Goal: Check status: Check status

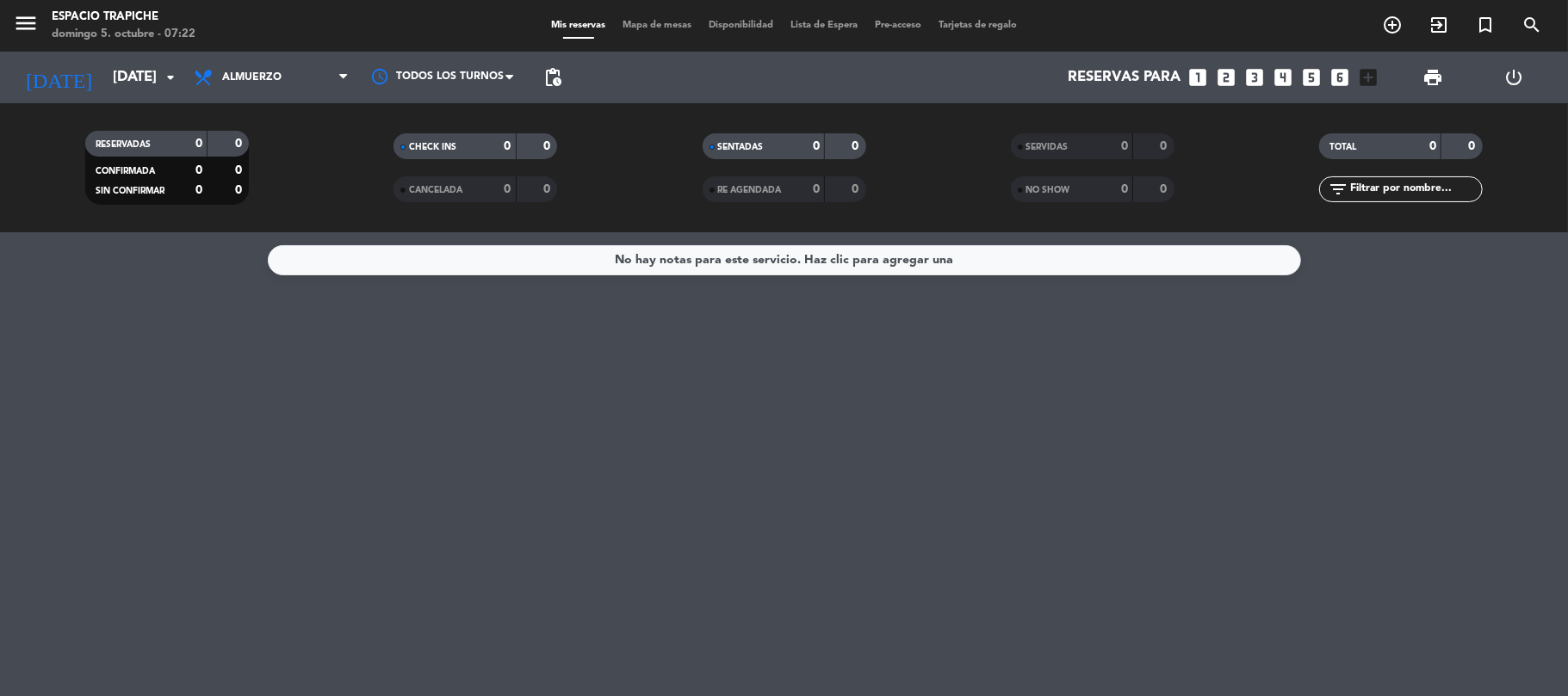
click at [39, 12] on span "menu" at bounding box center [32, 27] width 38 height 40
click at [26, 19] on icon "menu" at bounding box center [26, 23] width 26 height 26
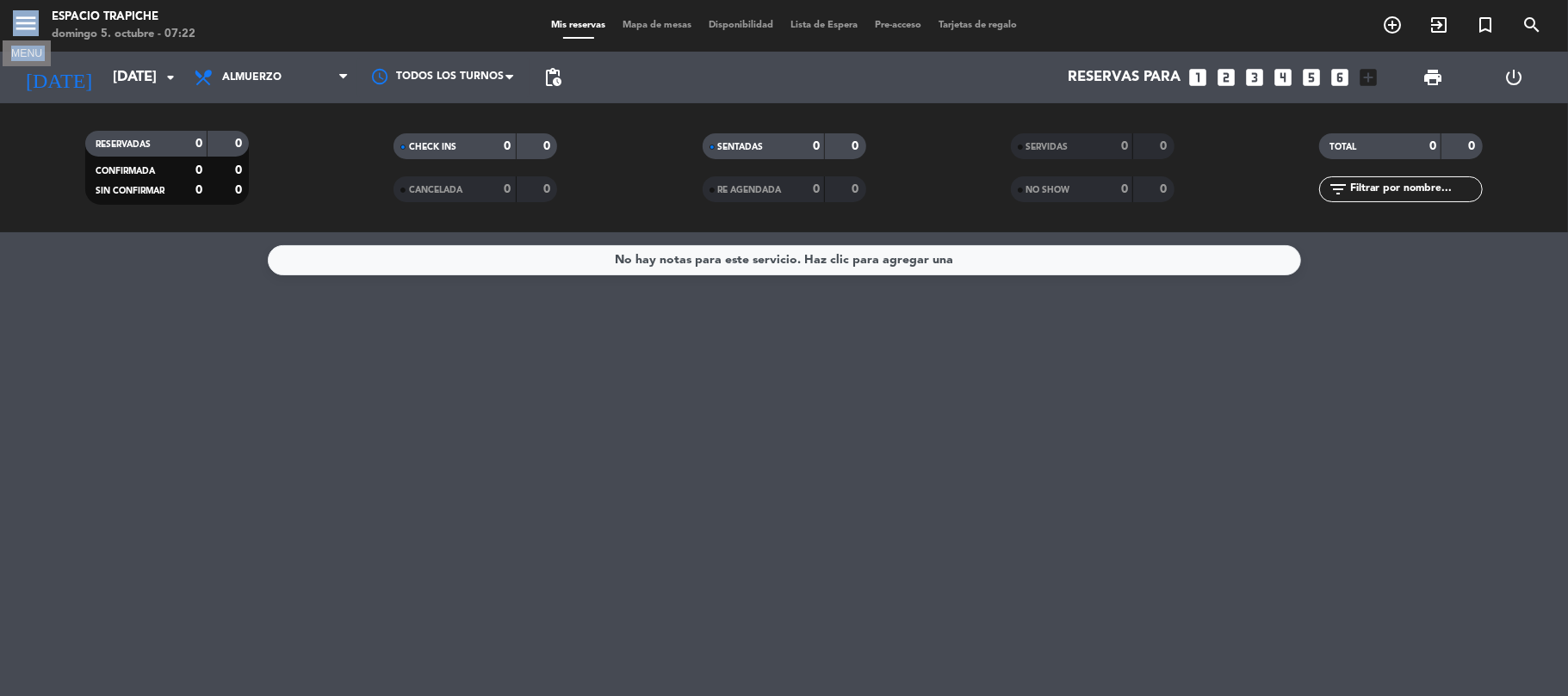
click at [26, 19] on div "close" at bounding box center [137, 26] width 275 height 51
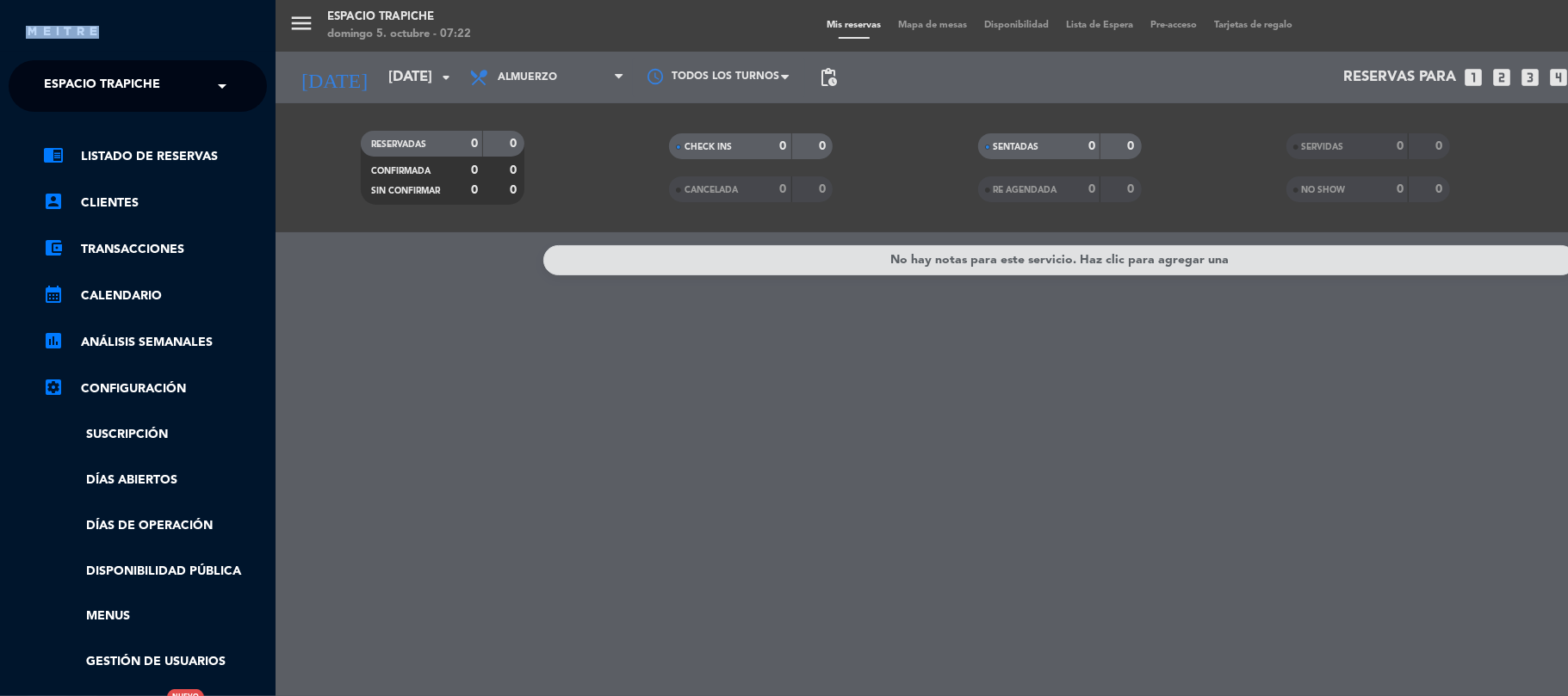
click at [90, 113] on div "chrome_reader_mode Listado de Reservas account_box Clientes account_balance_wal…" at bounding box center [137, 440] width 285 height 658
click at [91, 114] on div "chrome_reader_mode Listado de Reservas account_box Clientes account_balance_wal…" at bounding box center [137, 440] width 285 height 658
click at [91, 113] on div "chrome_reader_mode Listado de Reservas account_box Clientes account_balance_wal…" at bounding box center [137, 440] width 285 height 658
click at [91, 102] on span "Espacio Trapiche" at bounding box center [102, 86] width 116 height 37
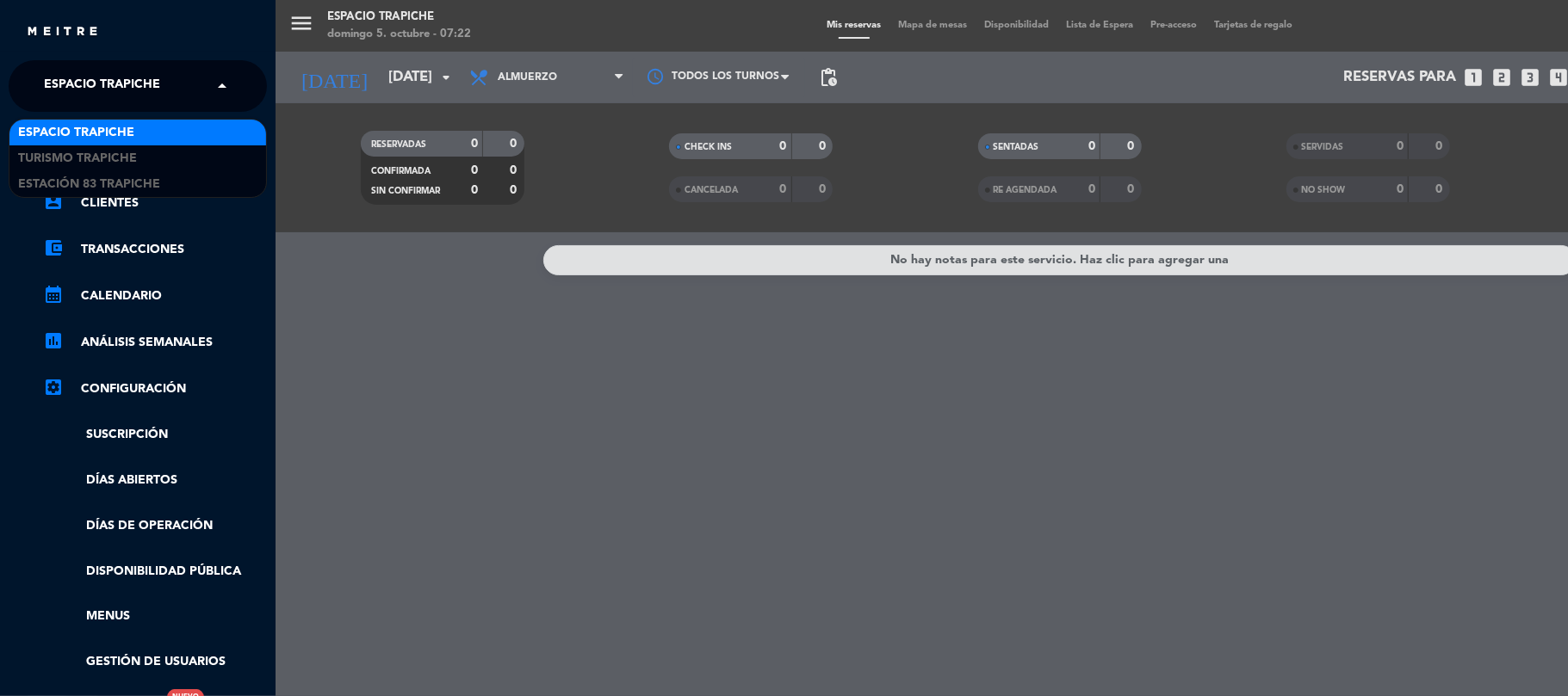
click at [91, 102] on span "Espacio Trapiche" at bounding box center [102, 86] width 116 height 37
click at [100, 97] on span "Espacio Trapiche" at bounding box center [102, 86] width 116 height 37
click at [109, 80] on span "Espacio Trapiche" at bounding box center [102, 86] width 116 height 37
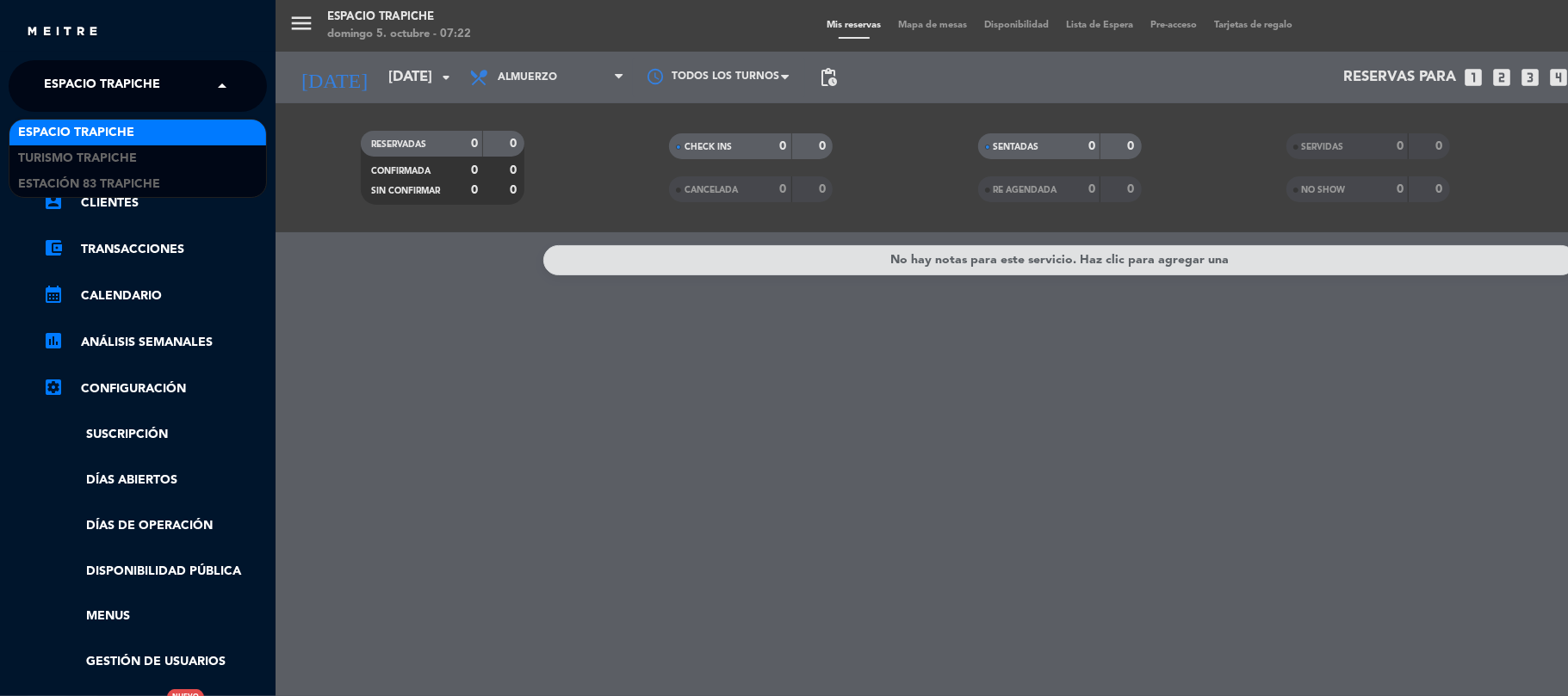
click at [109, 80] on span "Espacio Trapiche" at bounding box center [102, 86] width 116 height 37
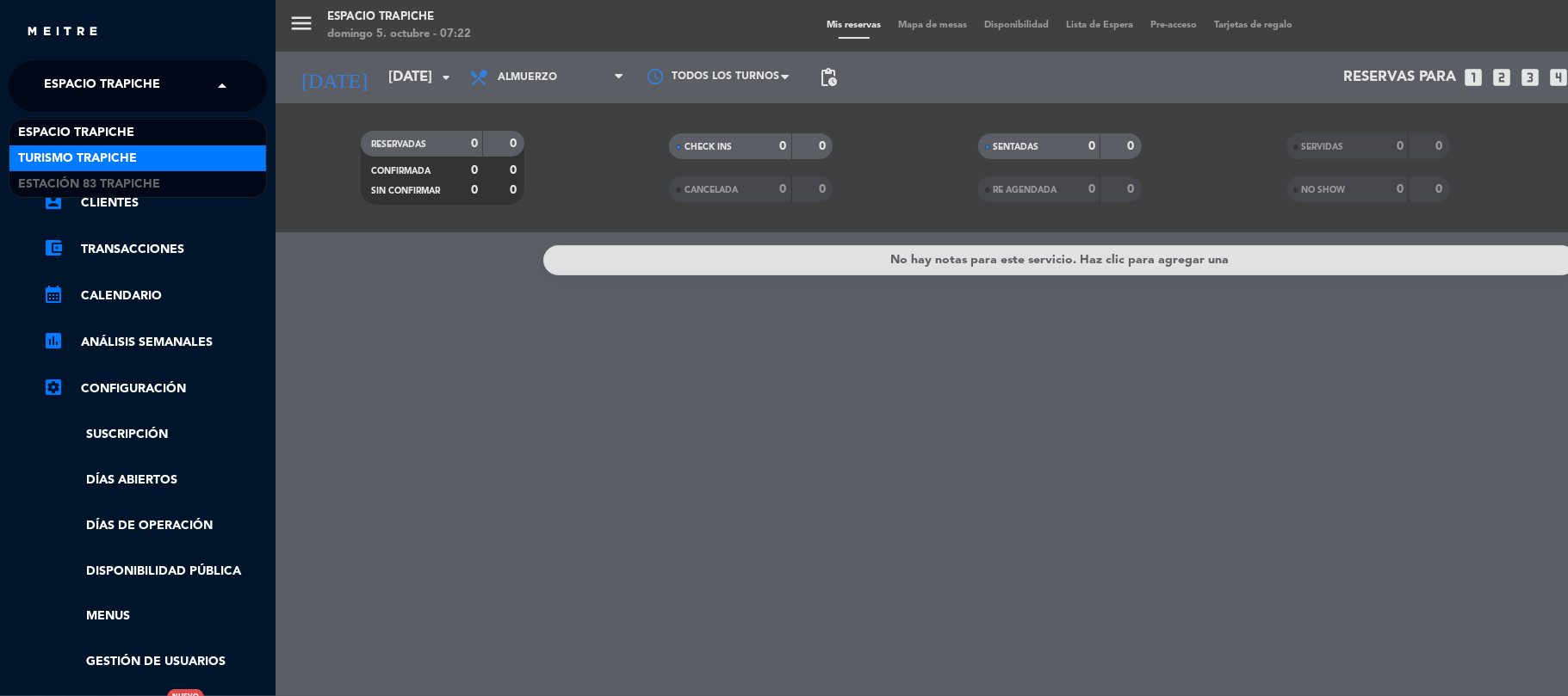
click at [96, 160] on span "Turismo Trapiche" at bounding box center [78, 159] width 119 height 20
click at [96, 160] on link "chrome_reader_mode Listado de Reservas" at bounding box center [155, 156] width 224 height 21
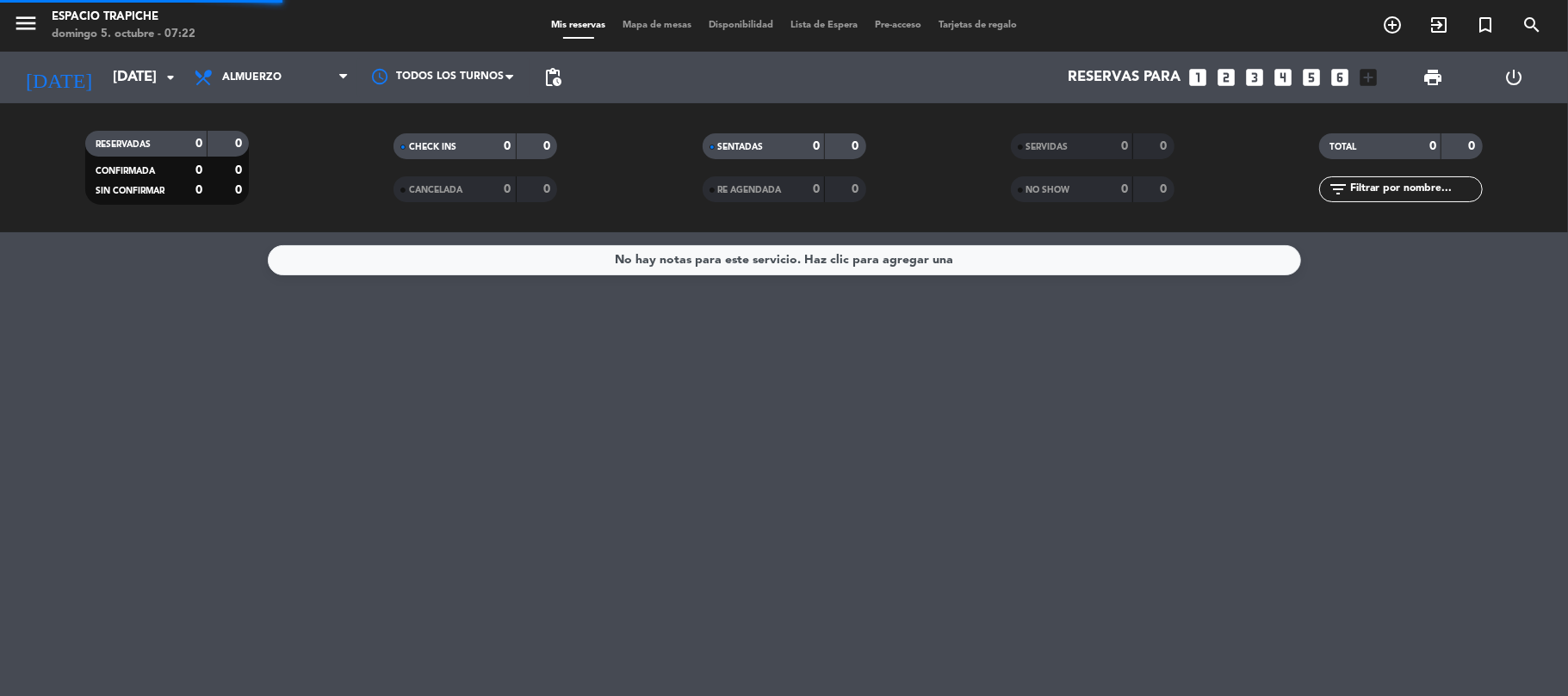
click at [96, 160] on div "close × Turismo Trapiche × chrome_reader_mode Listado de Reservas account_box C…" at bounding box center [784, 348] width 1568 height 696
click at [96, 160] on div "menu Espacio Trapiche domingo 5. octubre - 07:22 Mis reservas Mapa de mesas Dis…" at bounding box center [784, 348] width 1568 height 696
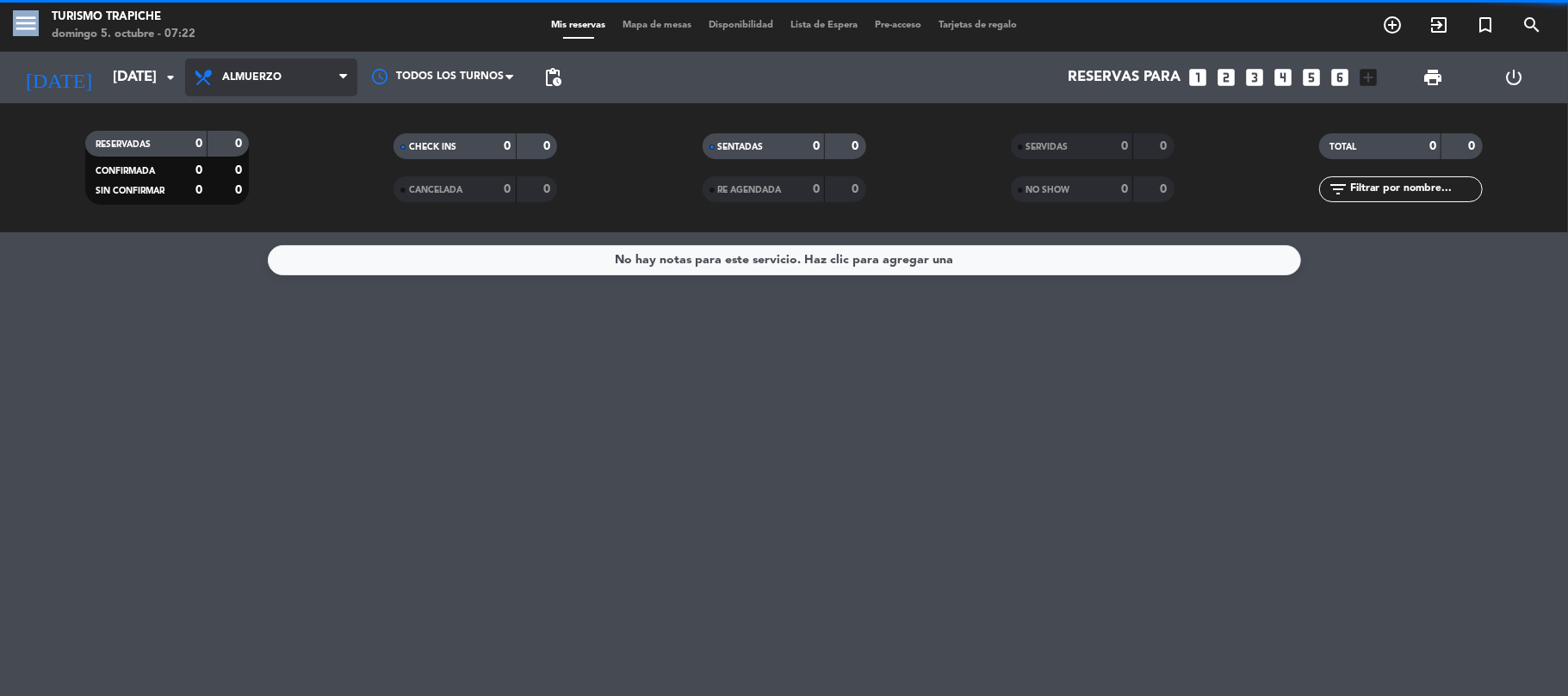
click at [308, 63] on span "Almuerzo" at bounding box center [271, 77] width 172 height 37
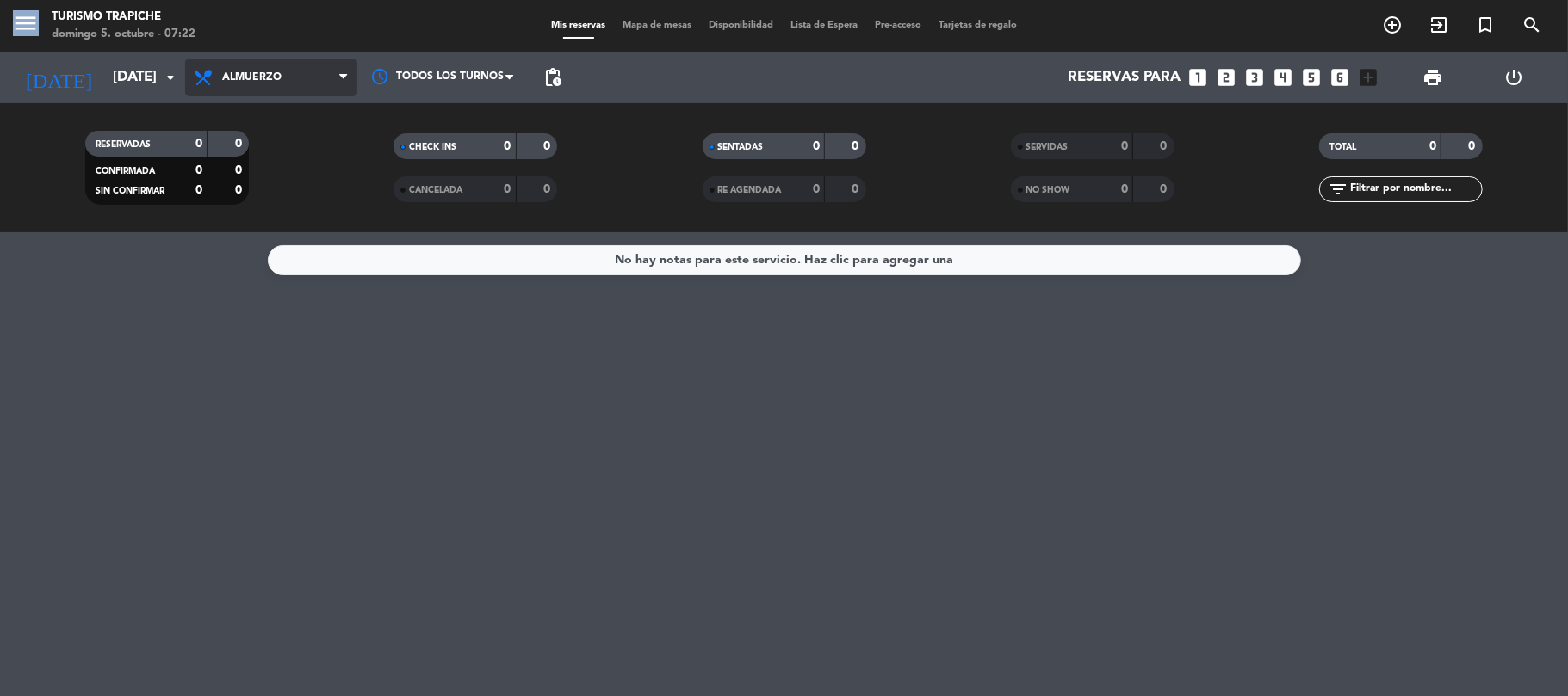
click at [308, 63] on span "Almuerzo" at bounding box center [271, 77] width 172 height 37
click at [314, 74] on span "Almuerzo" at bounding box center [271, 77] width 172 height 37
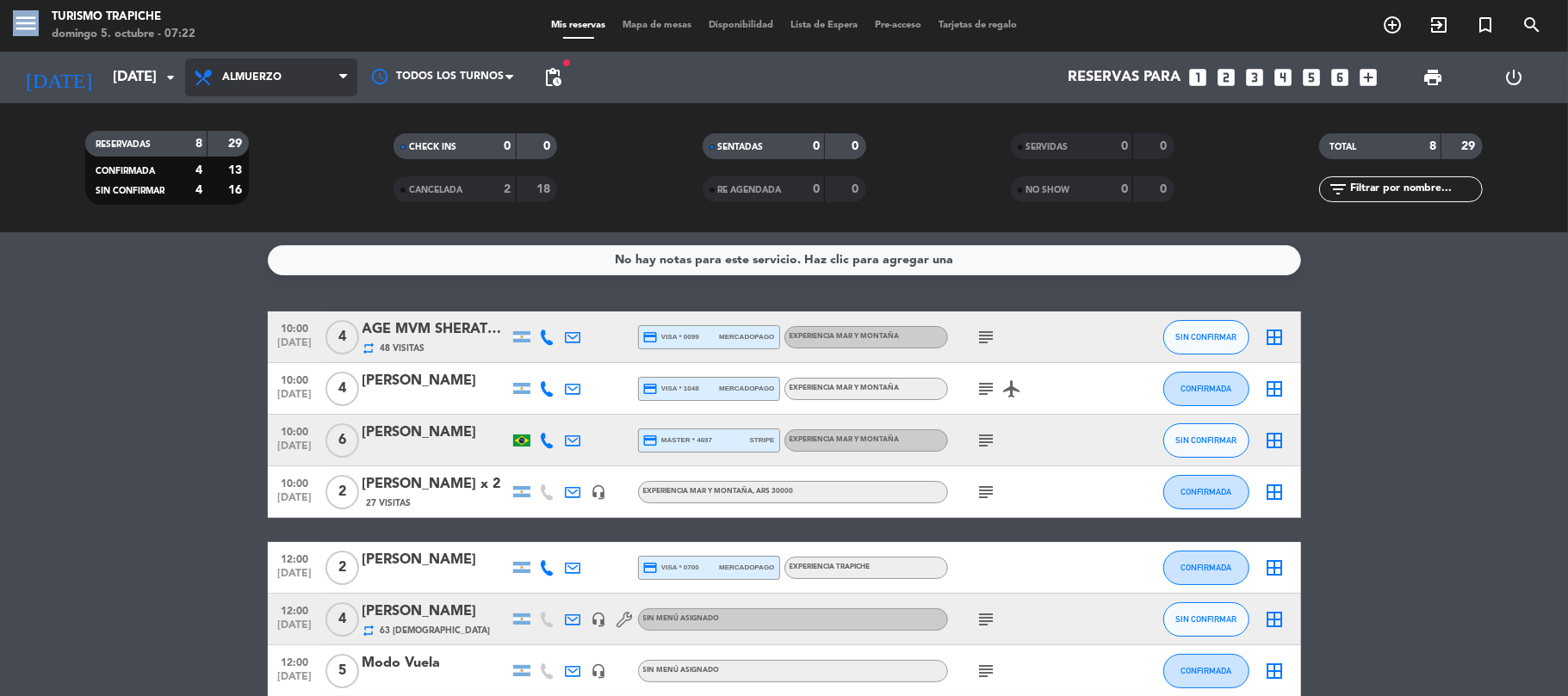
click at [308, 77] on span "Almuerzo" at bounding box center [271, 77] width 172 height 37
click at [331, 73] on span "Almuerzo" at bounding box center [271, 77] width 172 height 37
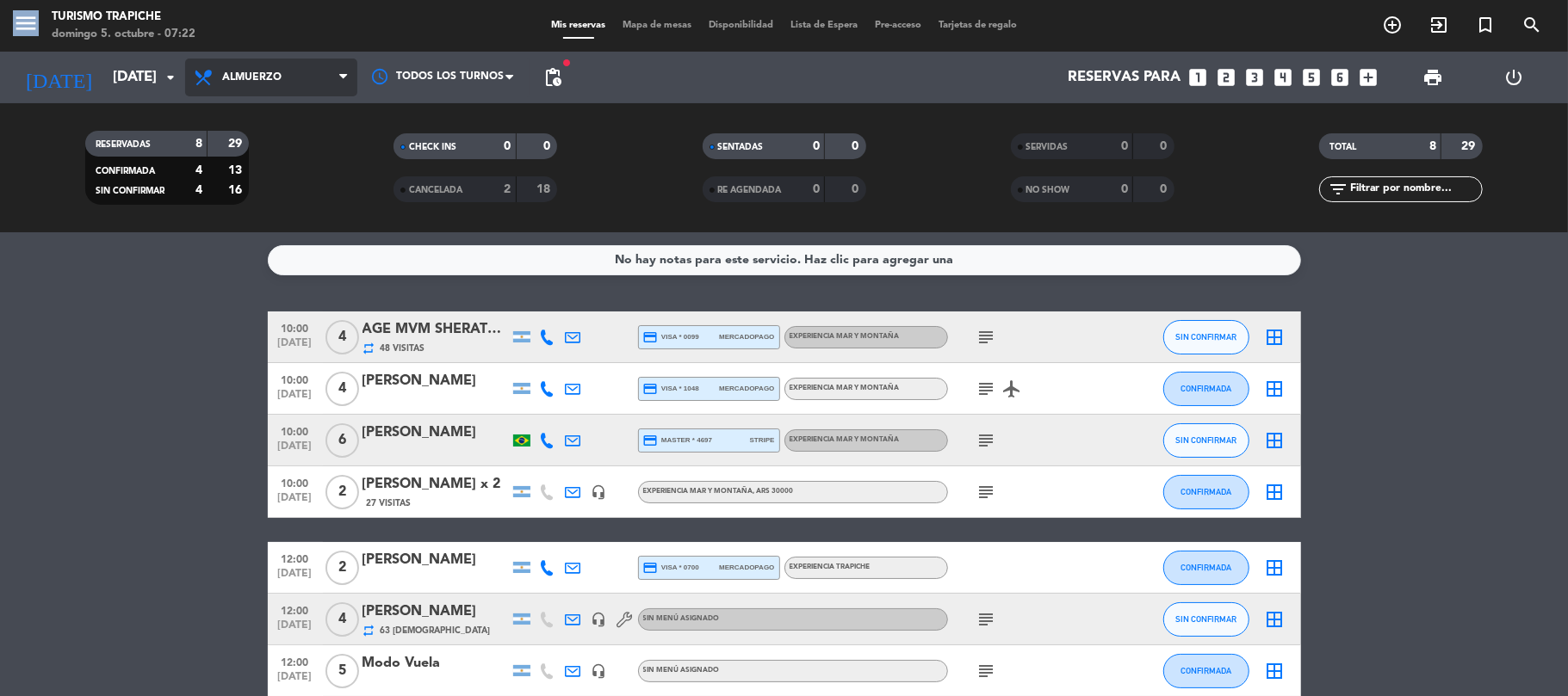
click at [331, 73] on span "Almuerzo" at bounding box center [271, 77] width 172 height 37
click at [342, 74] on icon at bounding box center [343, 77] width 7 height 14
click at [329, 88] on span "Almuerzo" at bounding box center [271, 77] width 172 height 37
click at [330, 87] on span "Almuerzo" at bounding box center [271, 77] width 172 height 37
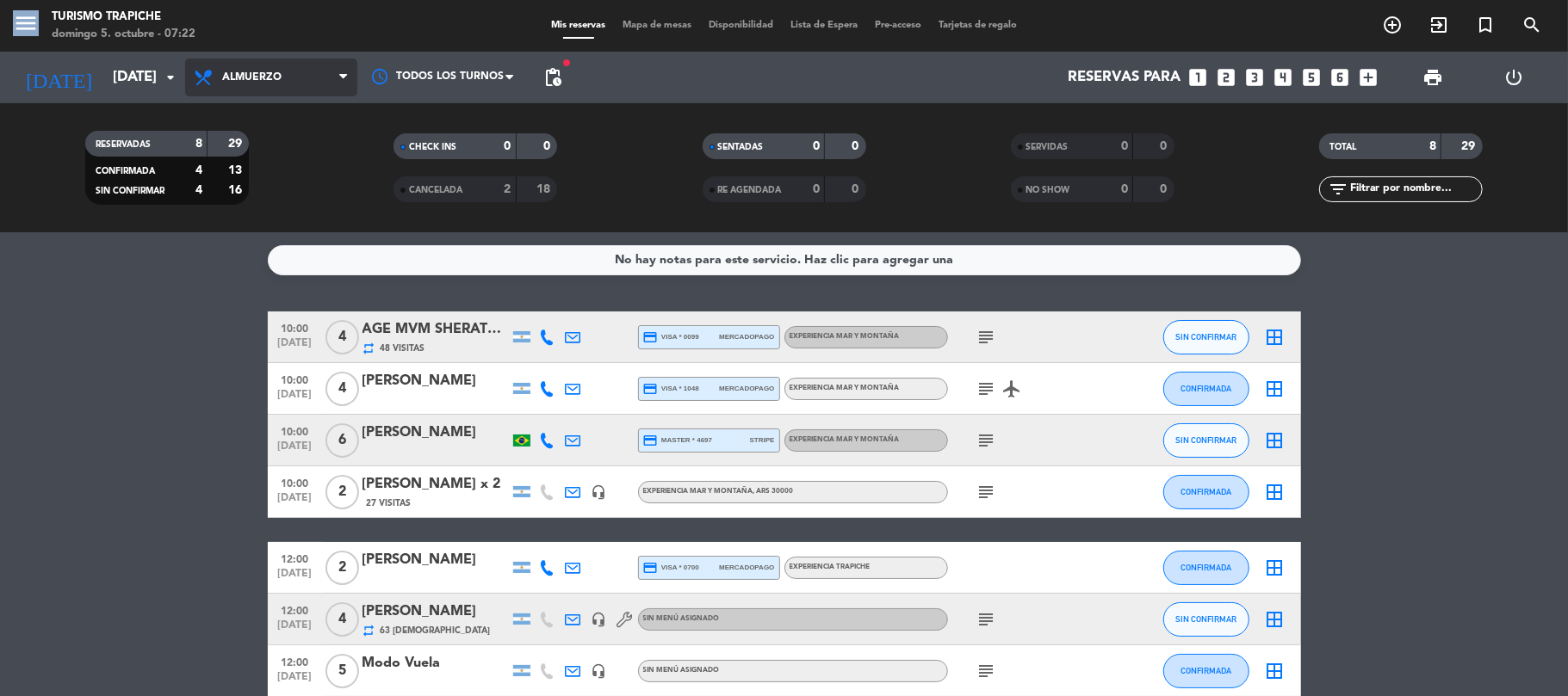
click at [332, 82] on span "Almuerzo" at bounding box center [271, 77] width 172 height 37
click at [341, 66] on span "Almuerzo" at bounding box center [271, 77] width 172 height 37
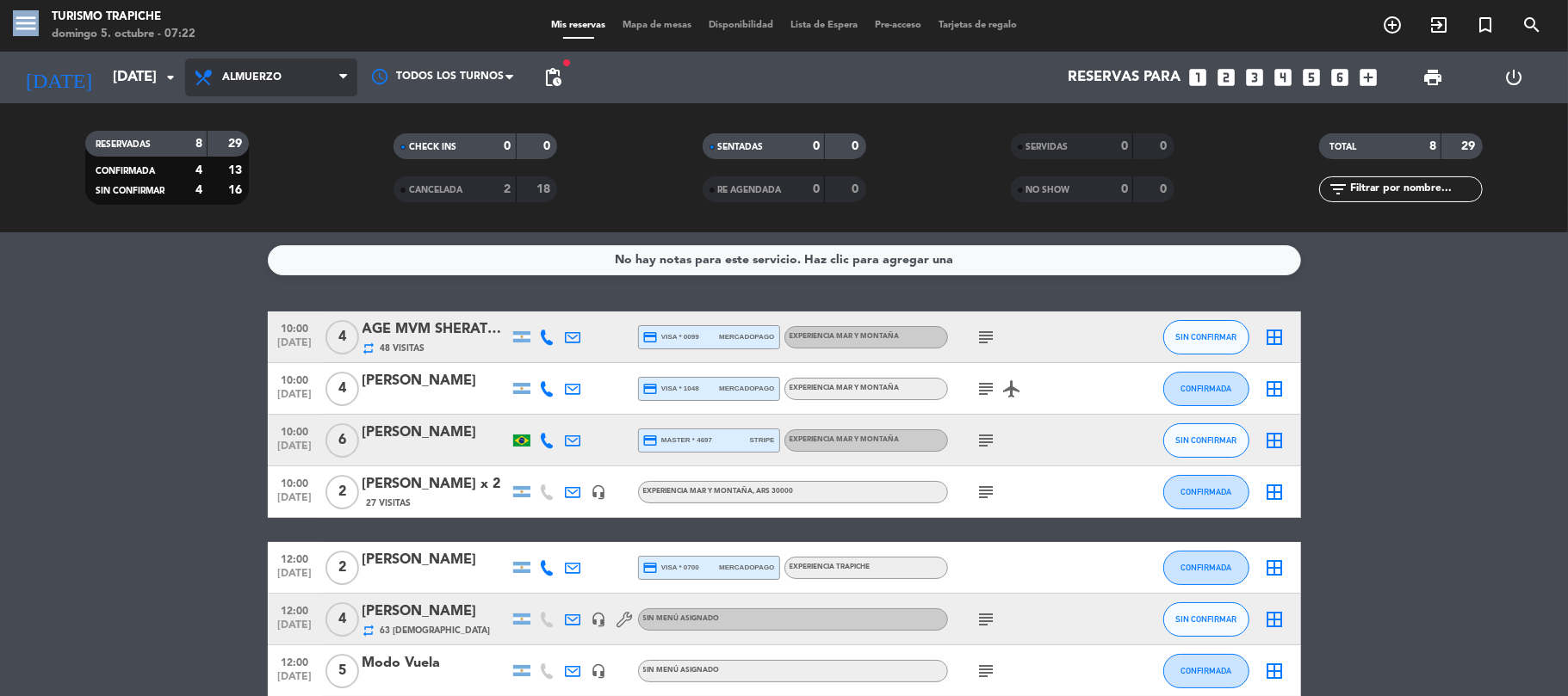
click at [341, 66] on span "Almuerzo" at bounding box center [271, 77] width 172 height 37
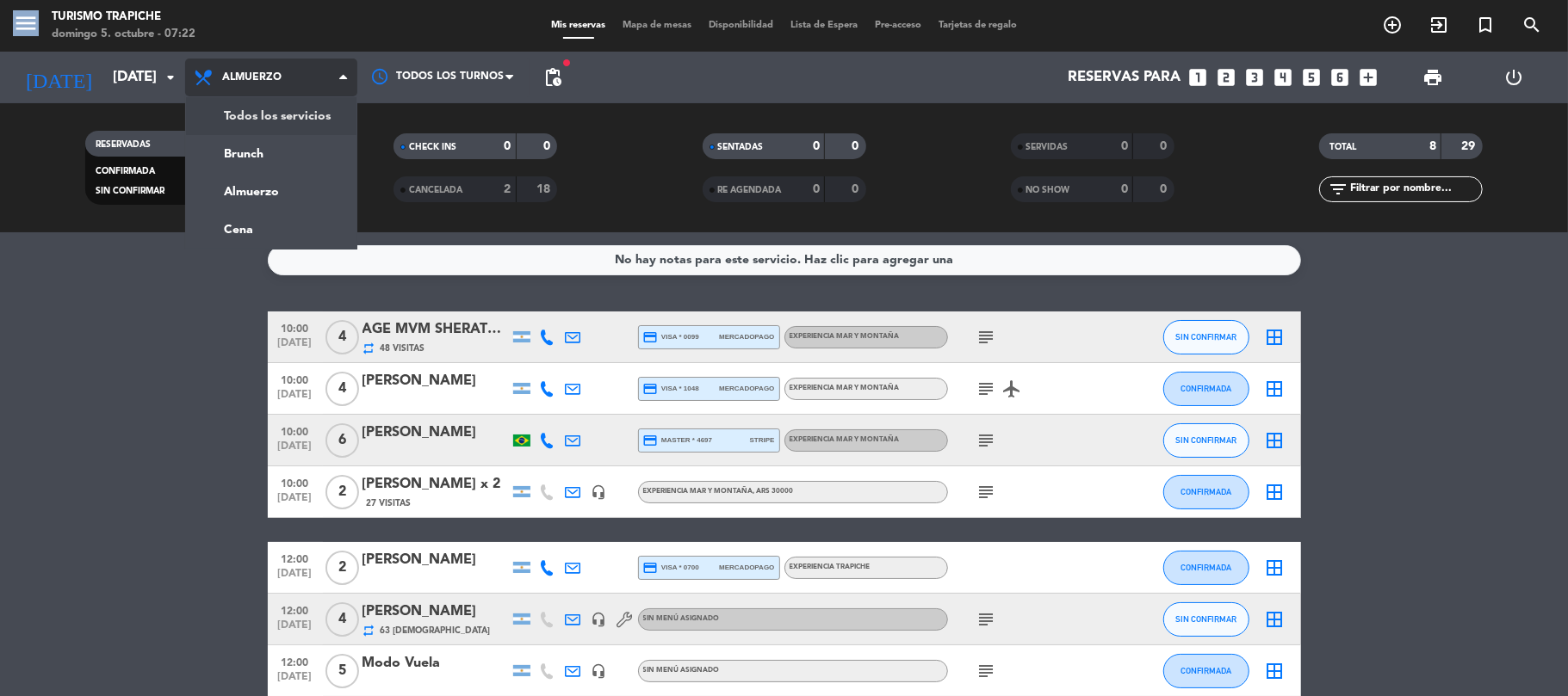
click at [318, 119] on div "menu Turismo Trapiche domingo 5. octubre - 07:22 Mis reservas Mapa de mesas Dis…" at bounding box center [784, 116] width 1568 height 232
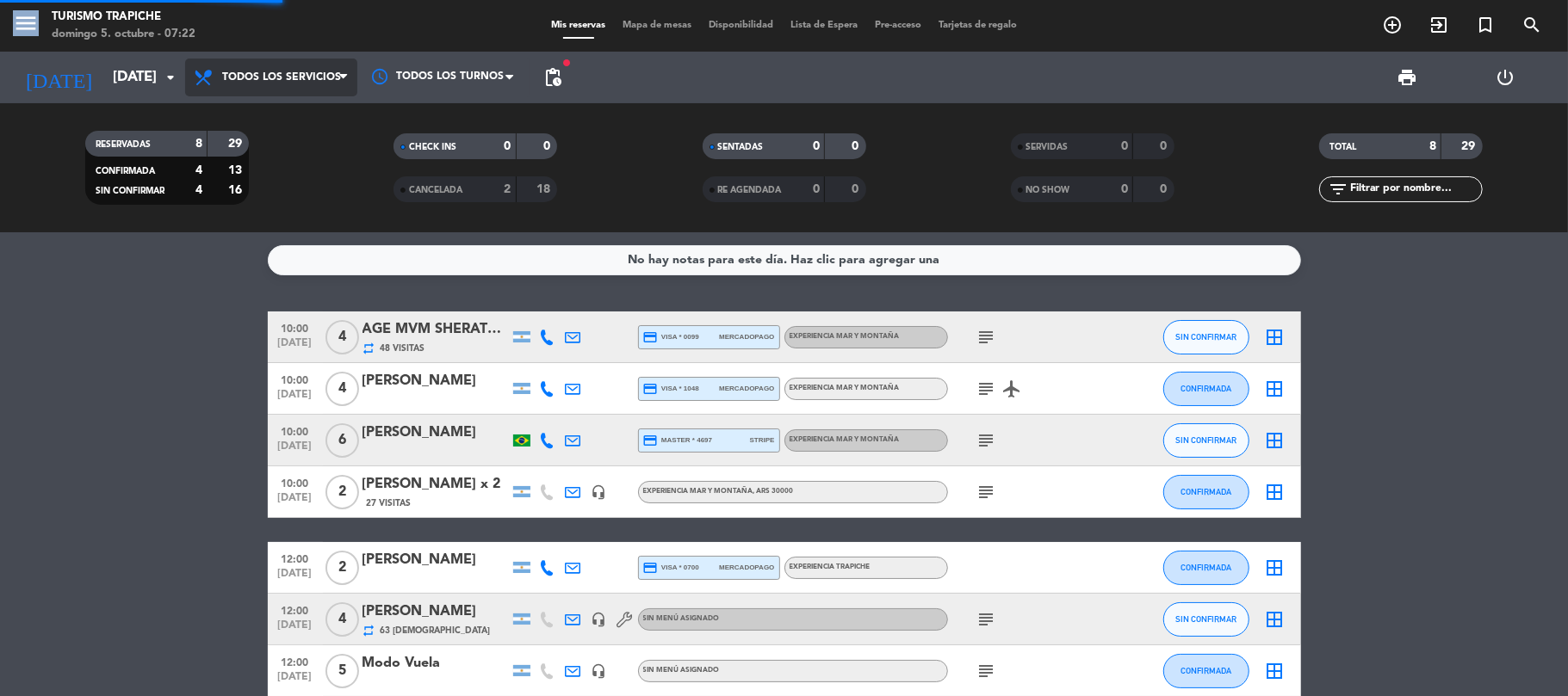
click at [318, 119] on div "RESERVADAS 8 29 CONFIRMADA 4 13 SIN CONFIRMAR 4 16 CHECK INS 0 0 CANCELADA 2 18…" at bounding box center [784, 167] width 1568 height 129
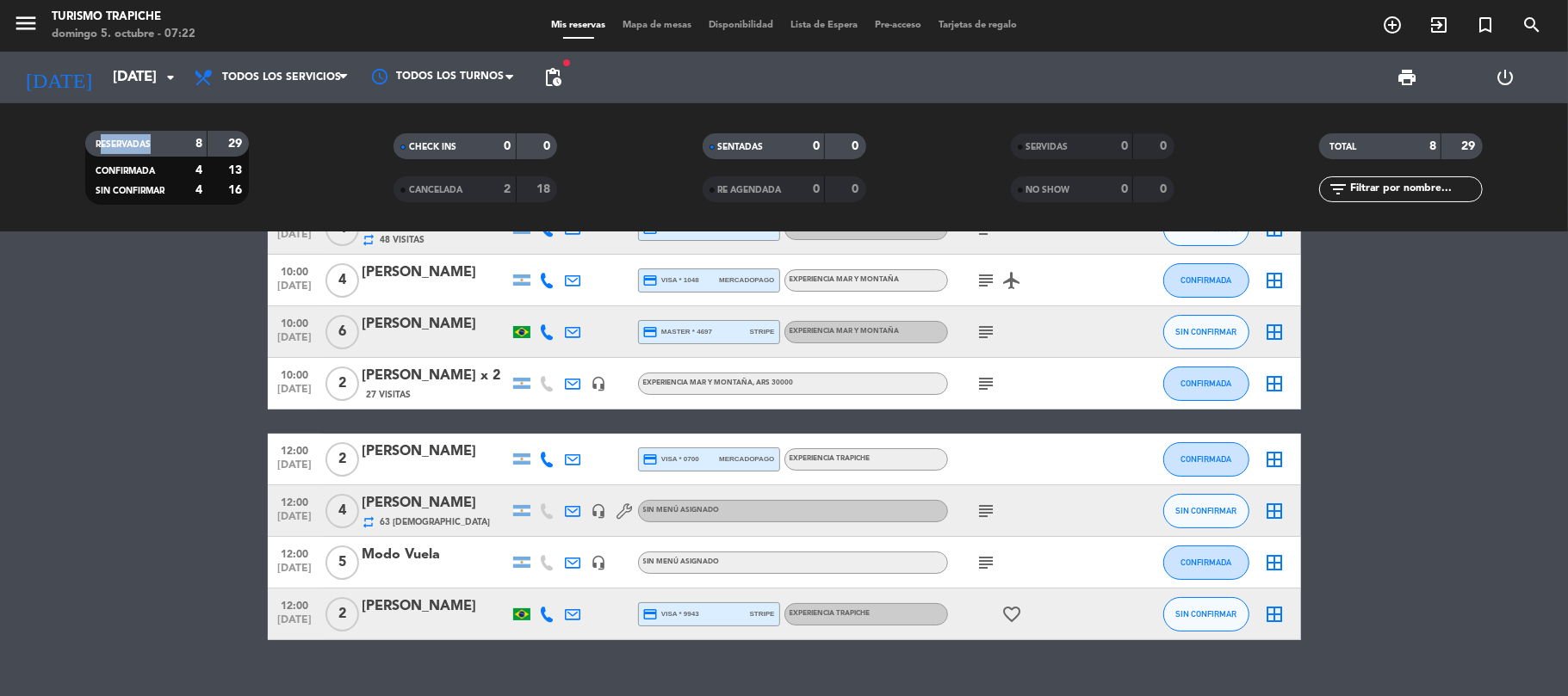
scroll to position [95, 0]
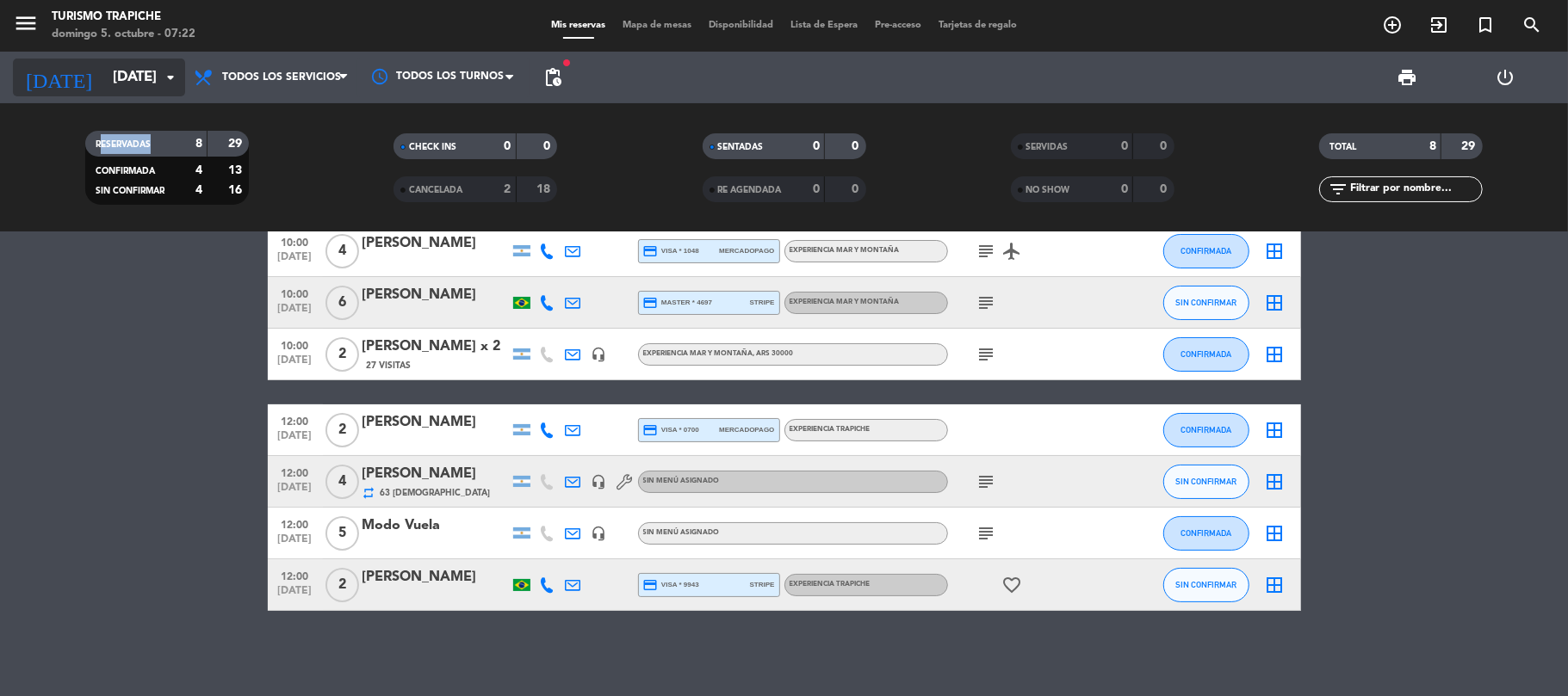
click at [155, 77] on input "dom. [DATE]" at bounding box center [197, 78] width 186 height 34
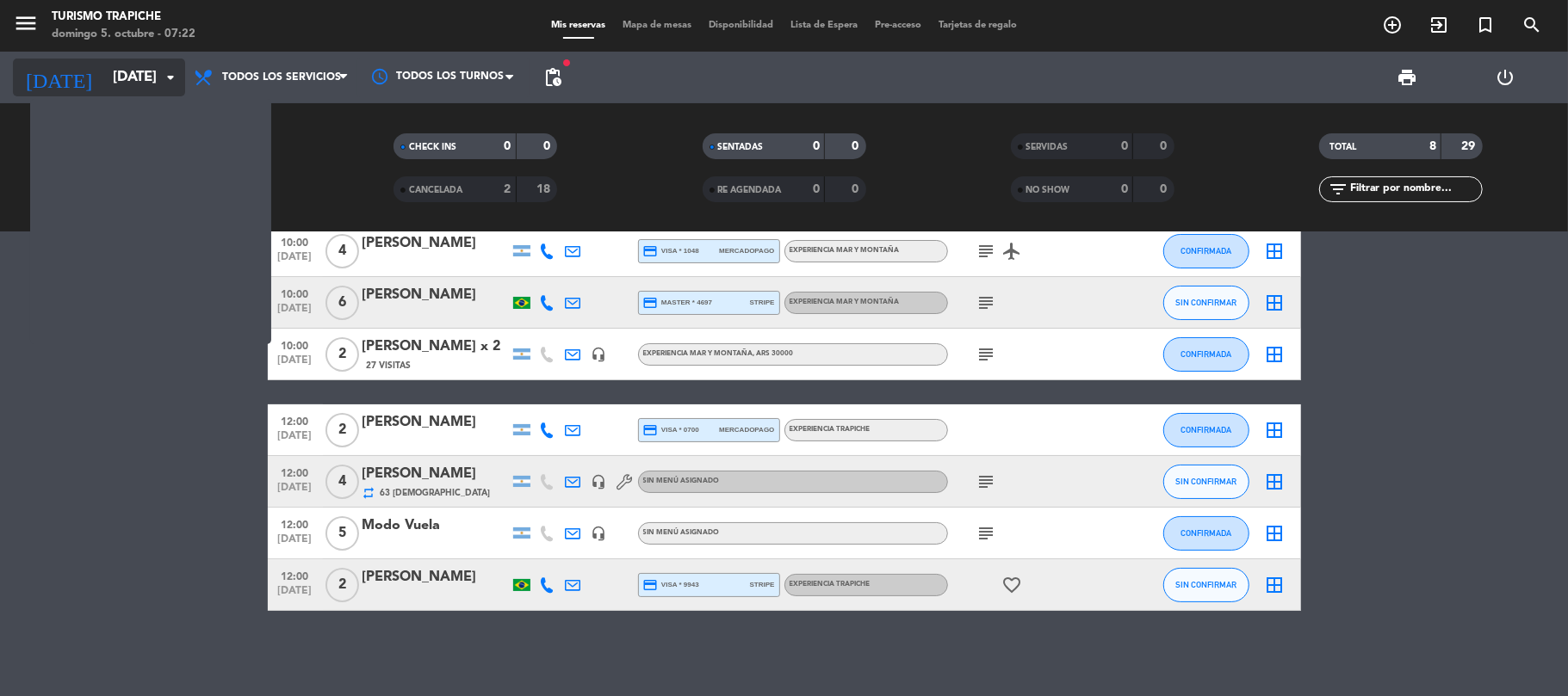
click at [155, 77] on input "dom. [DATE]" at bounding box center [197, 78] width 186 height 34
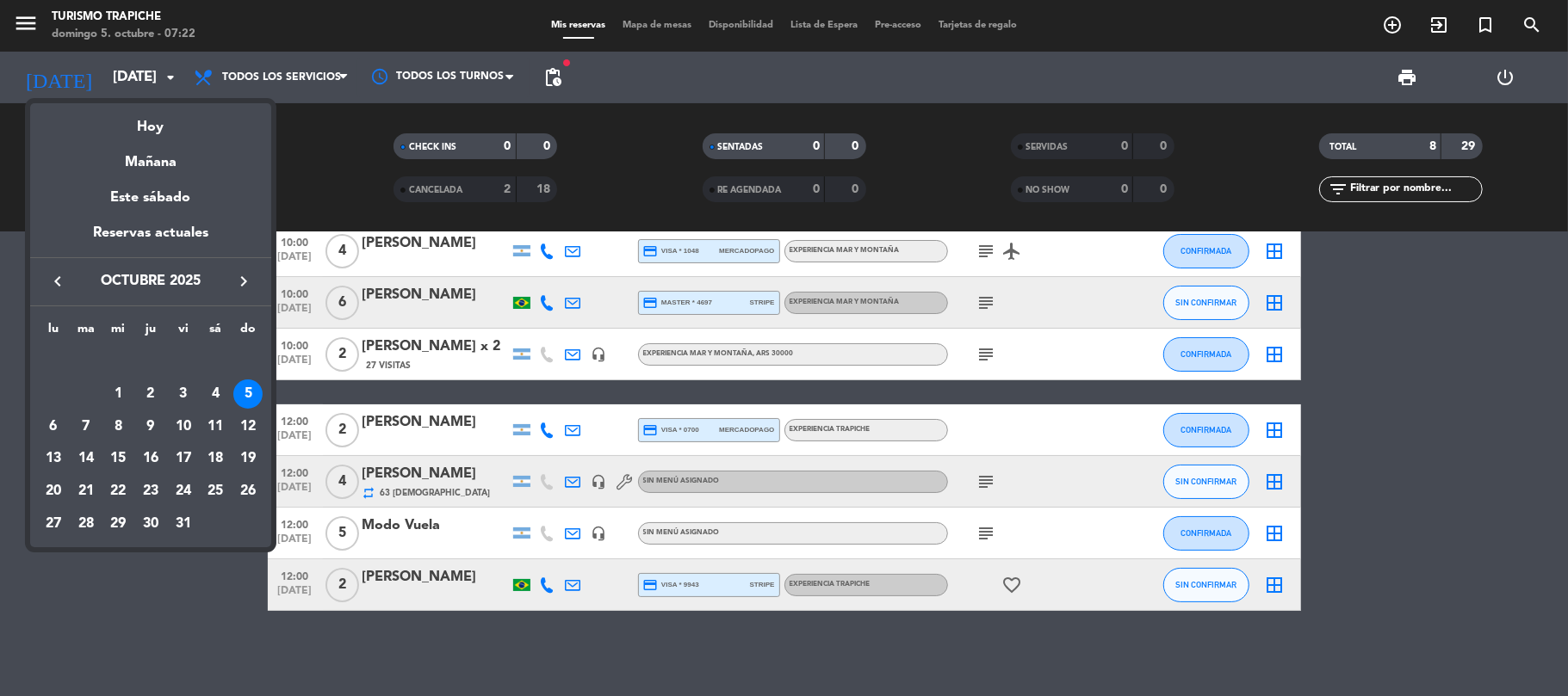
click at [42, 421] on div "6" at bounding box center [53, 427] width 29 height 29
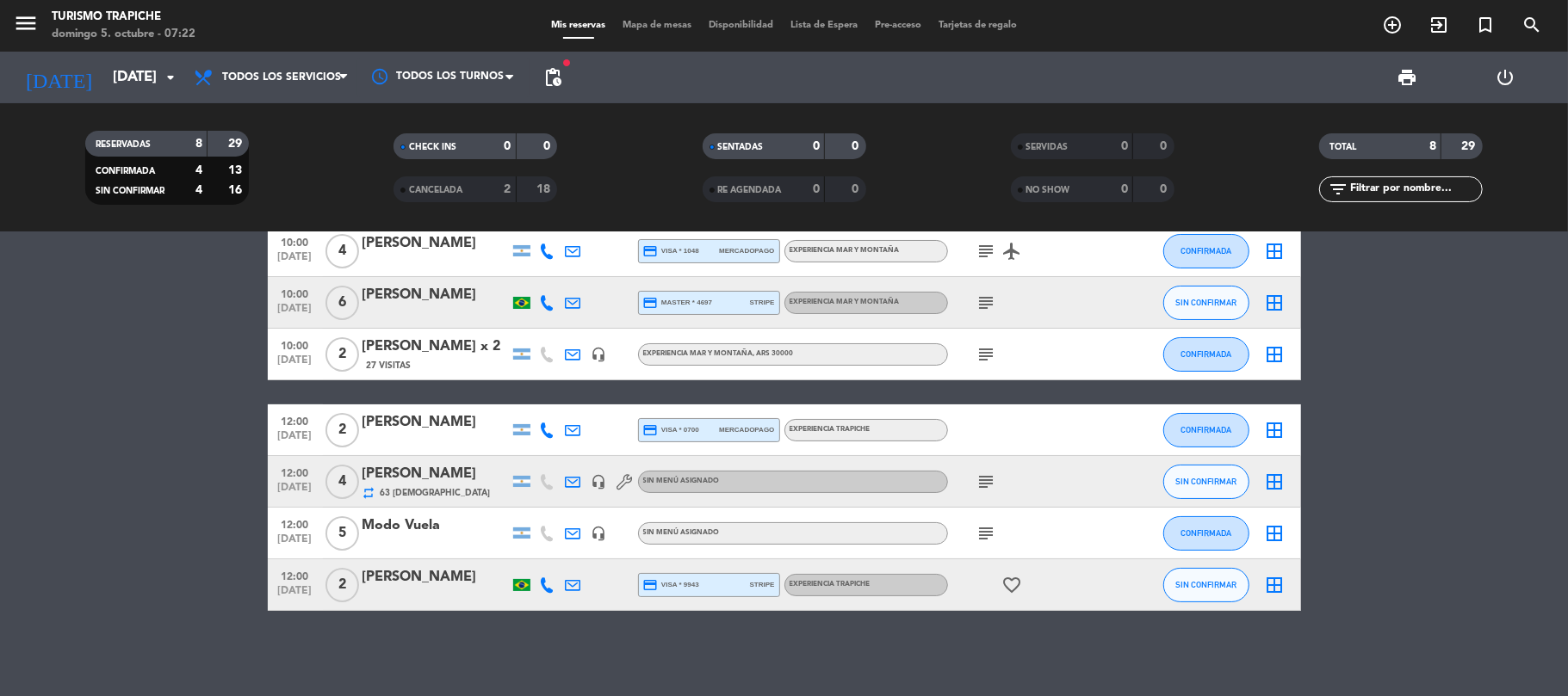
click at [42, 421] on bookings-row "10:00 oct. 5 4 AGE MVM SHERATON // GERMAN ESTERRIPA X4 // VYD MAR Y MONTAÑA ESP…" at bounding box center [784, 392] width 1568 height 437
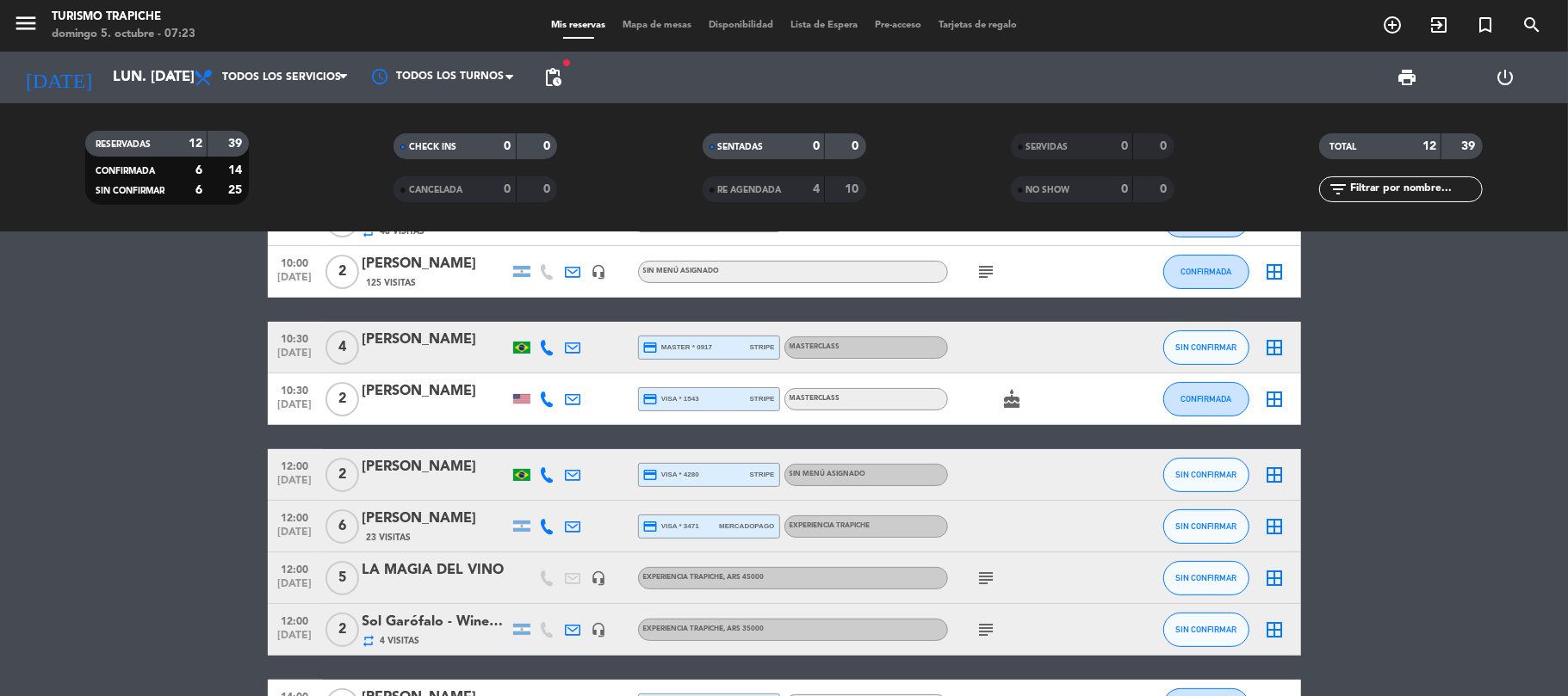
scroll to position [5, 0]
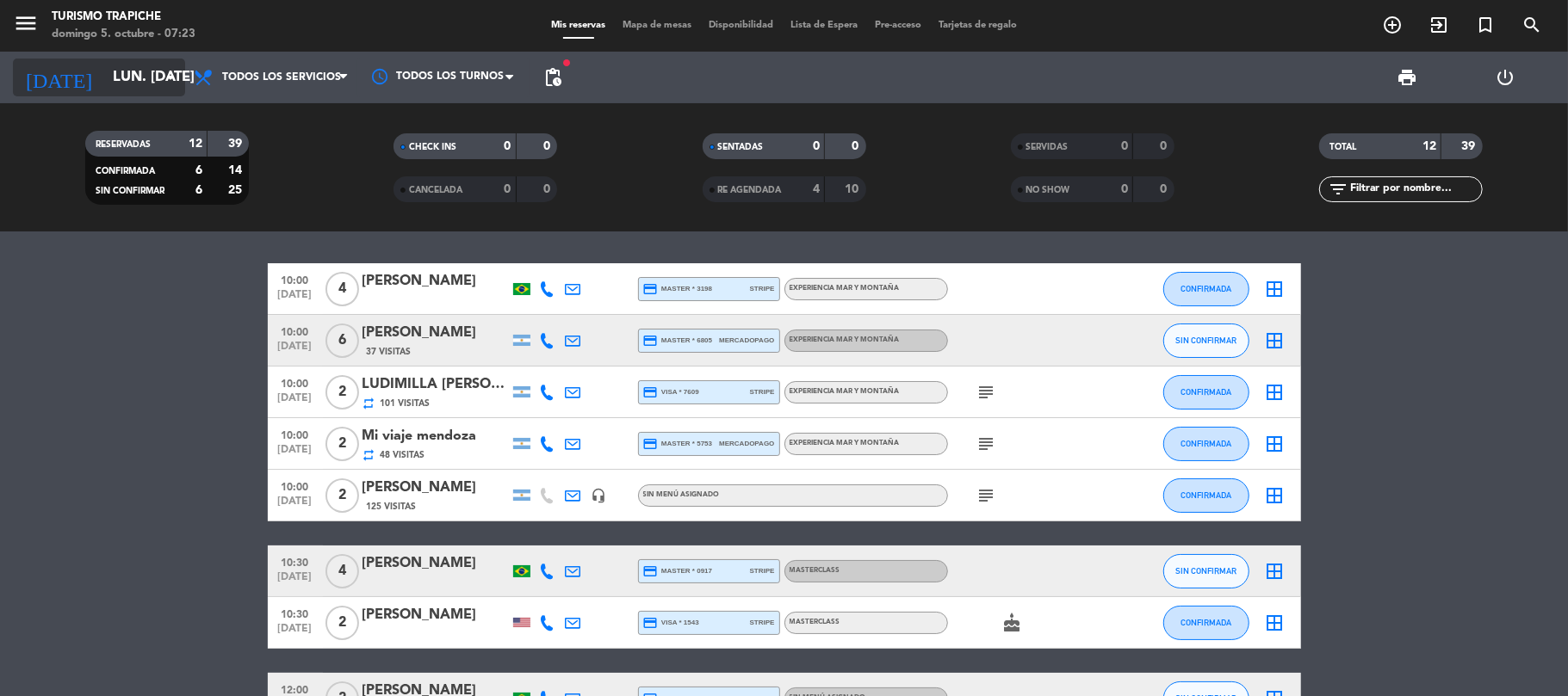
click at [111, 80] on input "lun. 6 oct." at bounding box center [197, 78] width 186 height 34
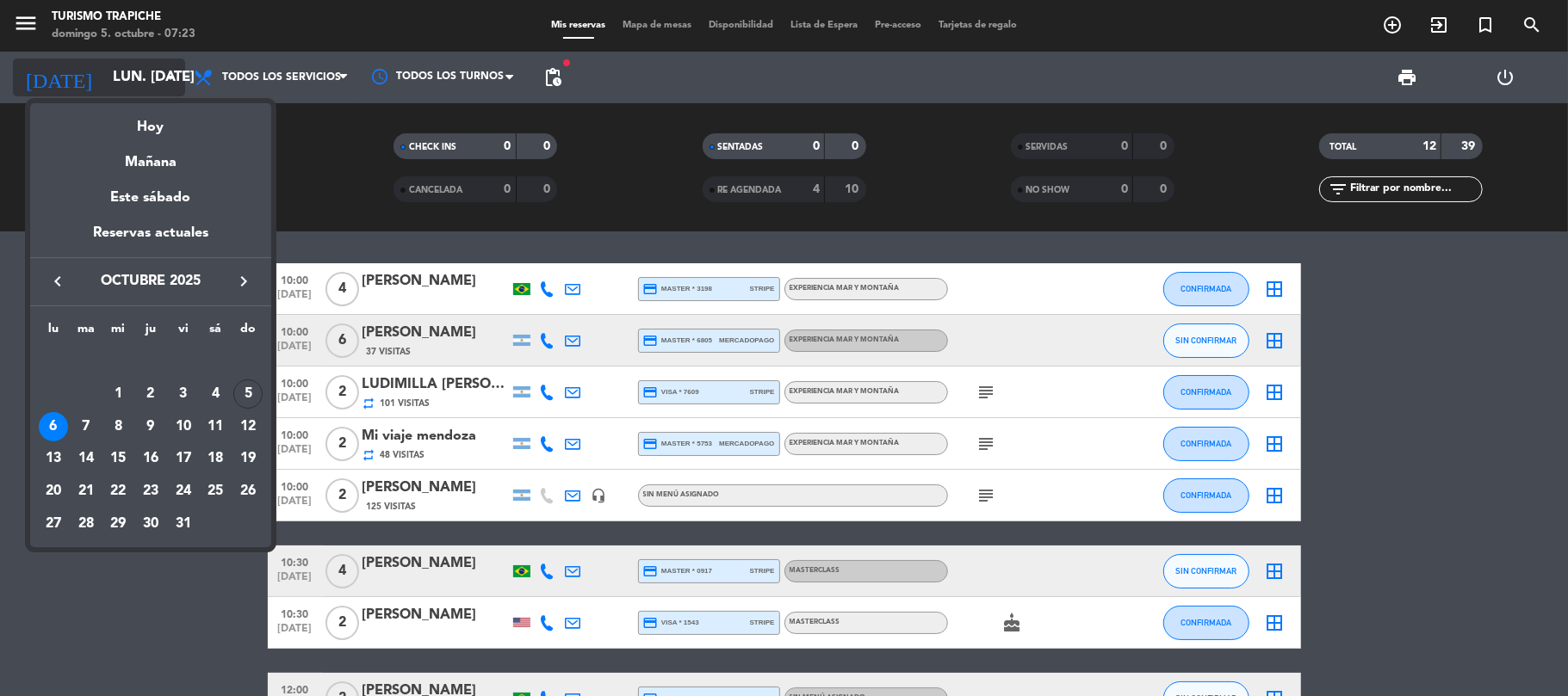
click at [111, 80] on div at bounding box center [784, 348] width 1568 height 696
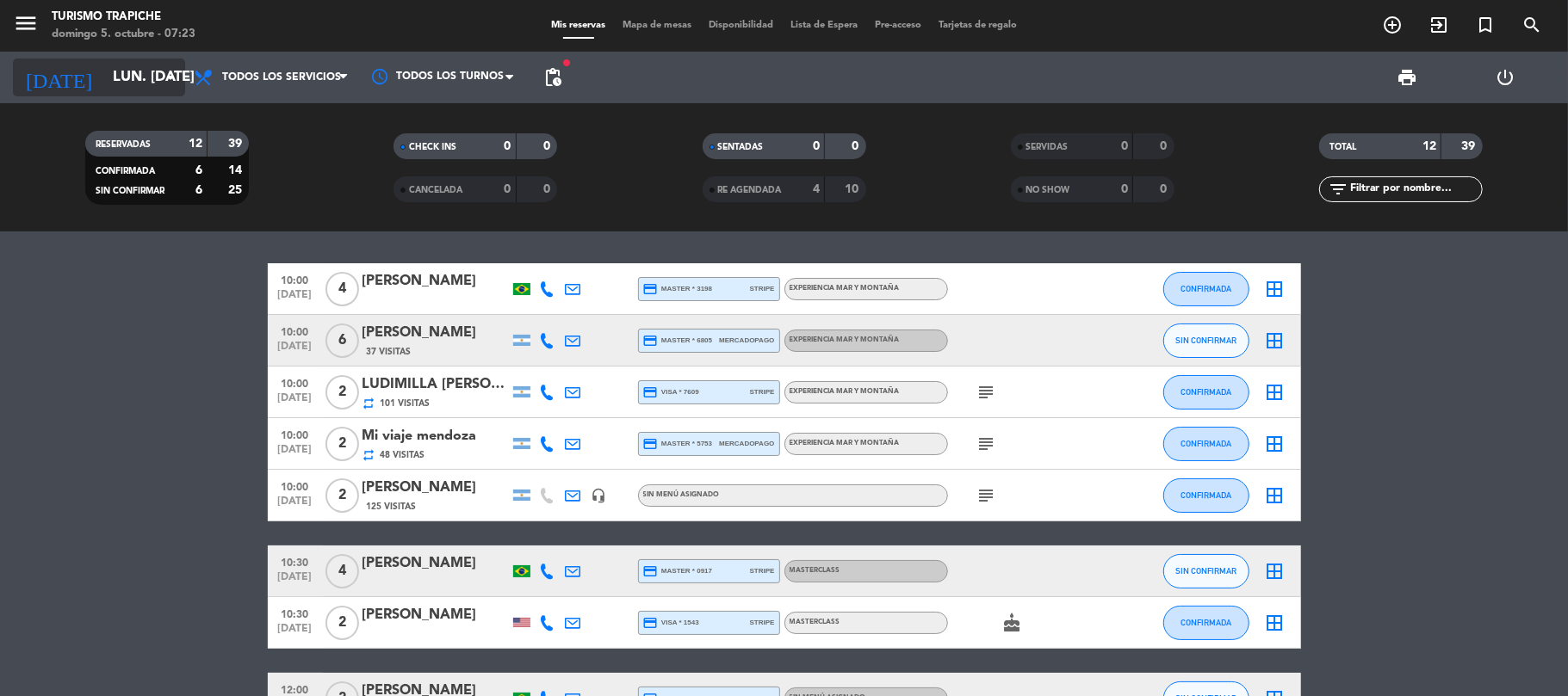
click at [150, 67] on input "lun. 6 oct." at bounding box center [197, 78] width 186 height 34
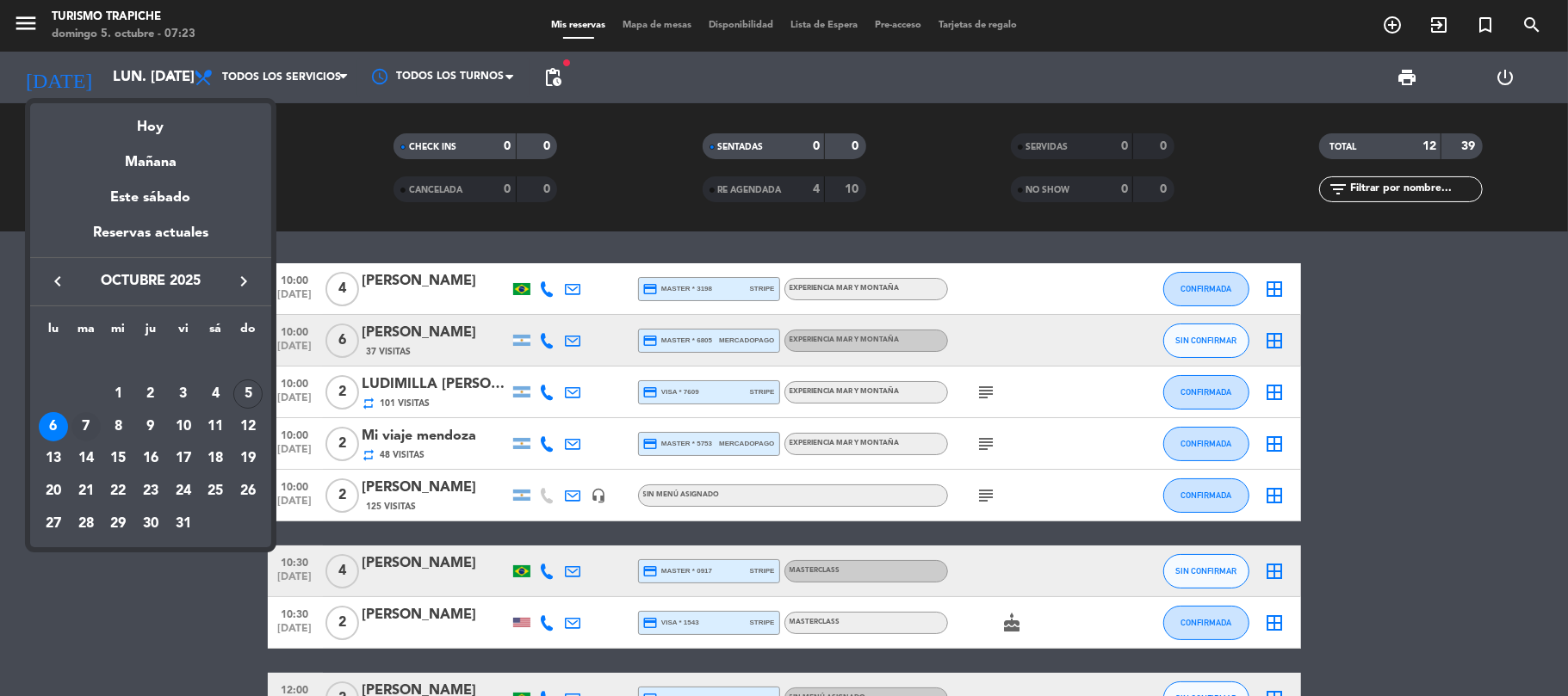
click at [91, 425] on div "7" at bounding box center [86, 427] width 29 height 29
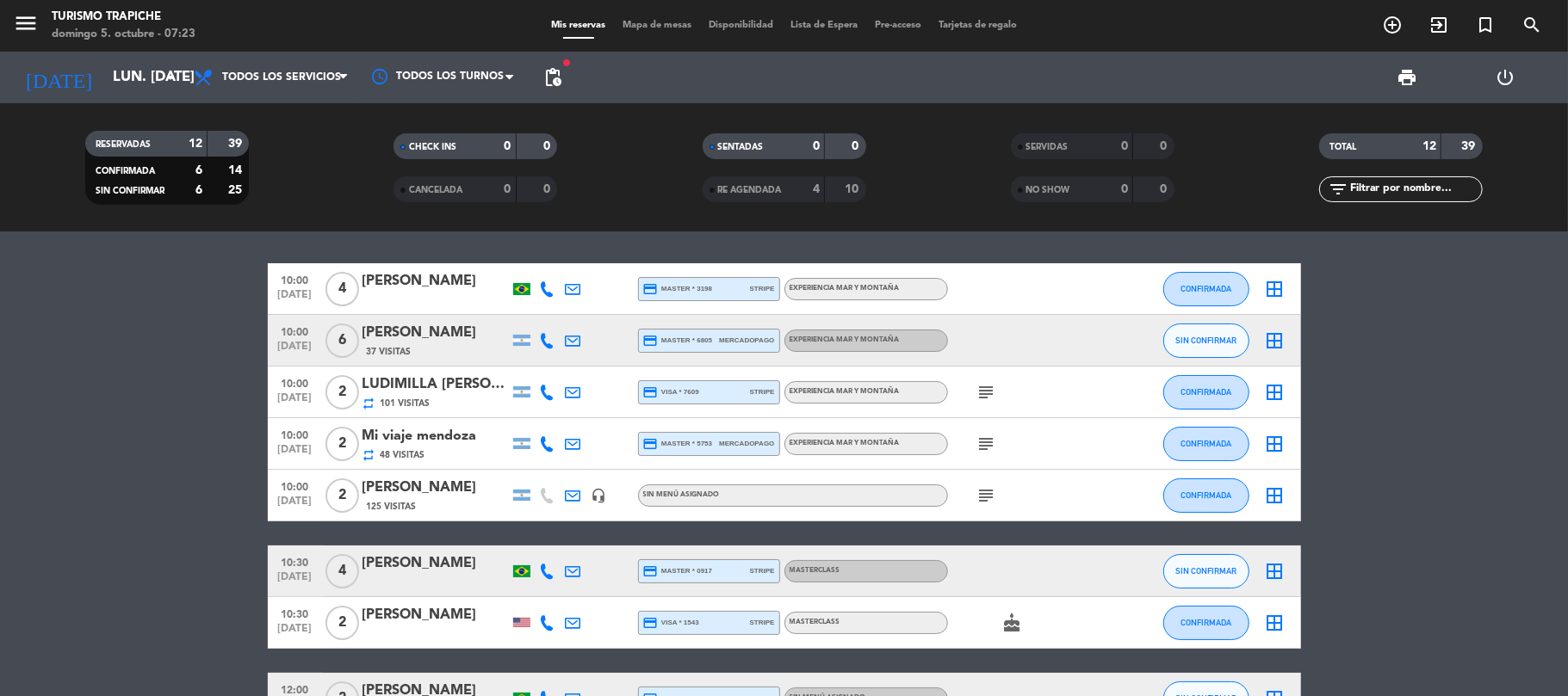
click at [91, 425] on bookings-row "10:00 oct. 6 4 edgard medeiros credit_card master * 3198 stripe EXPERIENCIA MAR…" at bounding box center [784, 609] width 1568 height 692
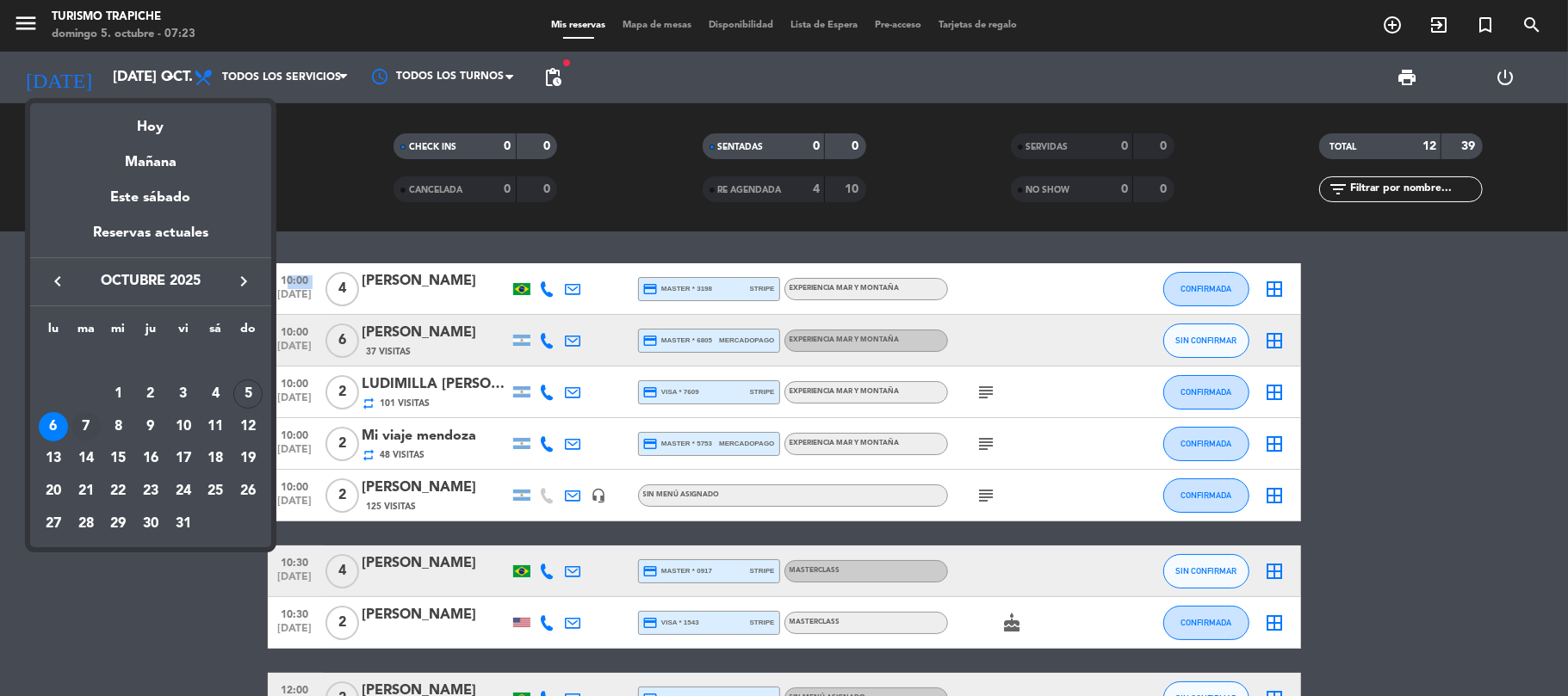
click at [91, 425] on bookings-row "10:00 oct. 6 4 edgard medeiros credit_card master * 3198 stripe EXPERIENCIA MAR…" at bounding box center [784, 609] width 1568 height 692
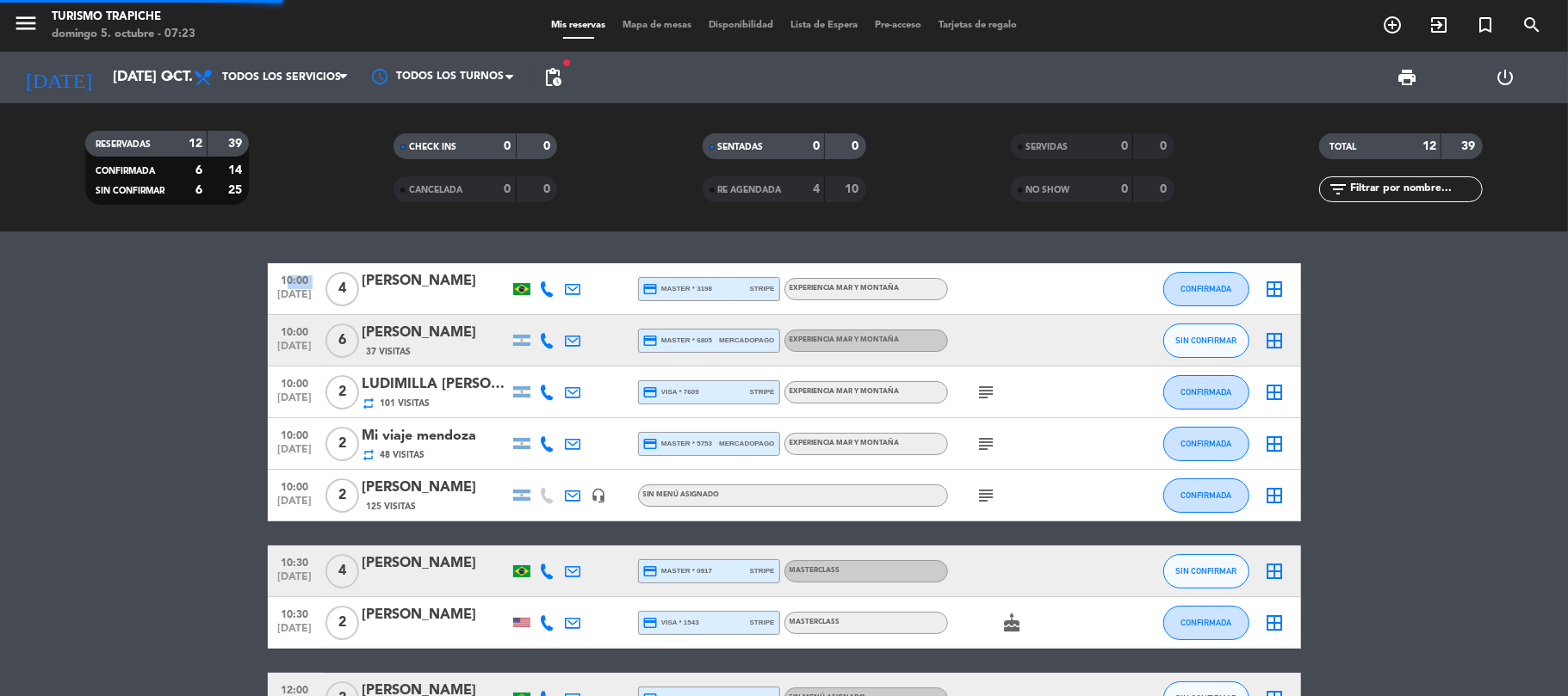
click at [91, 425] on bookings-row "10:00 oct. 6 4 edgard medeiros credit_card master * 3198 stripe EXPERIENCIA MAR…" at bounding box center [784, 609] width 1568 height 692
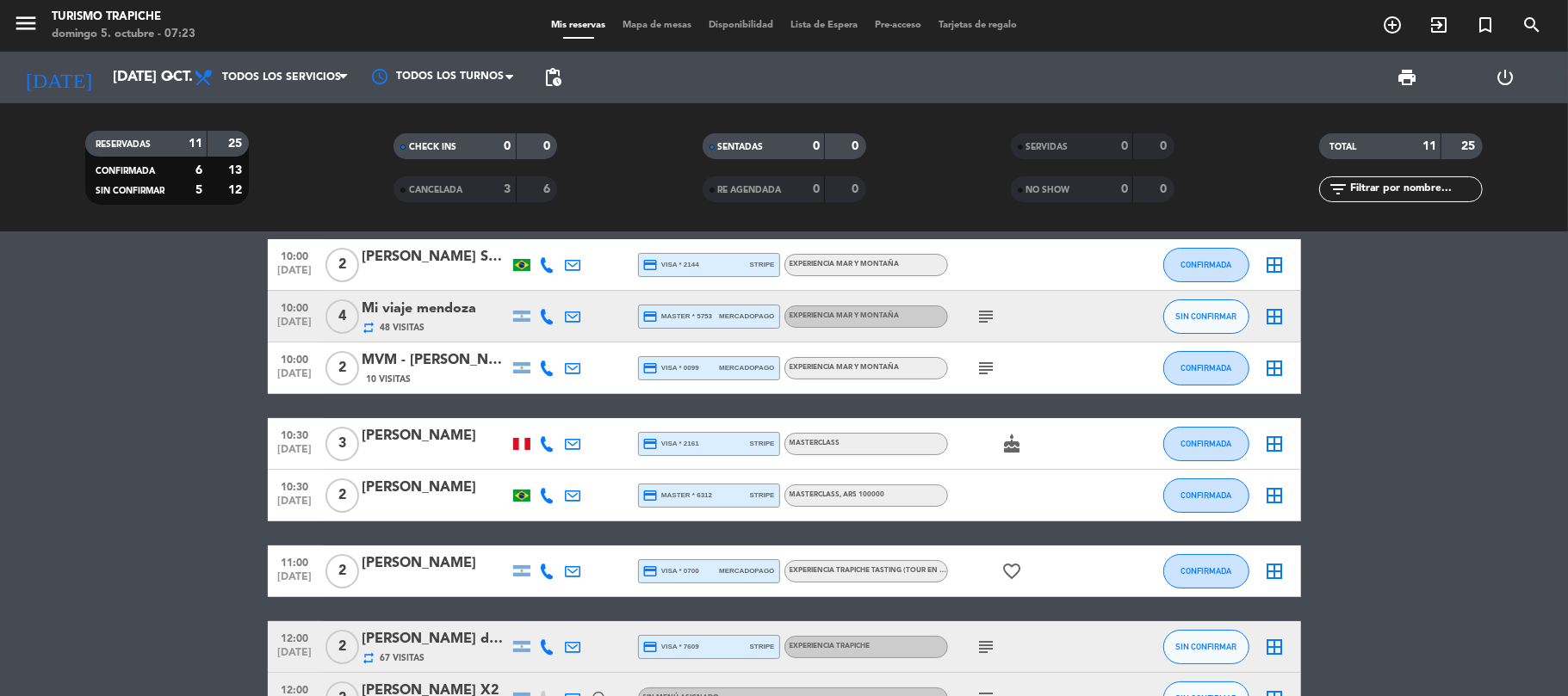
scroll to position [0, 0]
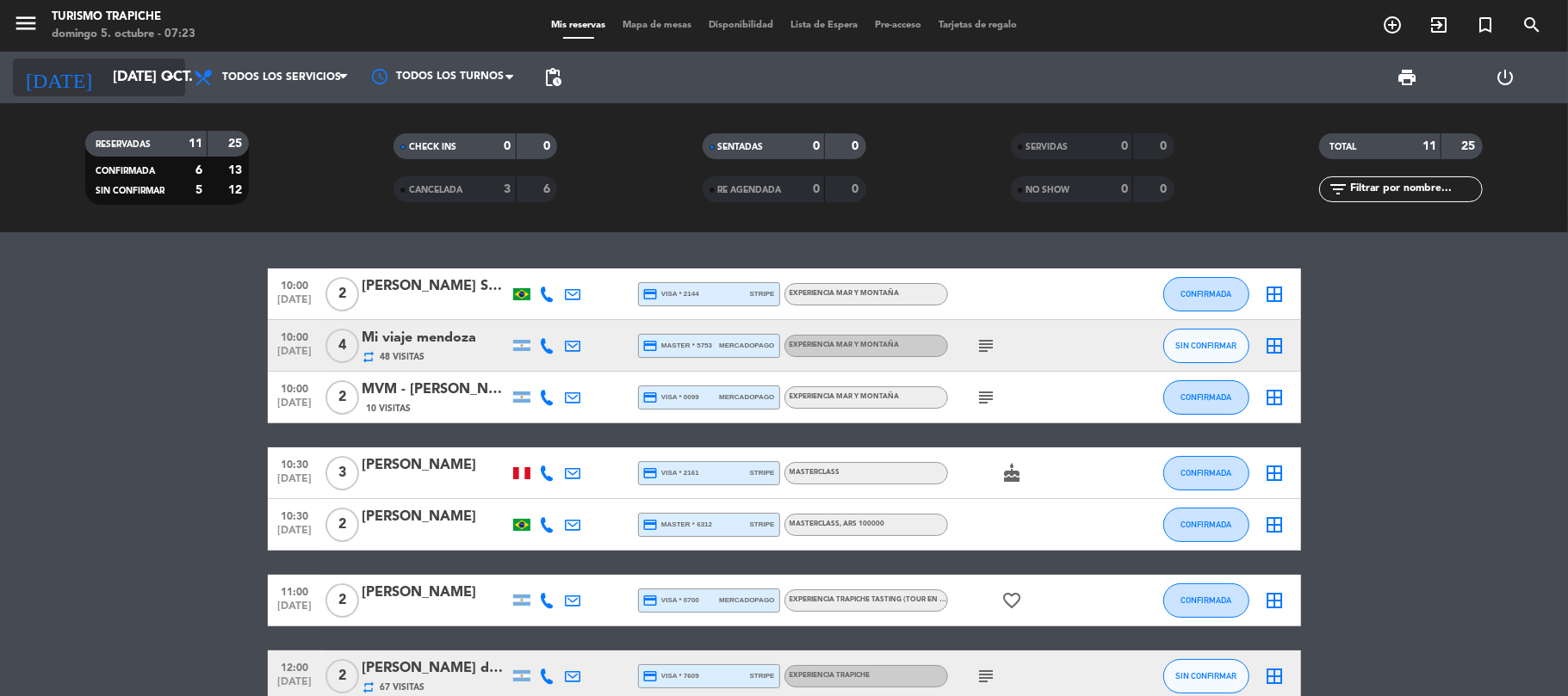
click at [104, 82] on input "mar. 7 oct." at bounding box center [197, 78] width 186 height 34
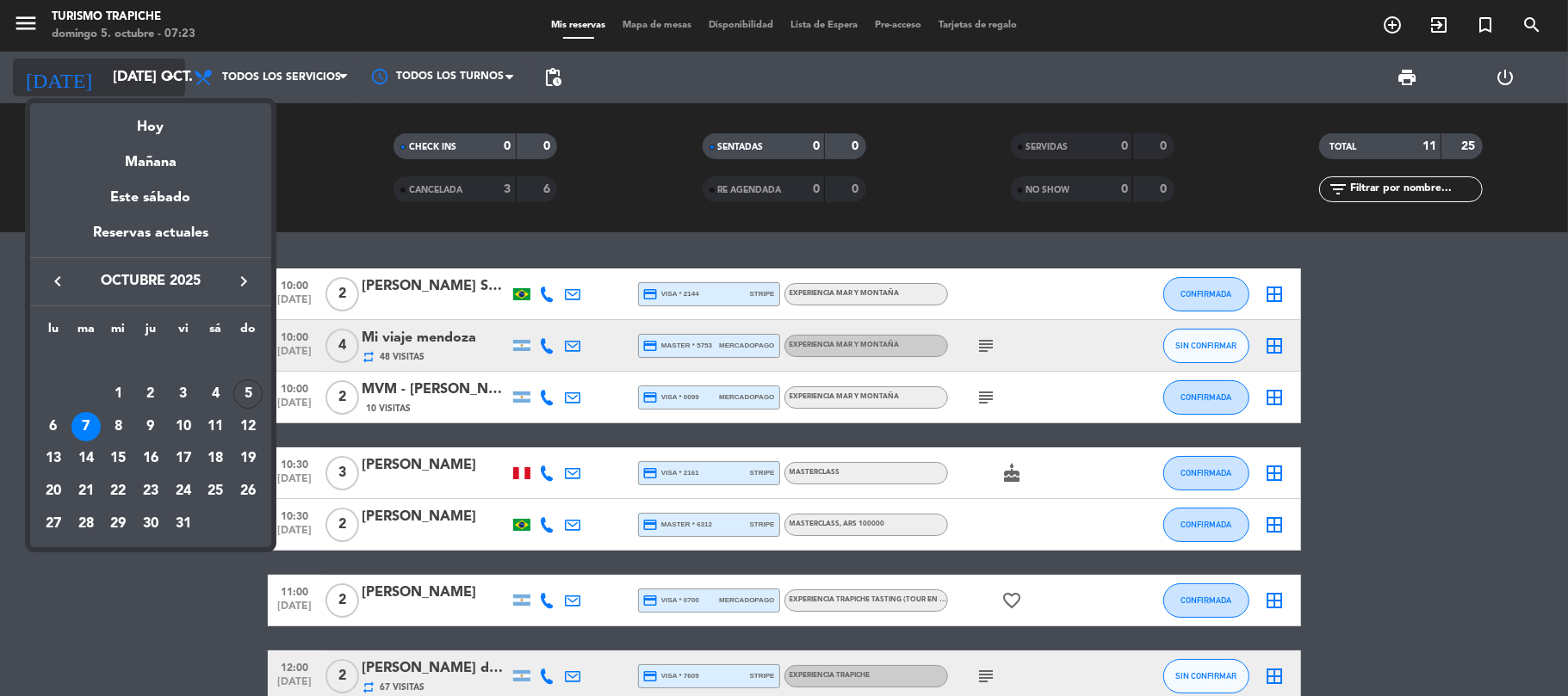
click at [90, 82] on div at bounding box center [784, 348] width 1568 height 696
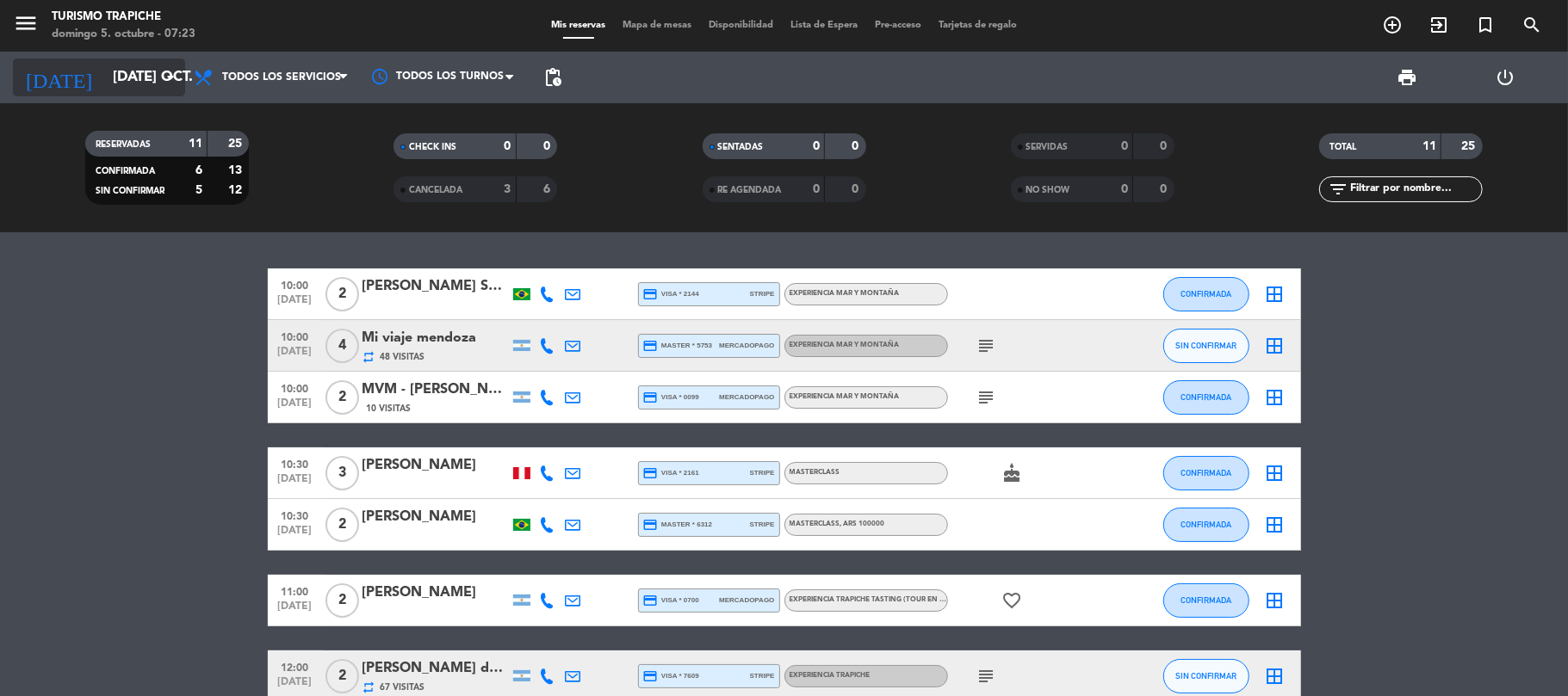
click at [104, 82] on input "mar. 7 oct." at bounding box center [197, 78] width 186 height 34
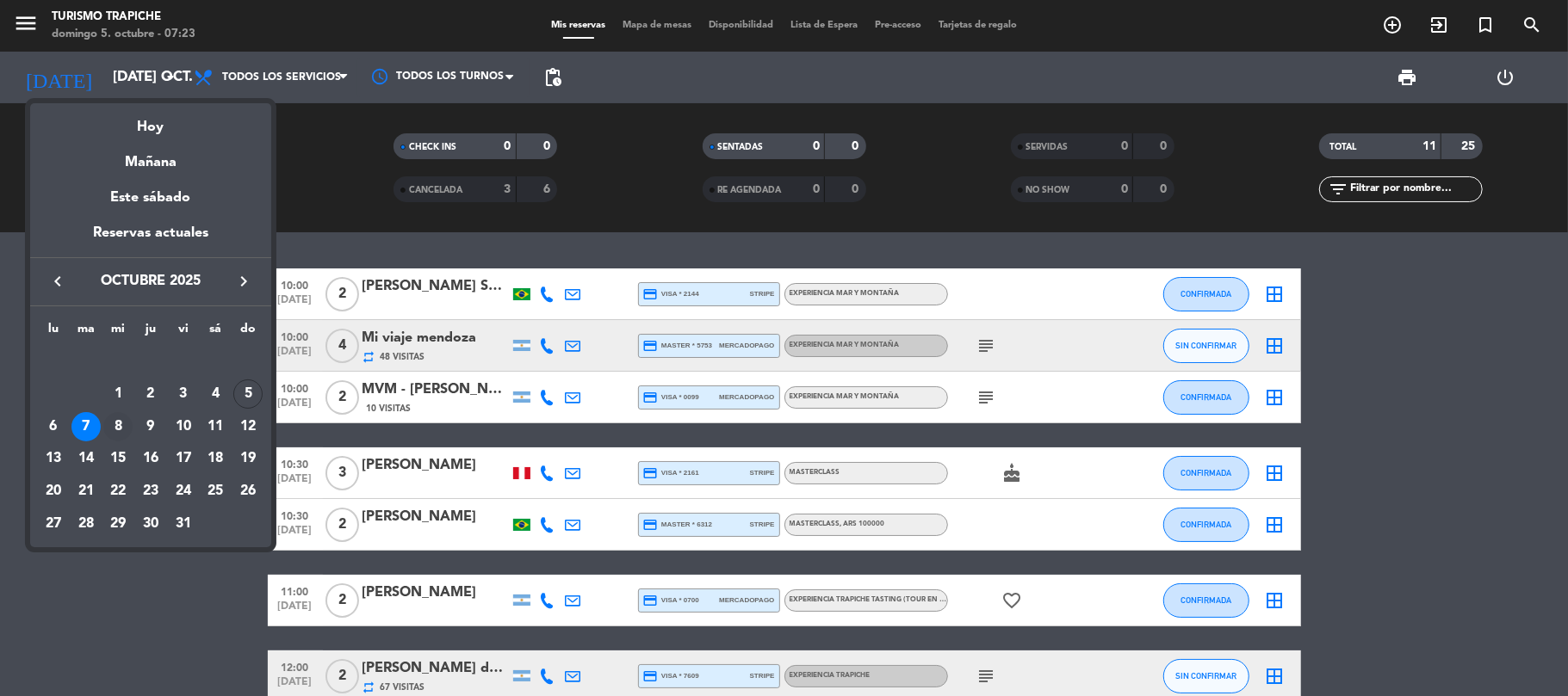
click at [118, 427] on div "8" at bounding box center [118, 427] width 29 height 29
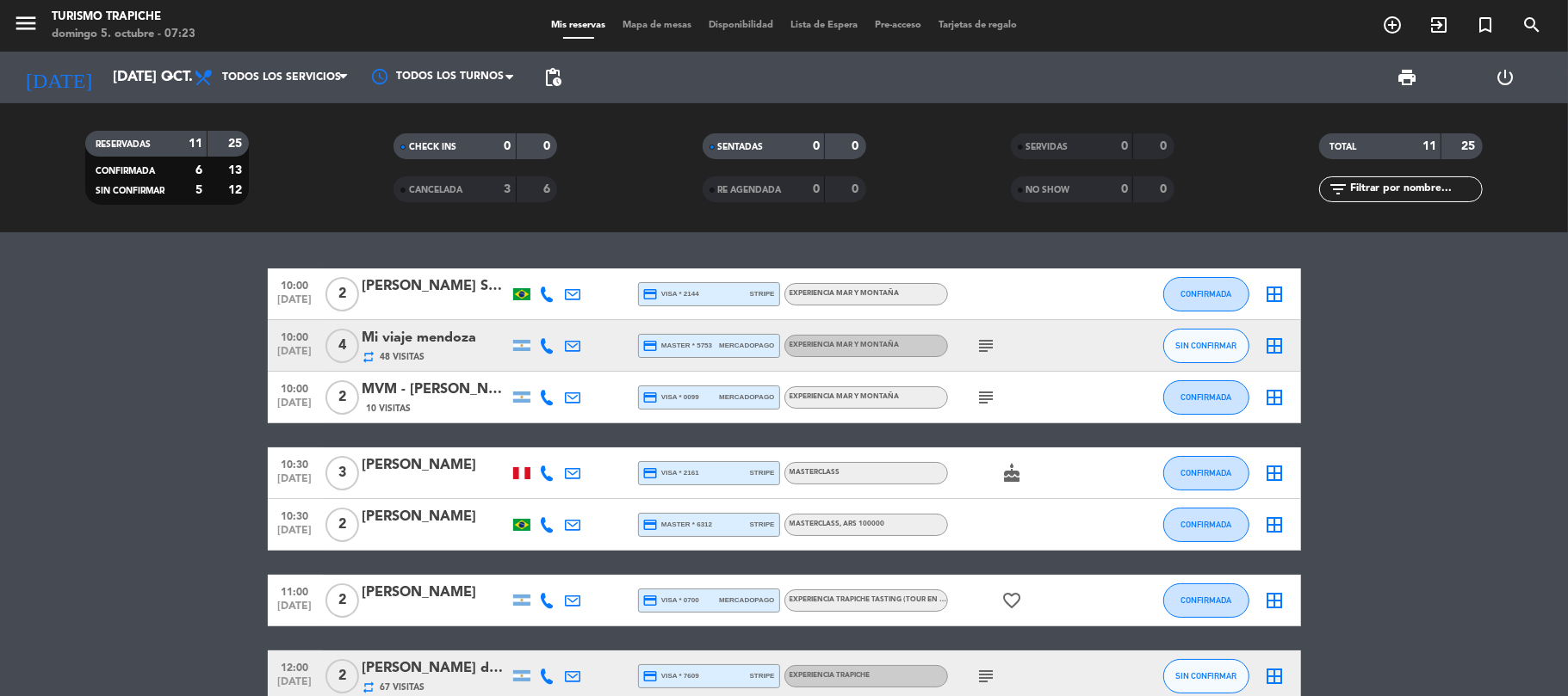
click at [118, 427] on bookings-row "10:00 oct. 7 2 Lilian Regina Scrocca Menuzzo credit_card visa * 2144 stripe EXP…" at bounding box center [784, 601] width 1568 height 665
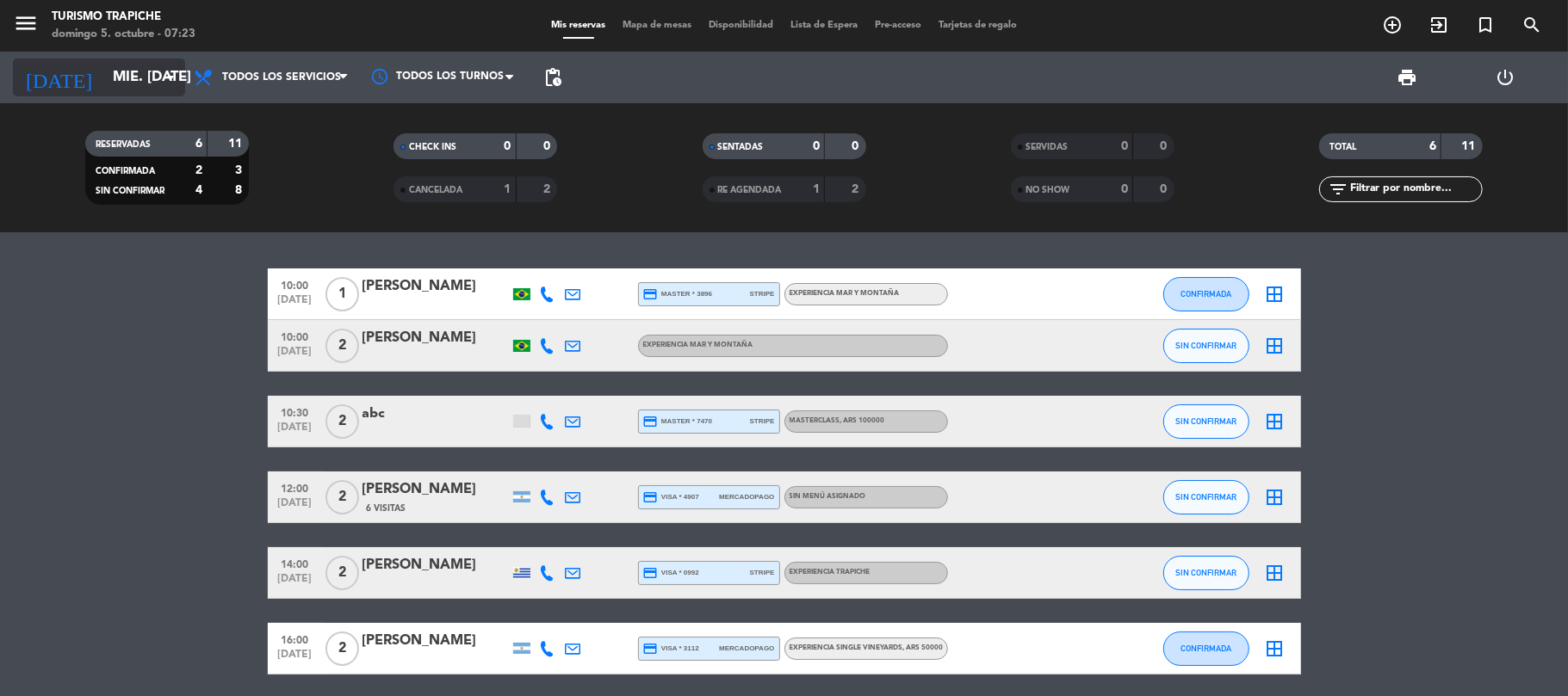
click at [104, 76] on input "mié. 8 oct." at bounding box center [197, 78] width 186 height 34
click at [104, 80] on input "mié. 8 oct." at bounding box center [197, 78] width 186 height 34
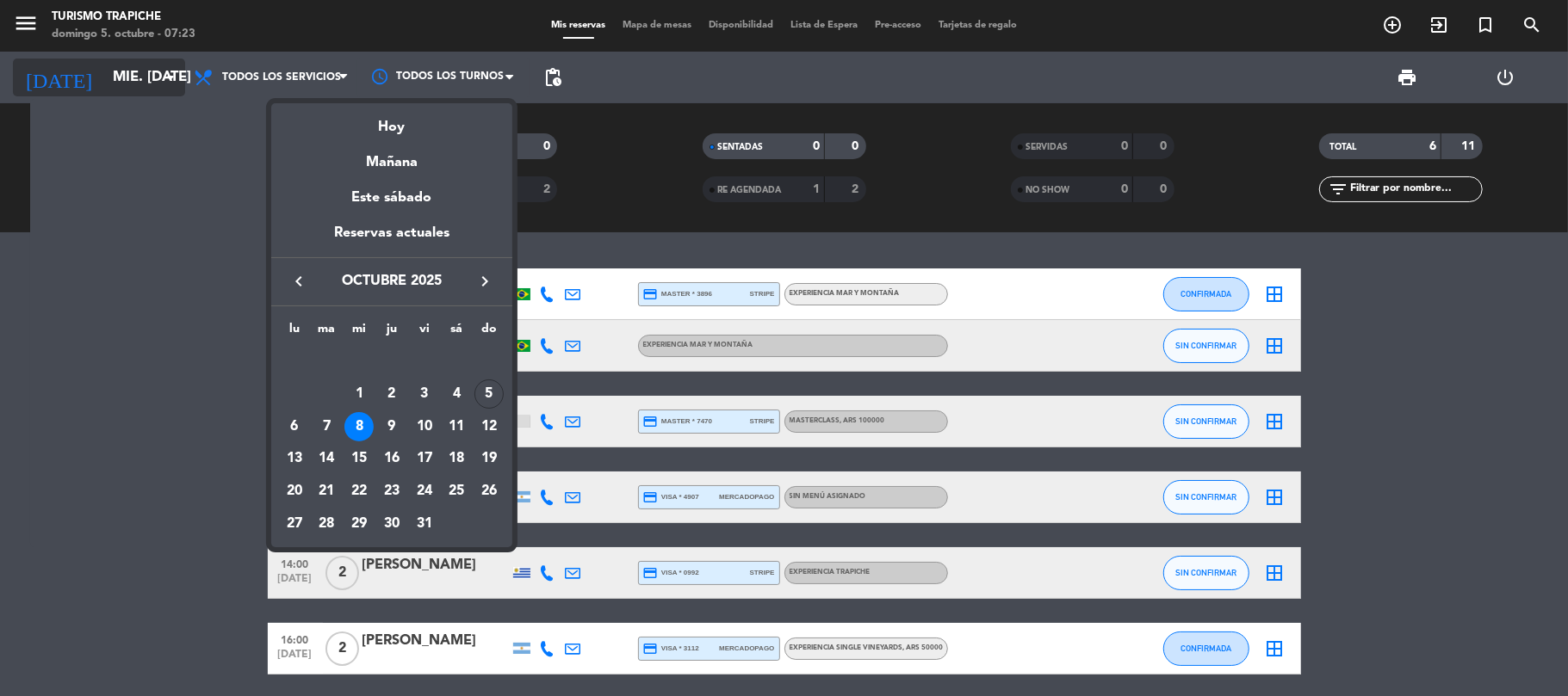
click at [94, 80] on div at bounding box center [784, 348] width 1568 height 696
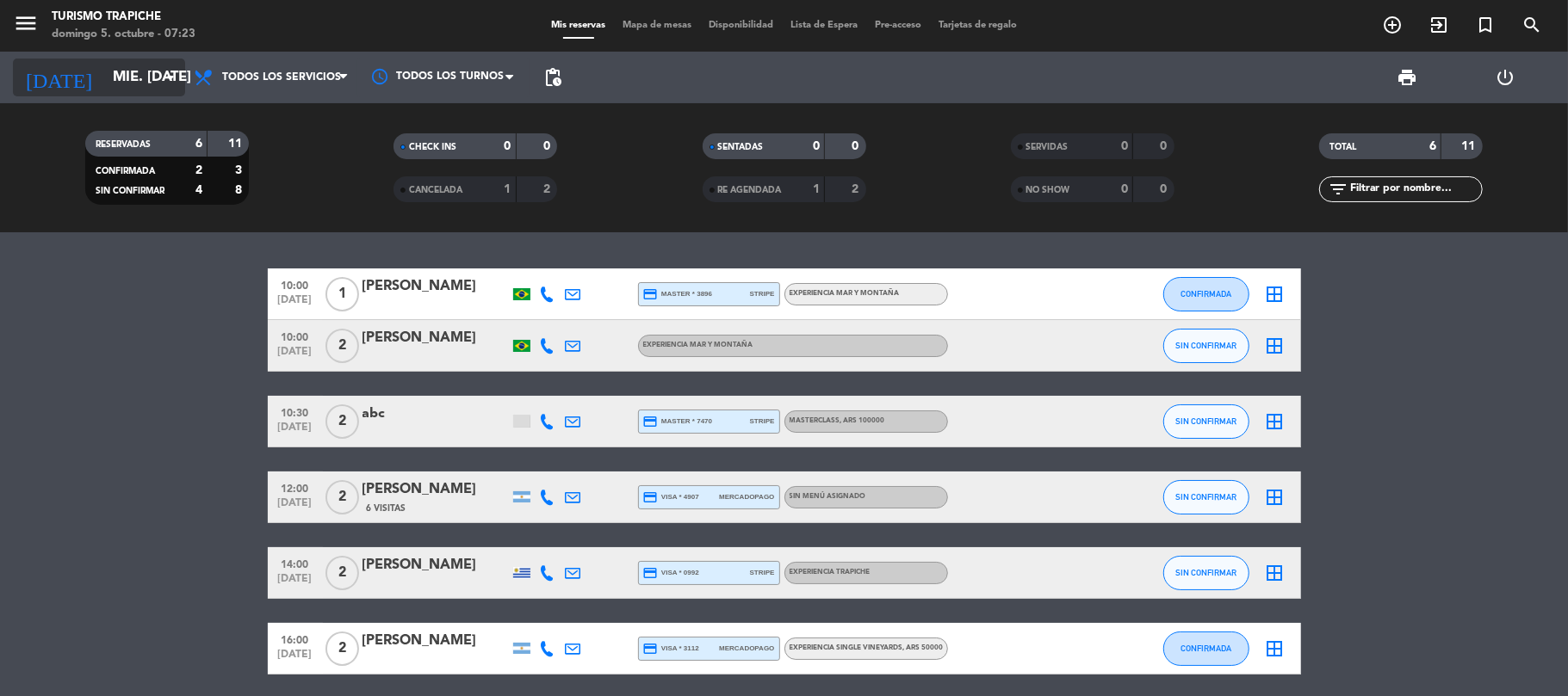
click at [117, 78] on input "mié. 8 oct." at bounding box center [197, 78] width 186 height 34
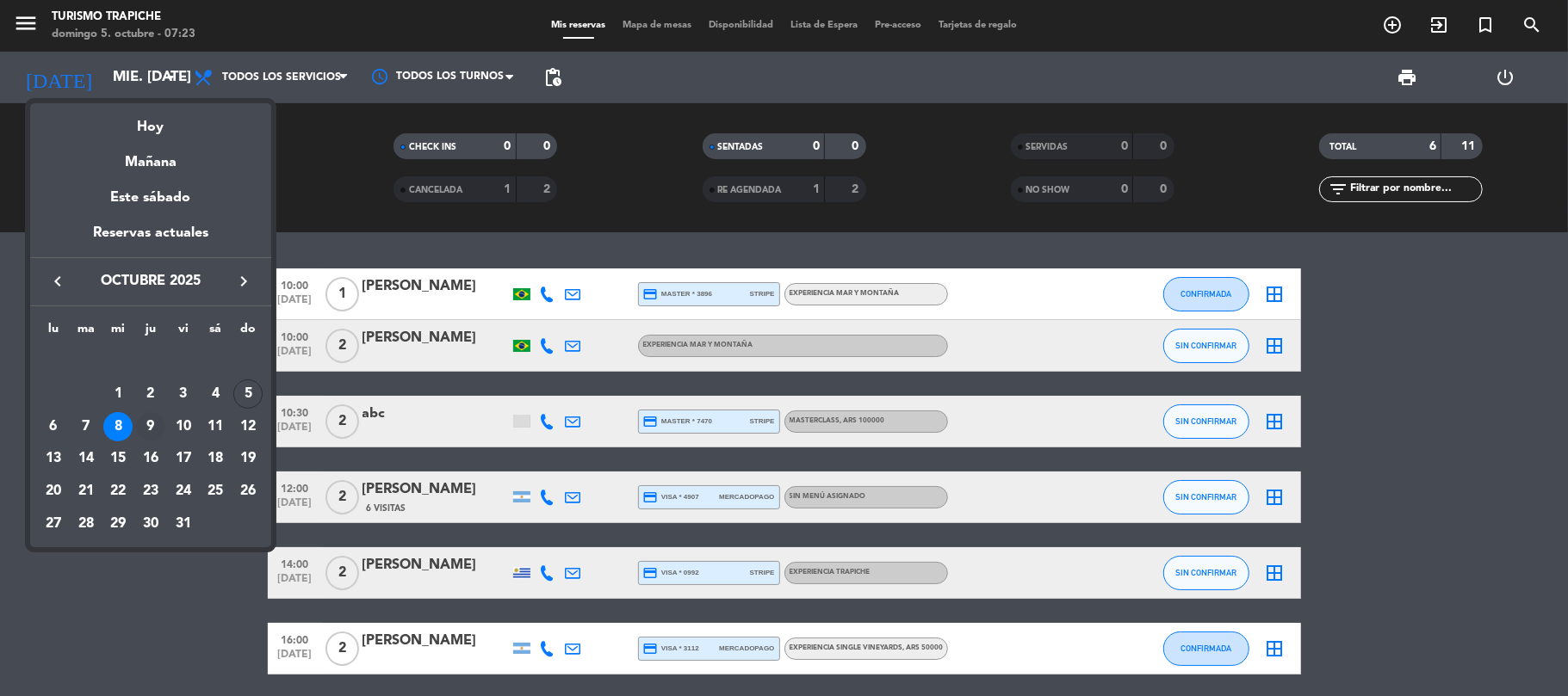
click at [152, 422] on div "9" at bounding box center [151, 427] width 29 height 29
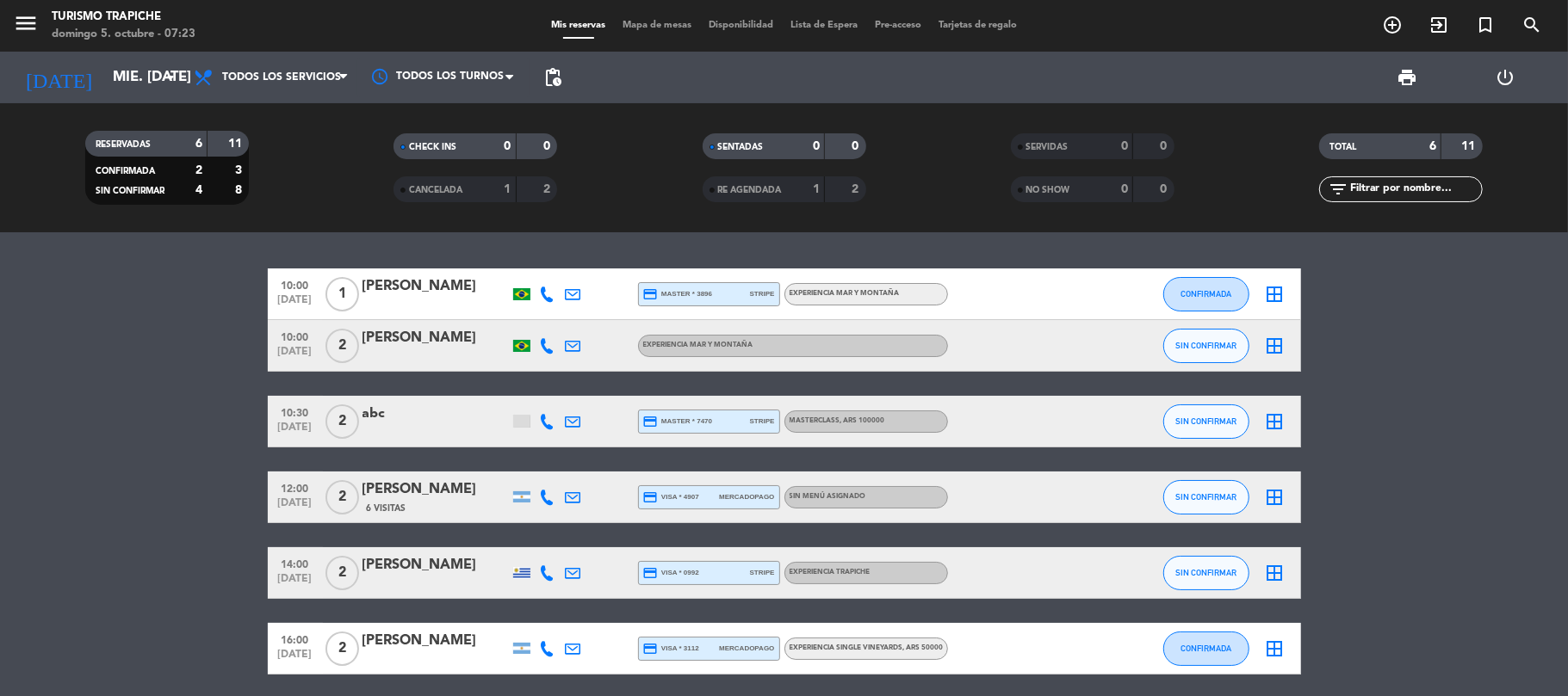
click at [152, 422] on bookings-row "10:00 oct. 8 1 Mauro César Franco de Souza credit_card master * 3896 stripe EXP…" at bounding box center [784, 472] width 1568 height 406
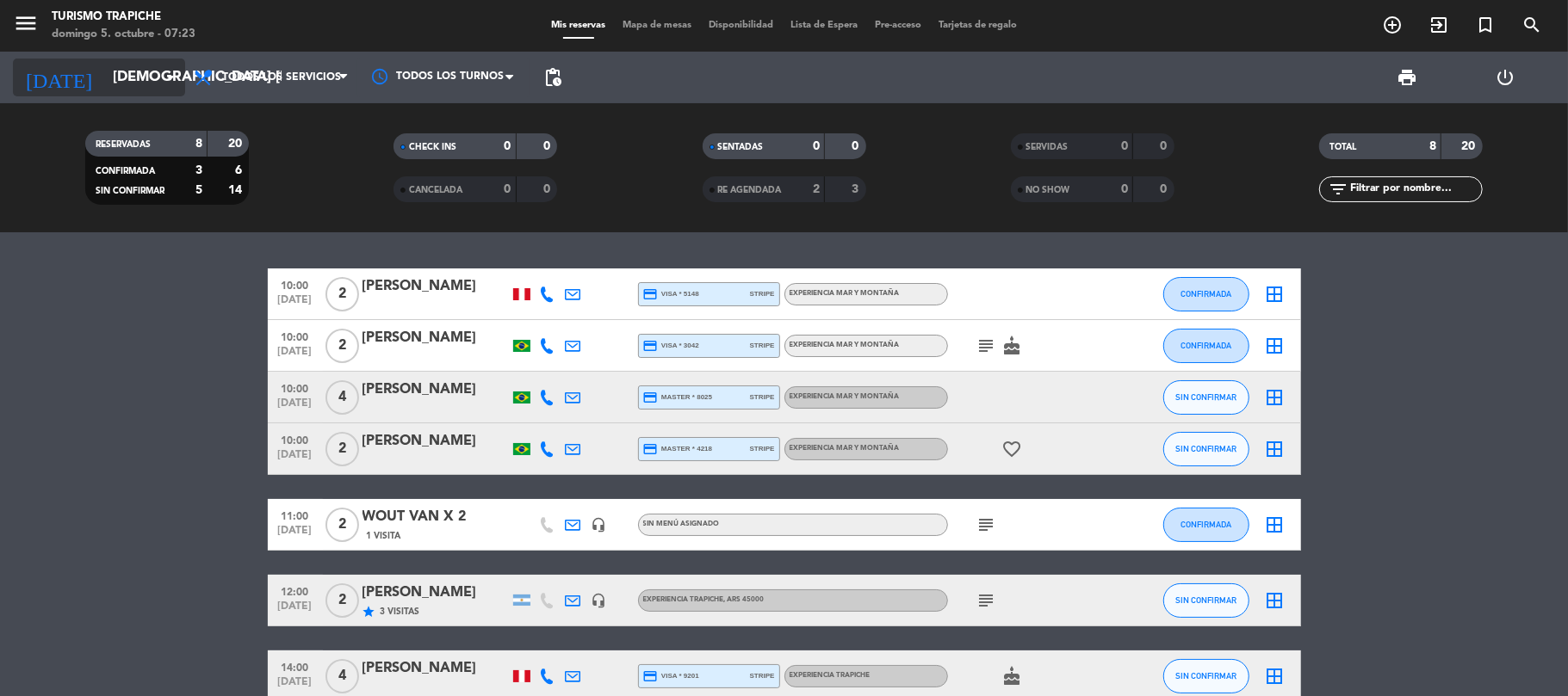
click at [163, 76] on icon "arrow_drop_down" at bounding box center [170, 77] width 21 height 21
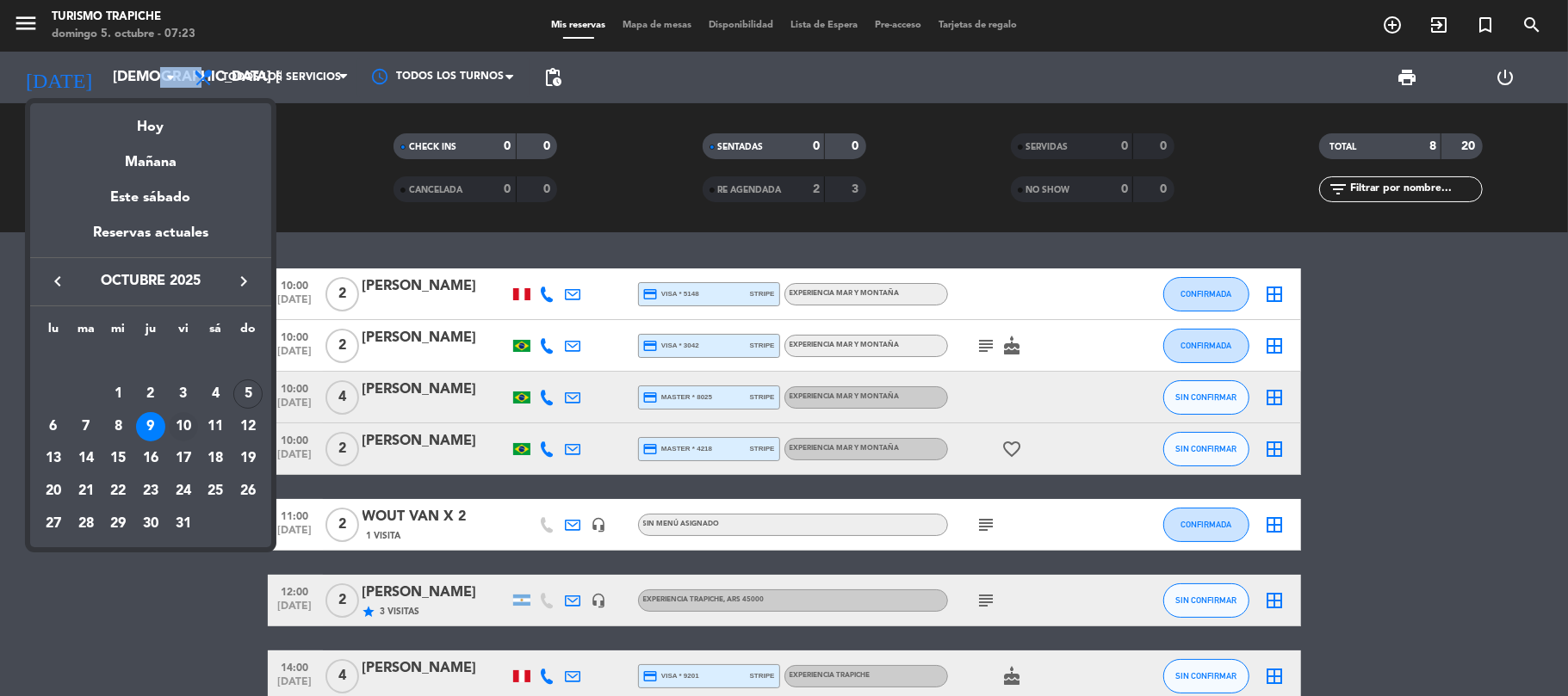
click at [188, 424] on div "10" at bounding box center [183, 427] width 29 height 29
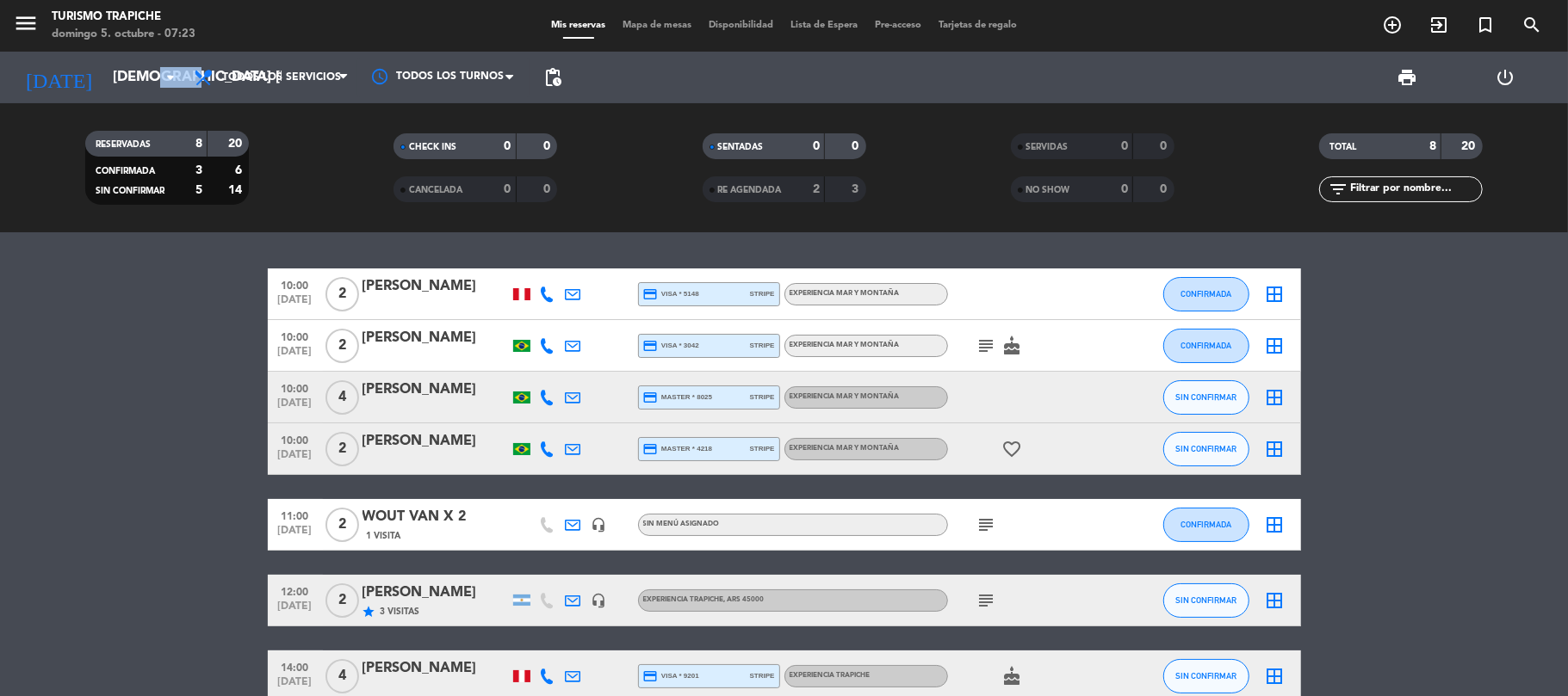
type input "vie. [DATE]"
click at [188, 424] on bookings-row "10:00 oct. 9 2 JULIO DIAZ credit_card visa * 5148 stripe EXPERIENCIA MAR Y MONT…" at bounding box center [784, 523] width 1568 height 509
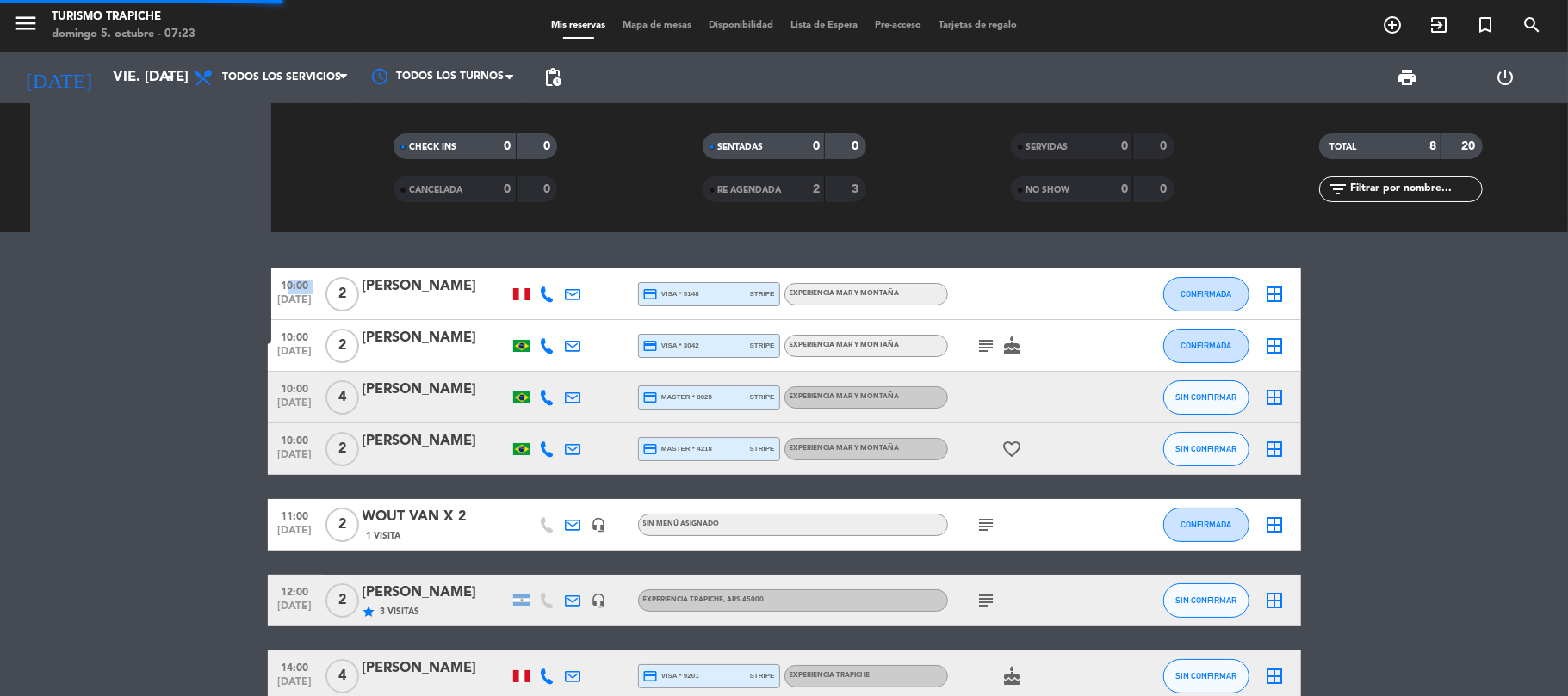
click at [188, 424] on bookings-row "10:00 oct. 9 2 JULIO DIAZ credit_card visa * 5148 stripe EXPERIENCIA MAR Y MONT…" at bounding box center [784, 523] width 1568 height 509
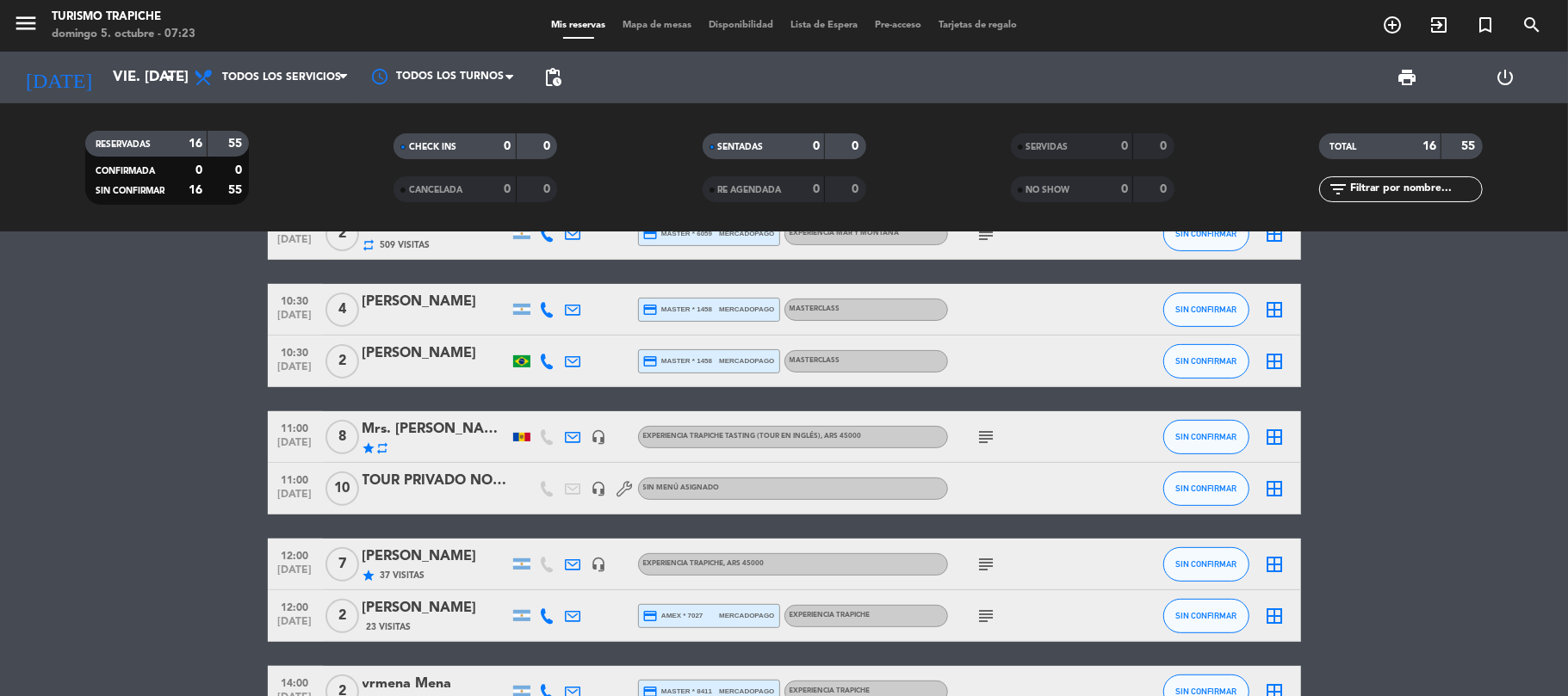
scroll to position [344, 0]
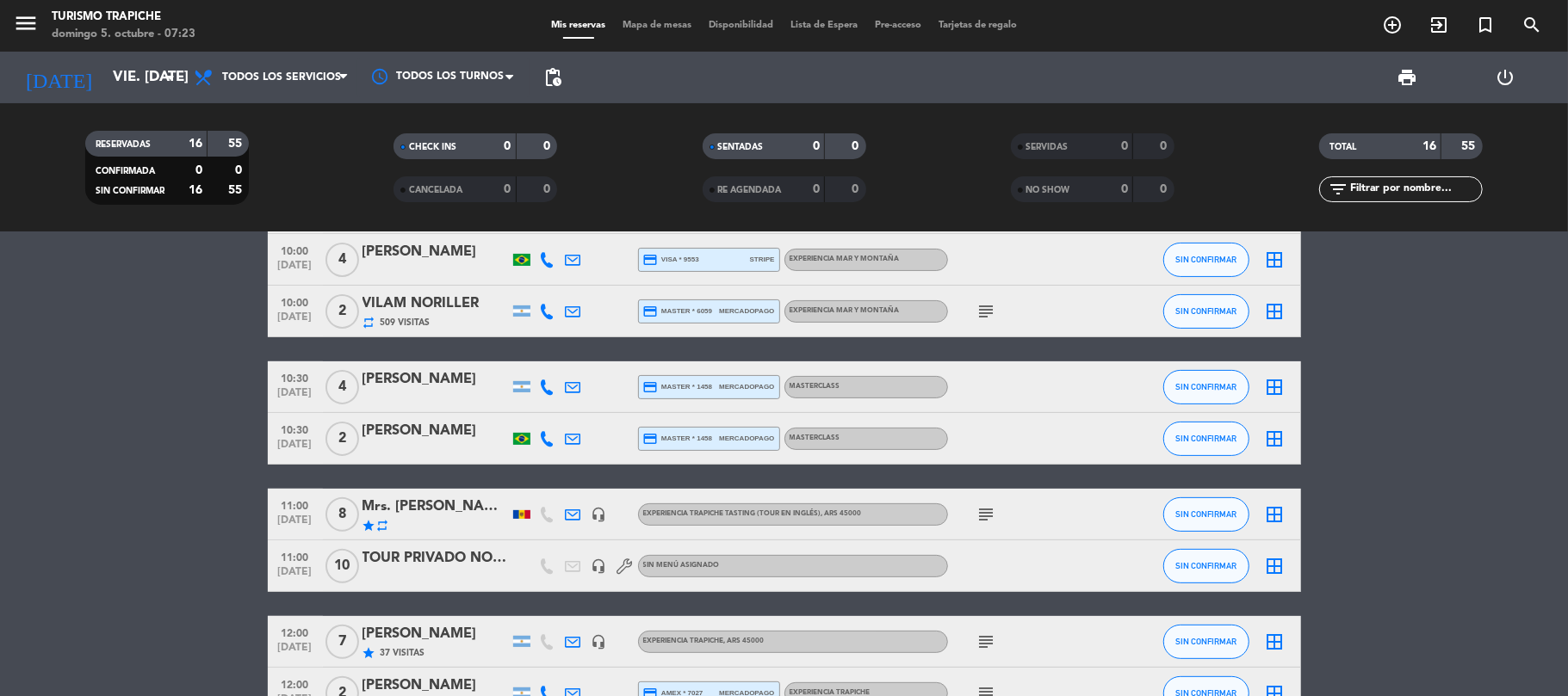
click at [501, 559] on div "TOUR PRIVADO NO TOMAR MAS RESERVAS" at bounding box center [435, 559] width 146 height 22
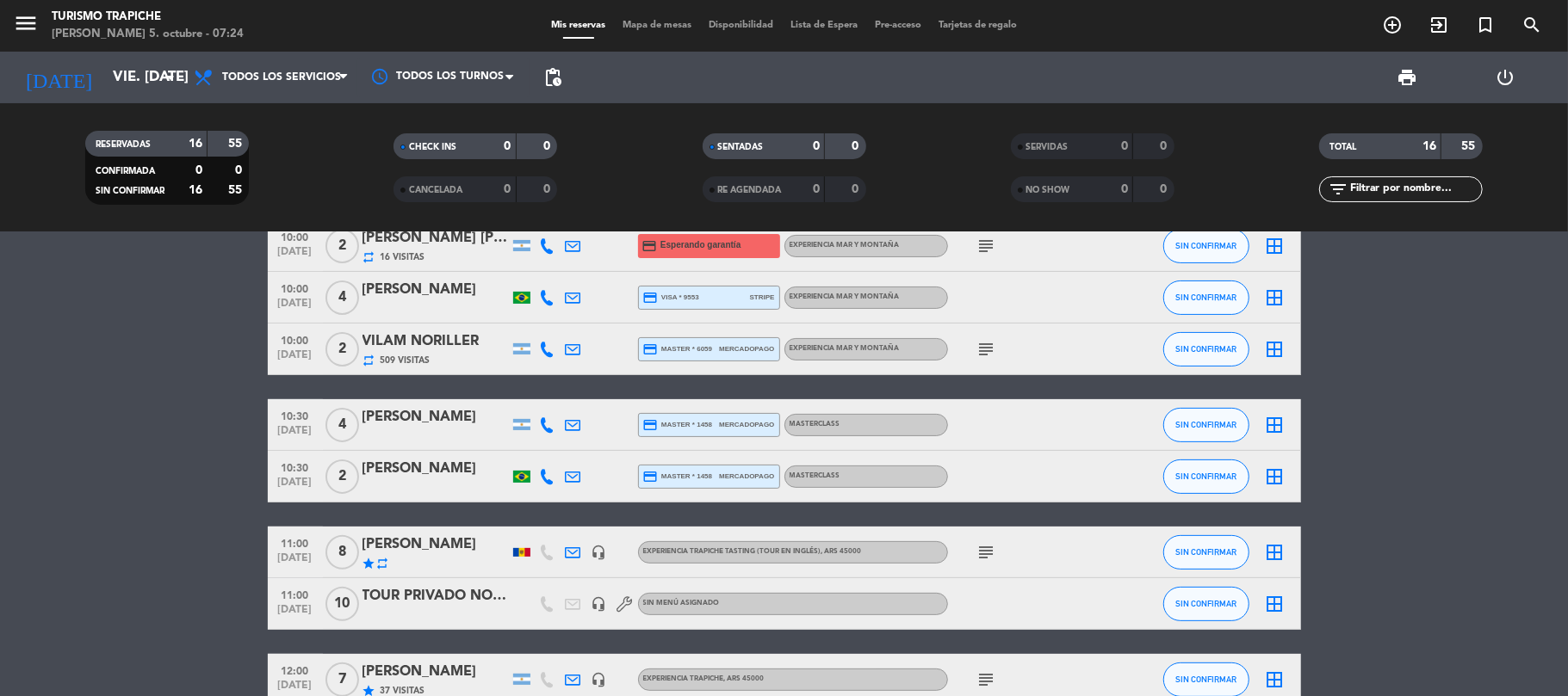
scroll to position [344, 0]
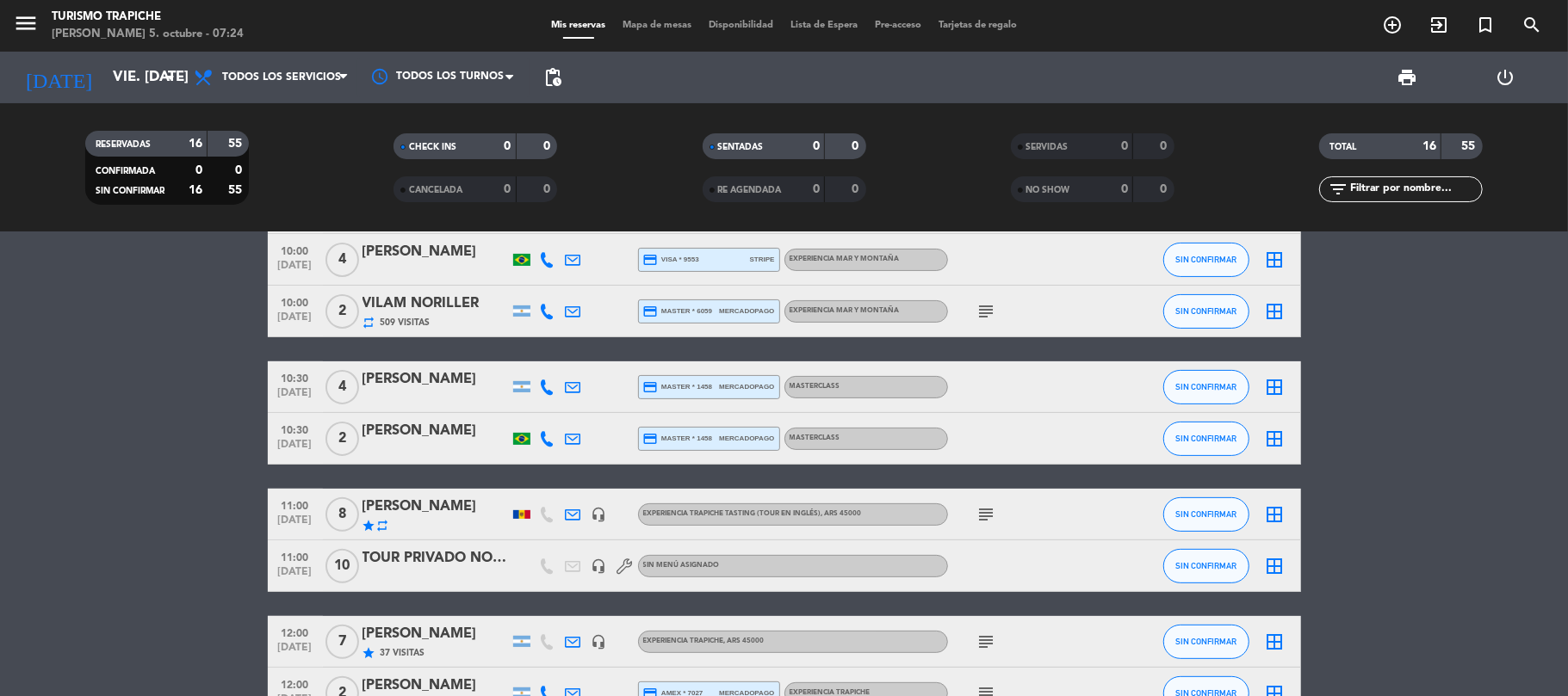
click at [982, 509] on icon "subject" at bounding box center [986, 515] width 21 height 21
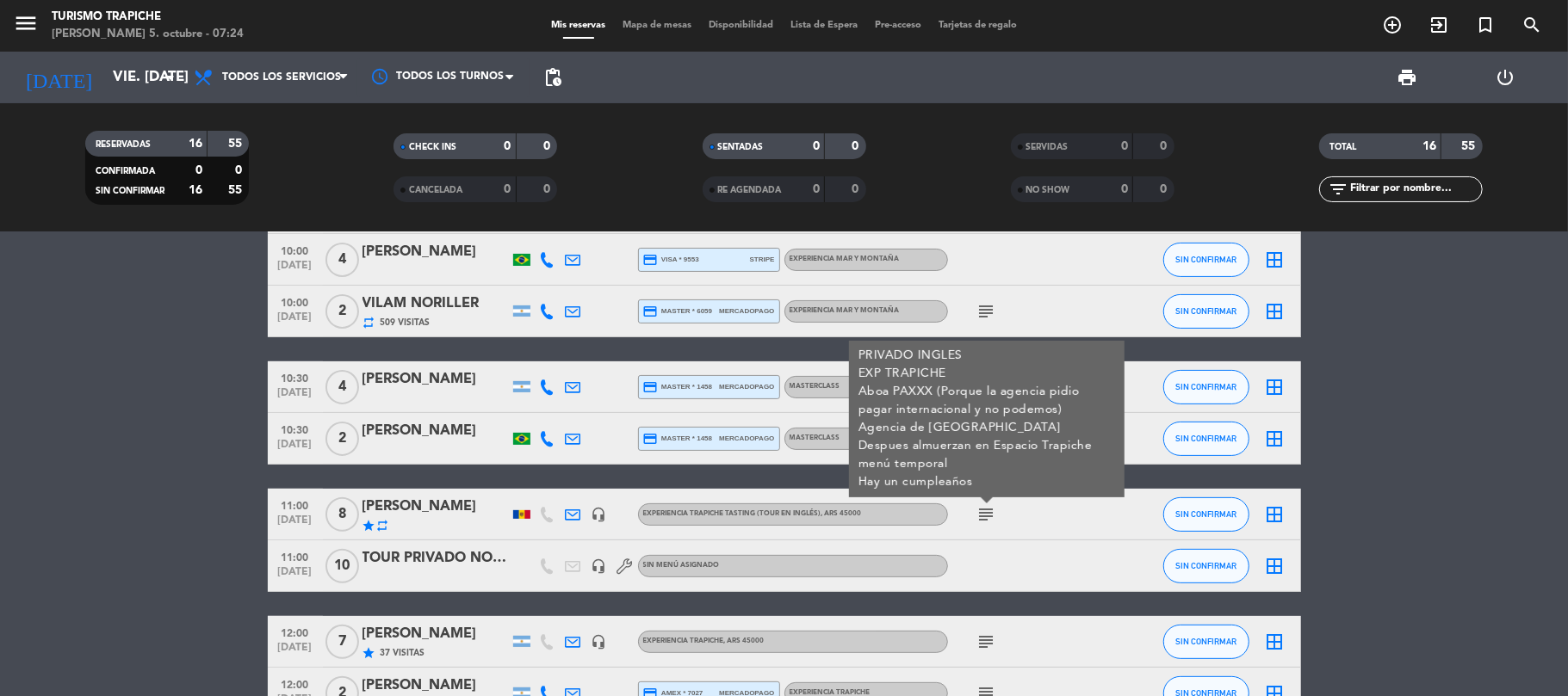
click at [982, 509] on icon "subject" at bounding box center [986, 515] width 21 height 21
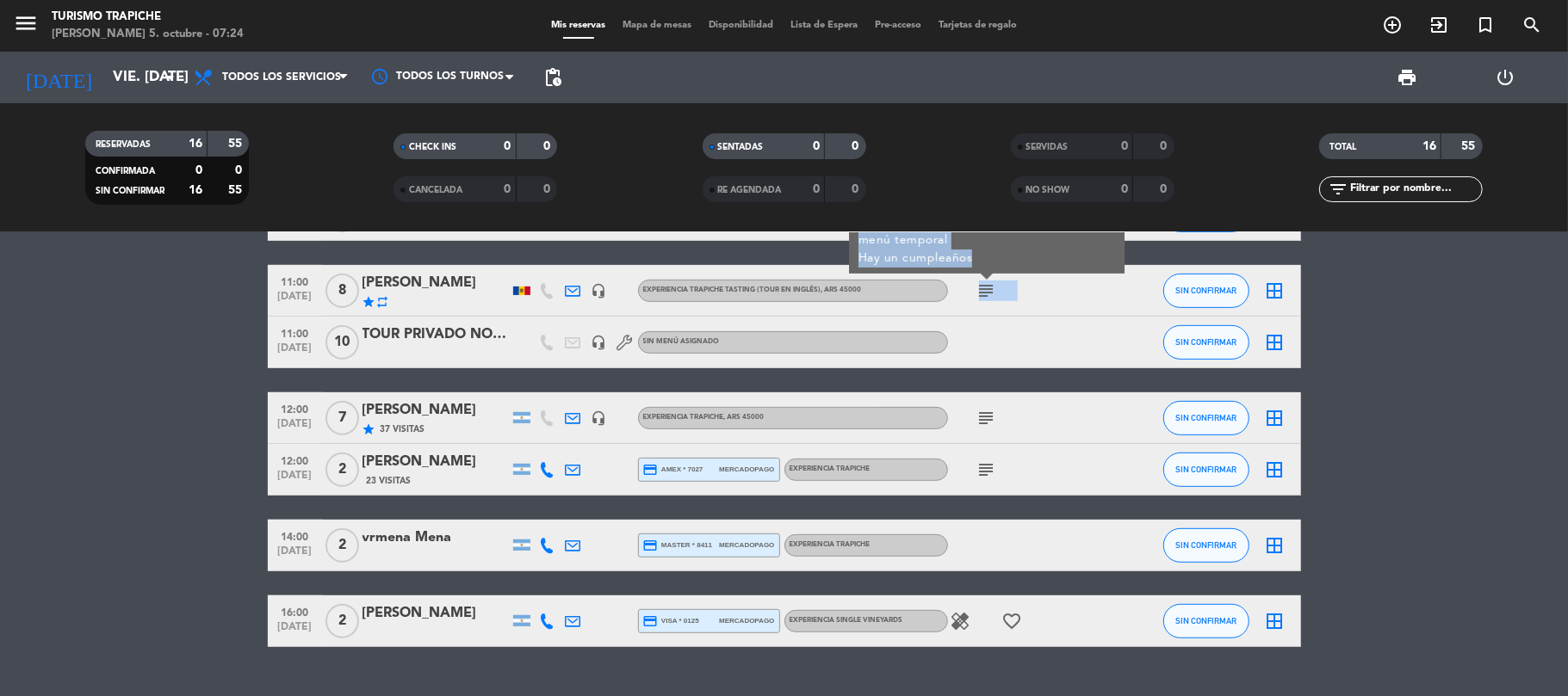
scroll to position [573, 0]
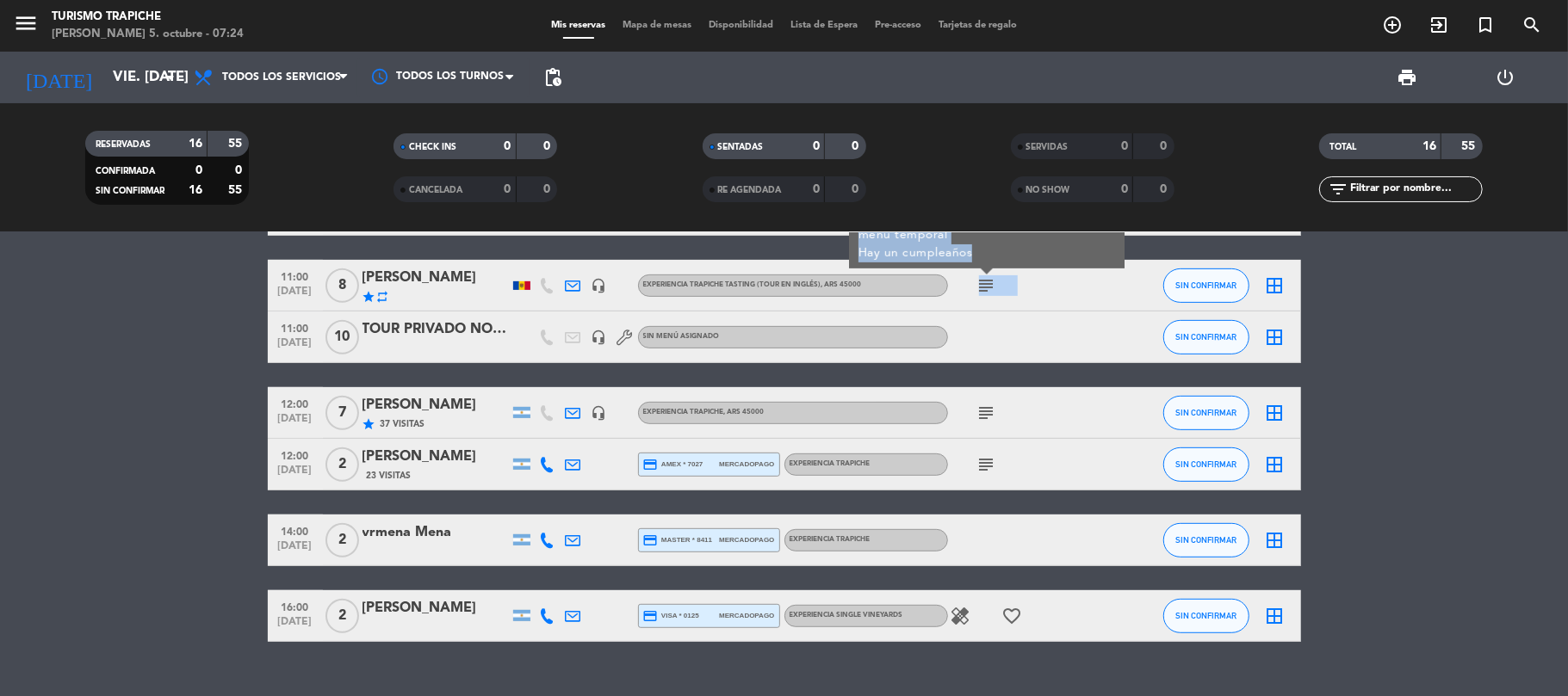
click at [987, 407] on icon "subject" at bounding box center [986, 412] width 21 height 21
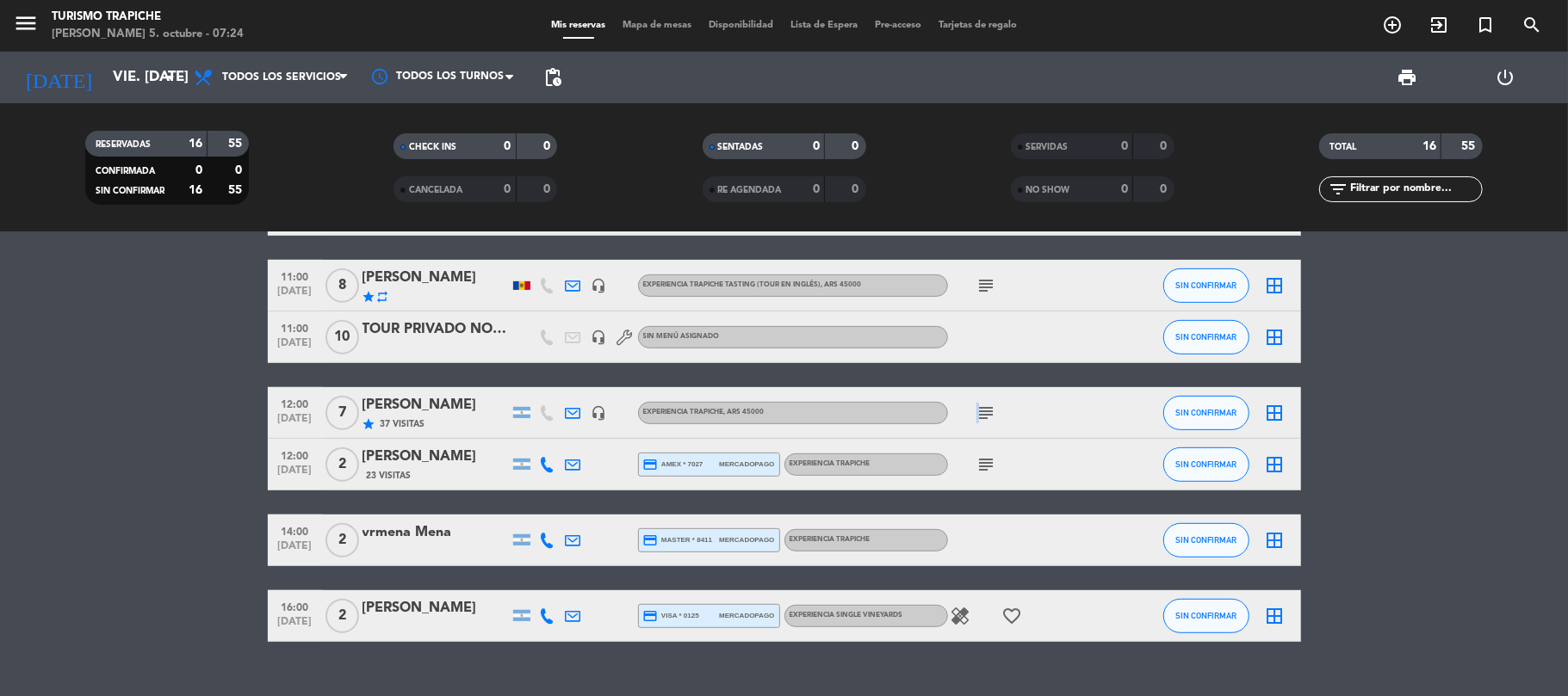
click at [987, 407] on icon "subject" at bounding box center [986, 412] width 21 height 21
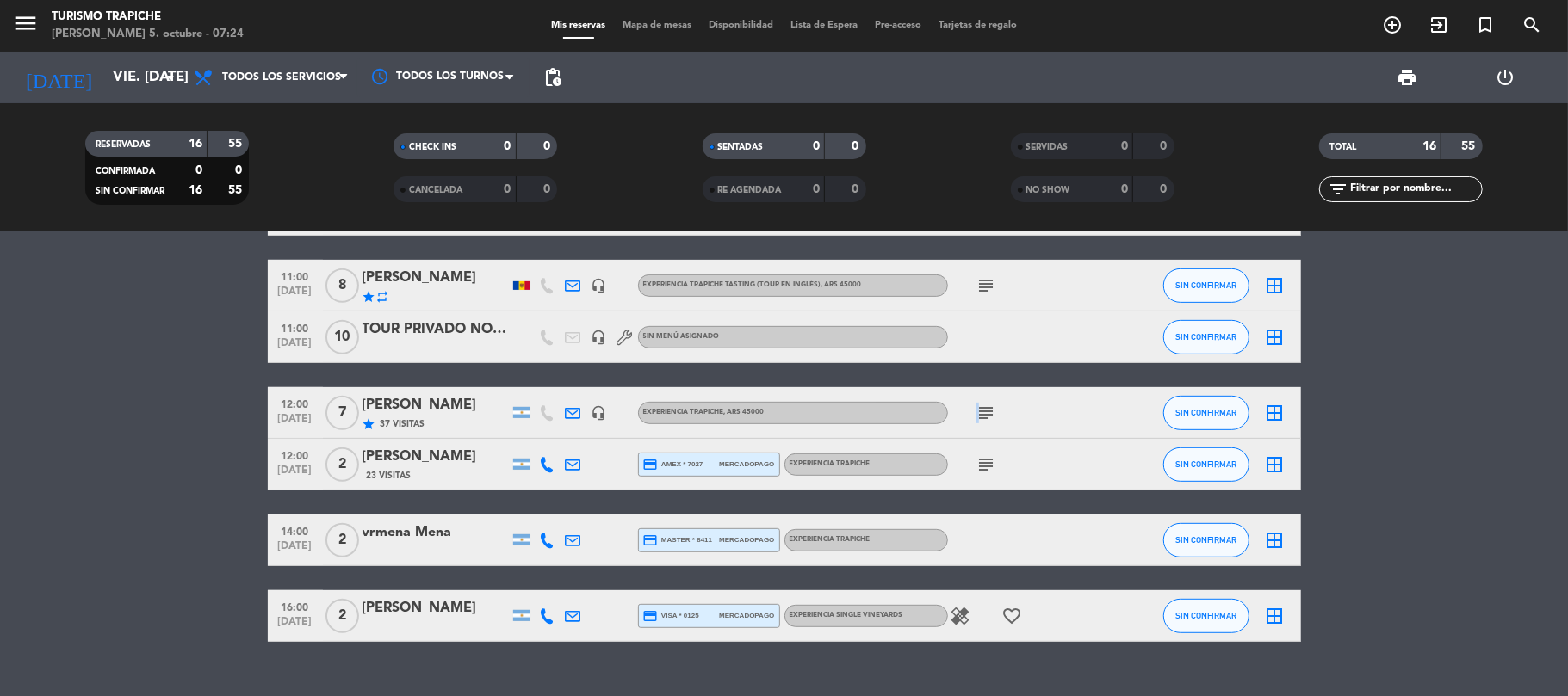
click at [987, 407] on icon "subject" at bounding box center [986, 412] width 21 height 21
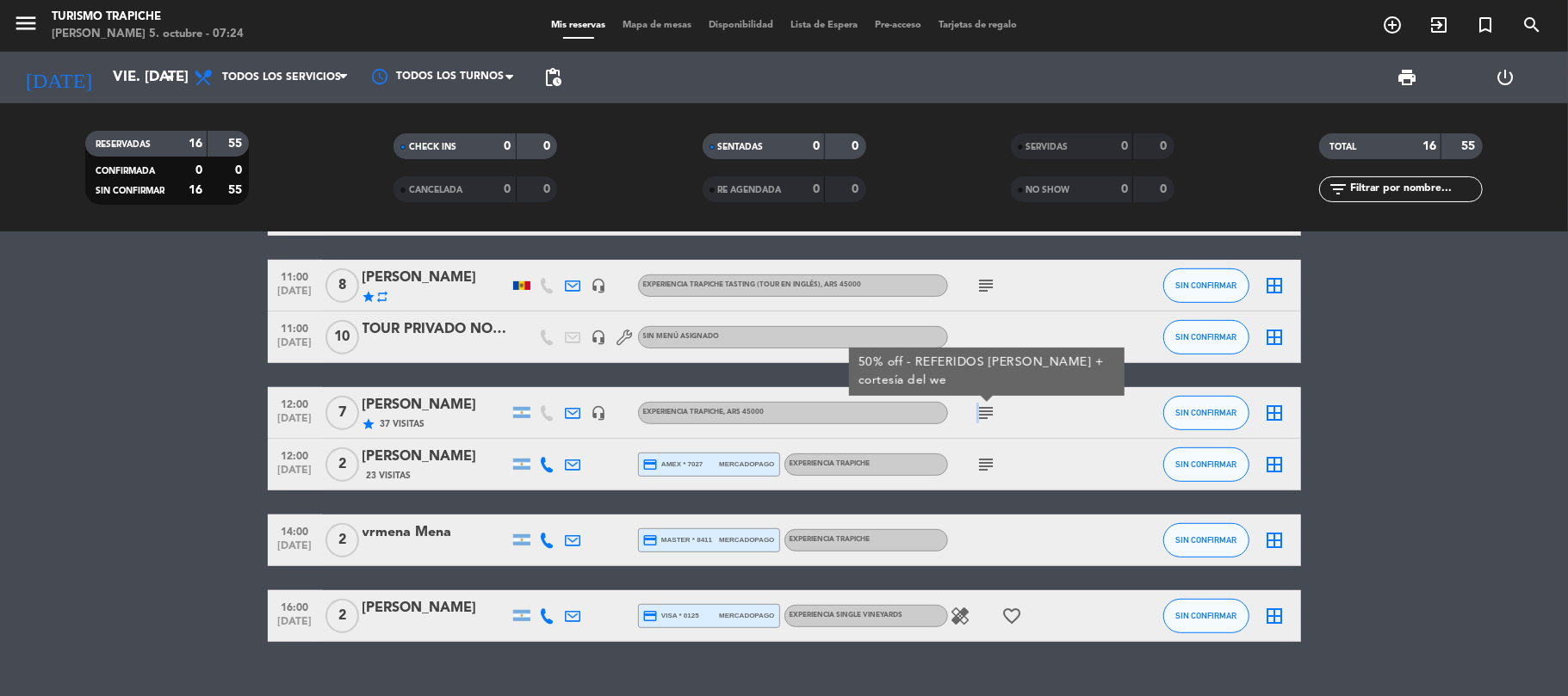
click at [987, 407] on icon "subject" at bounding box center [986, 412] width 21 height 21
click at [1033, 414] on div "subject 50% off - REFERIDOS [PERSON_NAME] + cortesía del we" at bounding box center [1025, 413] width 155 height 51
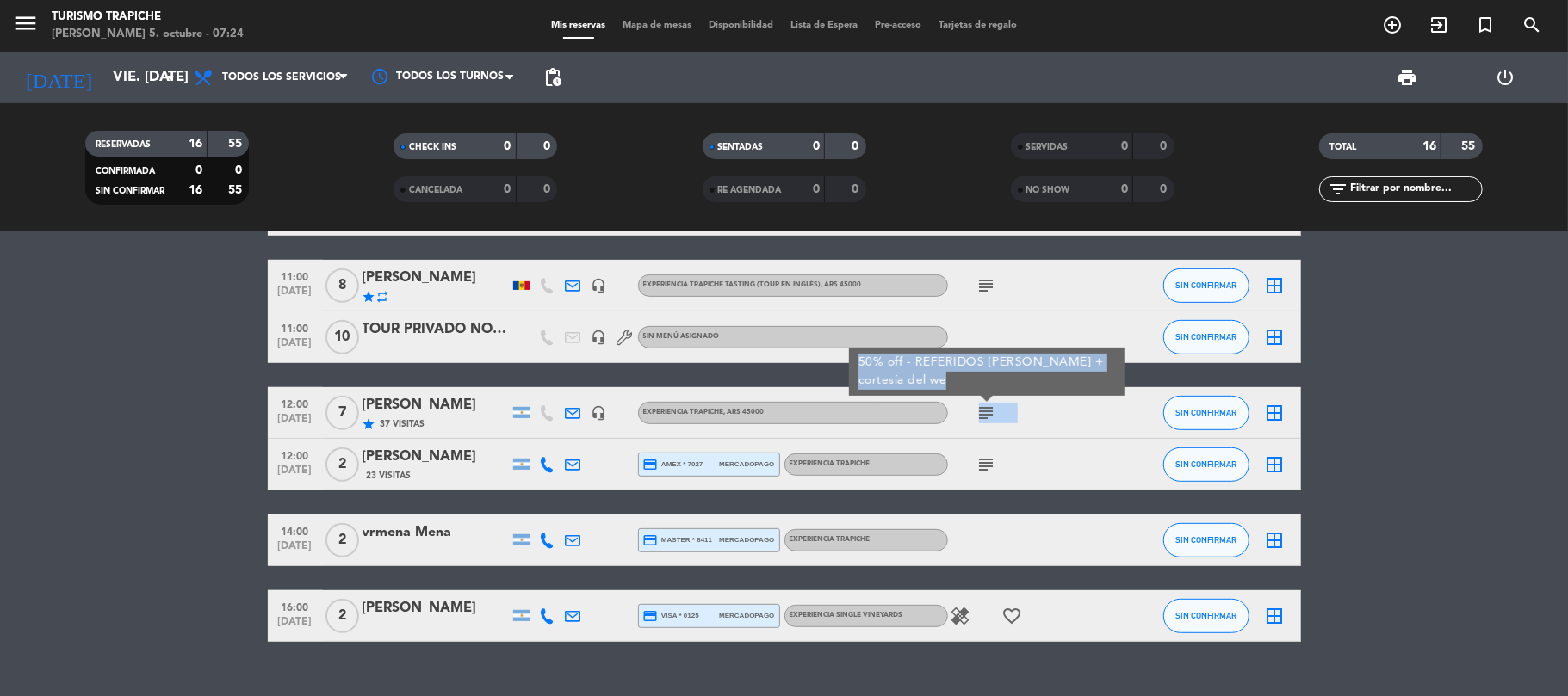
click at [1033, 414] on div "subject 50% off - REFERIDOS [PERSON_NAME] + cortesía del we" at bounding box center [1025, 413] width 155 height 51
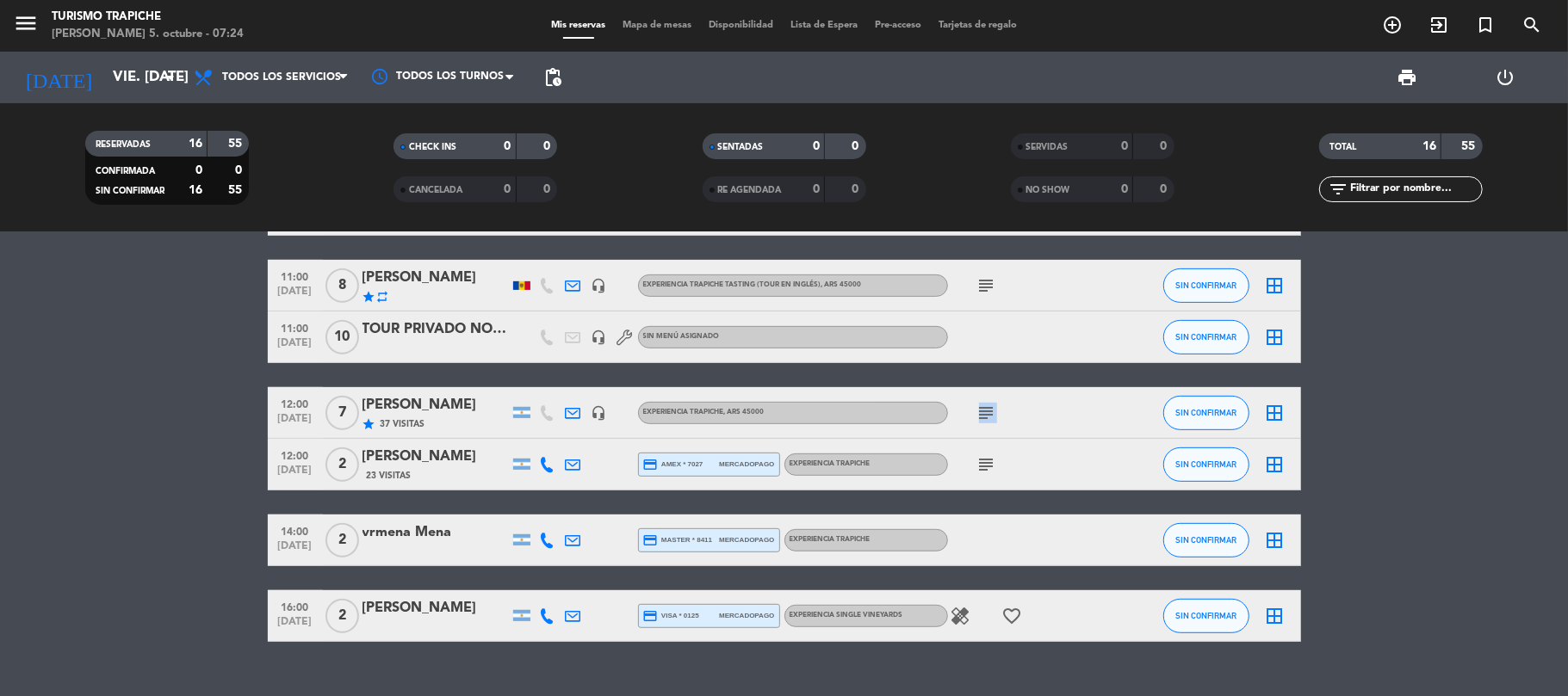
click at [1033, 414] on div "subject" at bounding box center [1025, 413] width 155 height 51
click at [104, 73] on input "vie. [DATE]" at bounding box center [197, 78] width 186 height 34
click at [109, 84] on input "vie. [DATE]" at bounding box center [197, 78] width 186 height 34
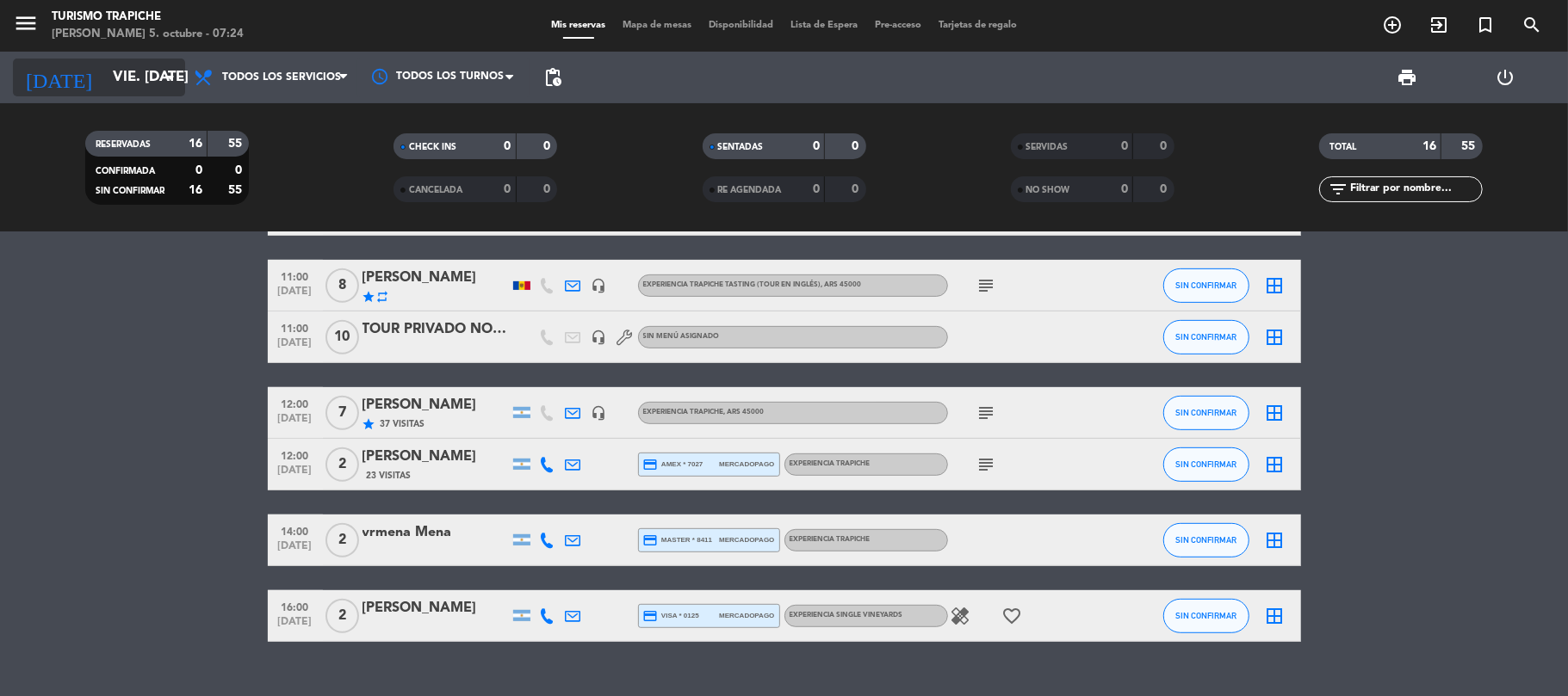
click at [109, 84] on input "vie. [DATE]" at bounding box center [197, 78] width 186 height 34
click at [131, 73] on input "vie. [DATE]" at bounding box center [197, 78] width 186 height 34
click at [134, 73] on input "vie. [DATE]" at bounding box center [197, 78] width 186 height 34
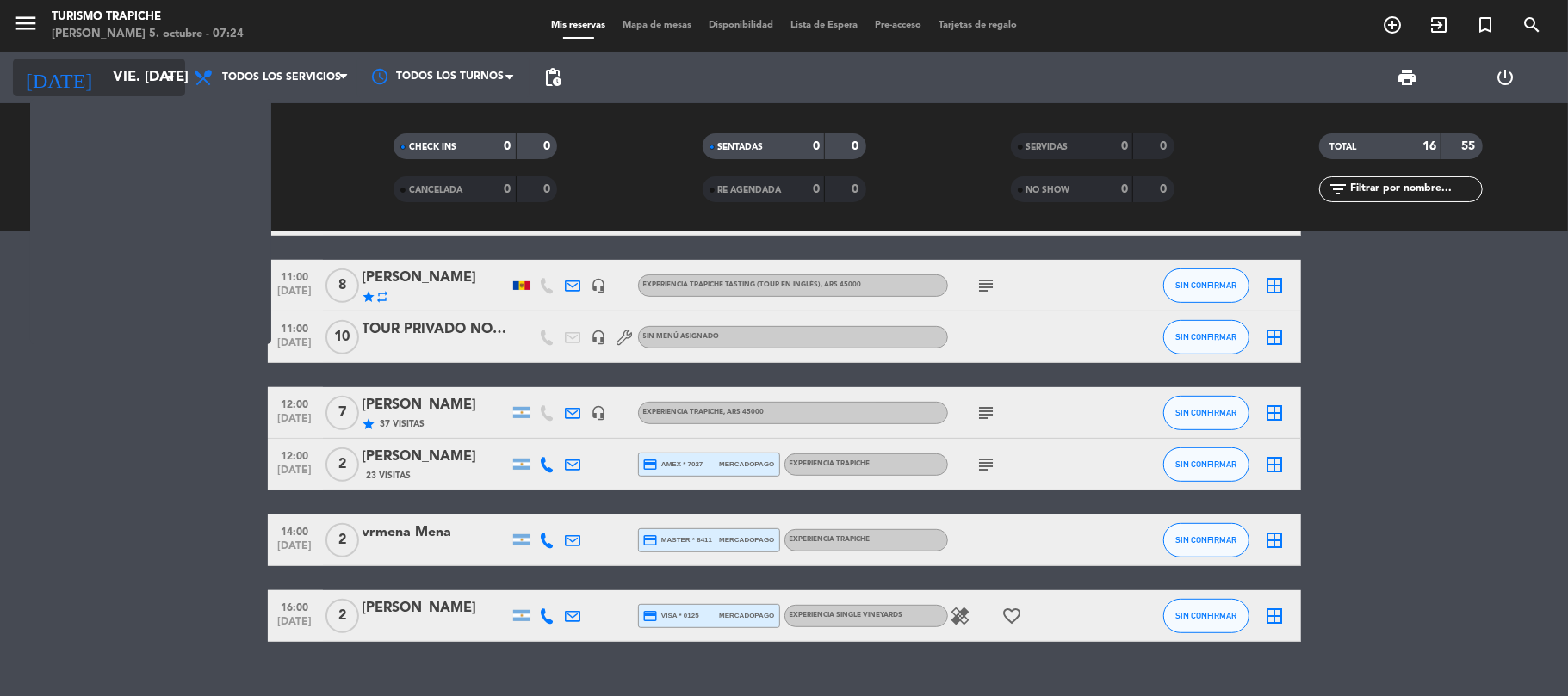
click at [134, 73] on input "vie. [DATE]" at bounding box center [197, 78] width 186 height 34
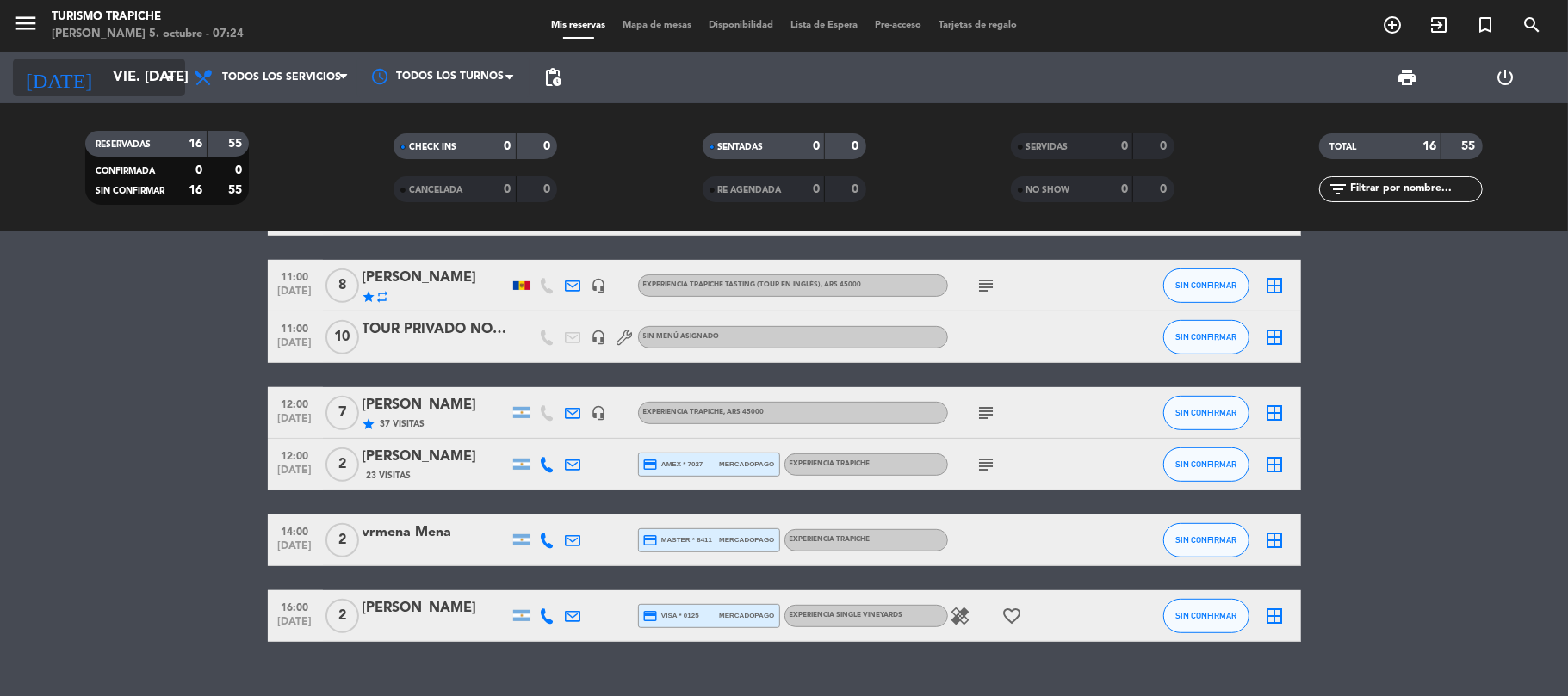
click at [145, 66] on input "vie. [DATE]" at bounding box center [197, 78] width 186 height 34
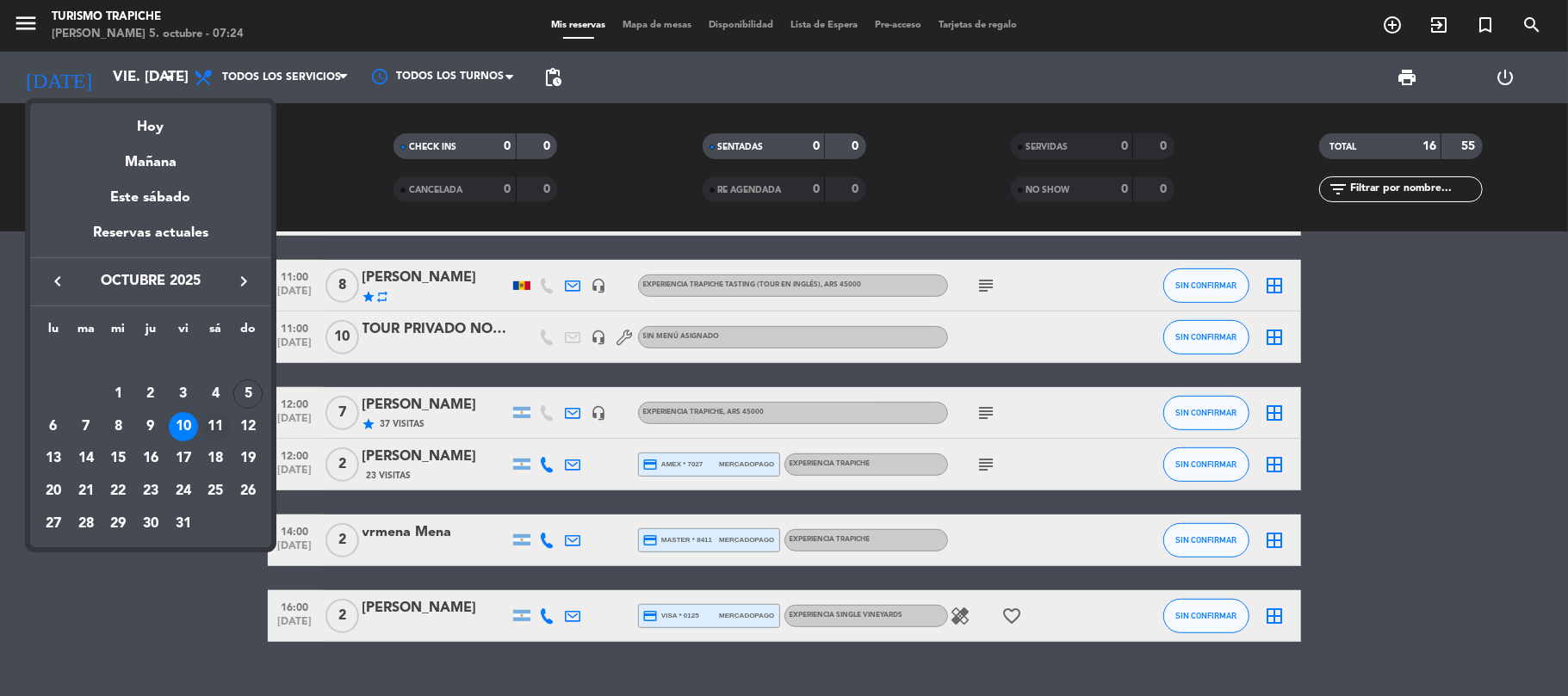
click at [214, 424] on div "11" at bounding box center [215, 427] width 29 height 29
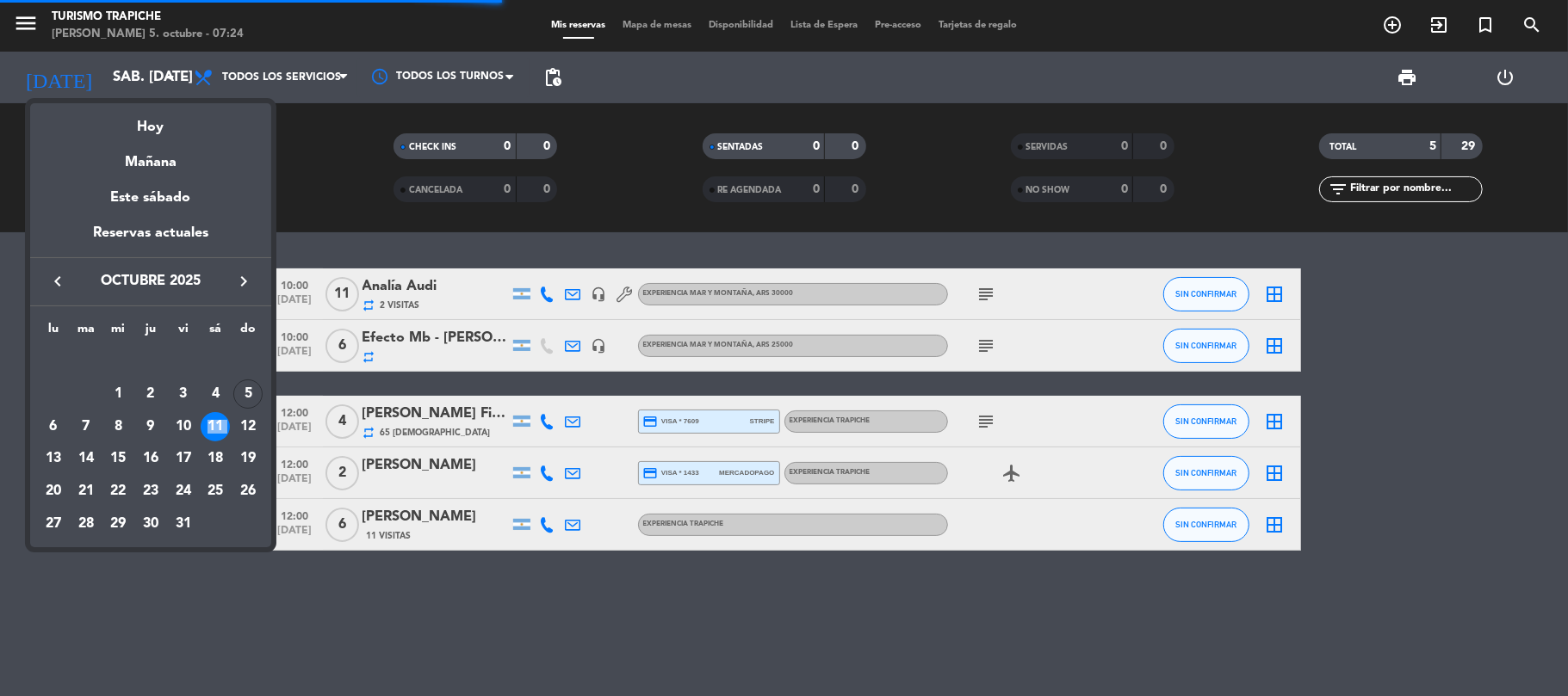
scroll to position [0, 0]
click at [250, 427] on div "12" at bounding box center [248, 427] width 29 height 29
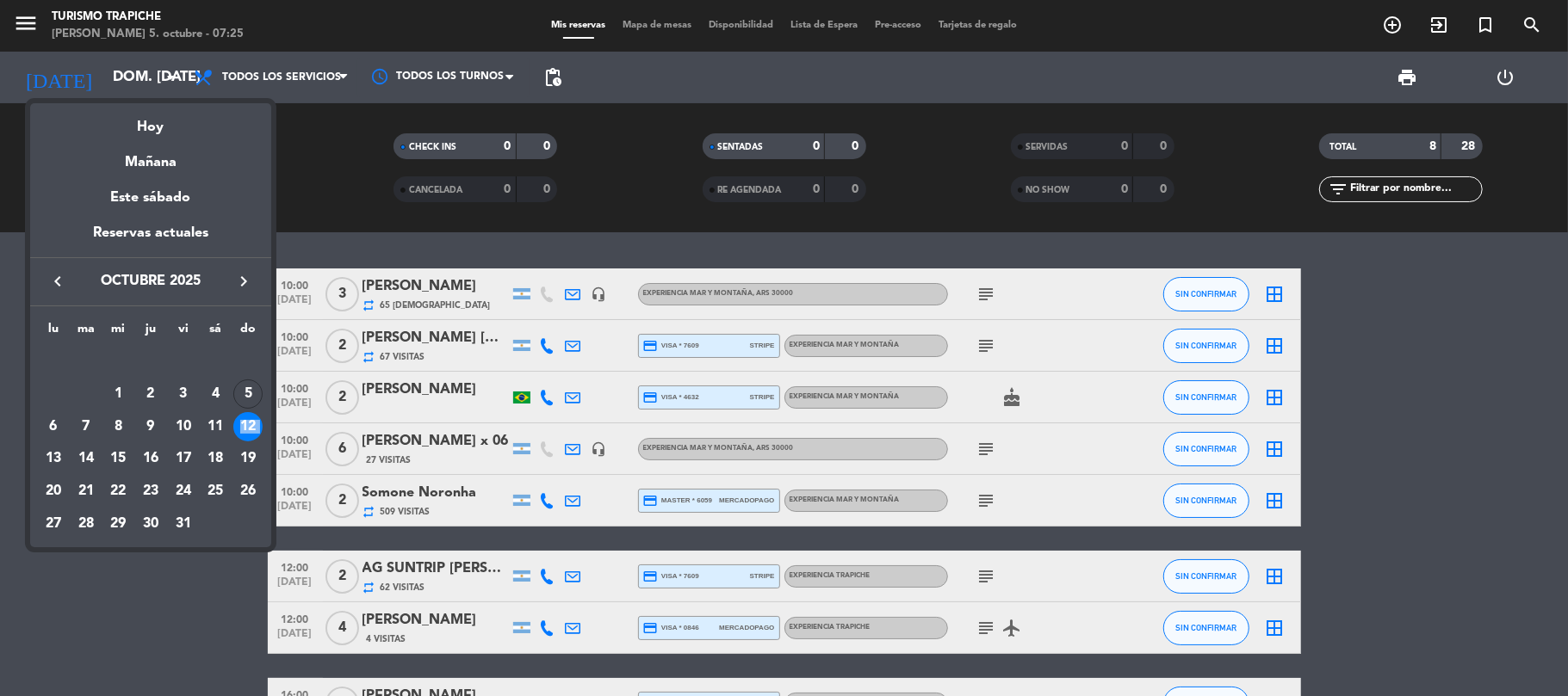
click at [226, 573] on div at bounding box center [784, 348] width 1568 height 696
click at [226, 575] on div at bounding box center [784, 348] width 1568 height 696
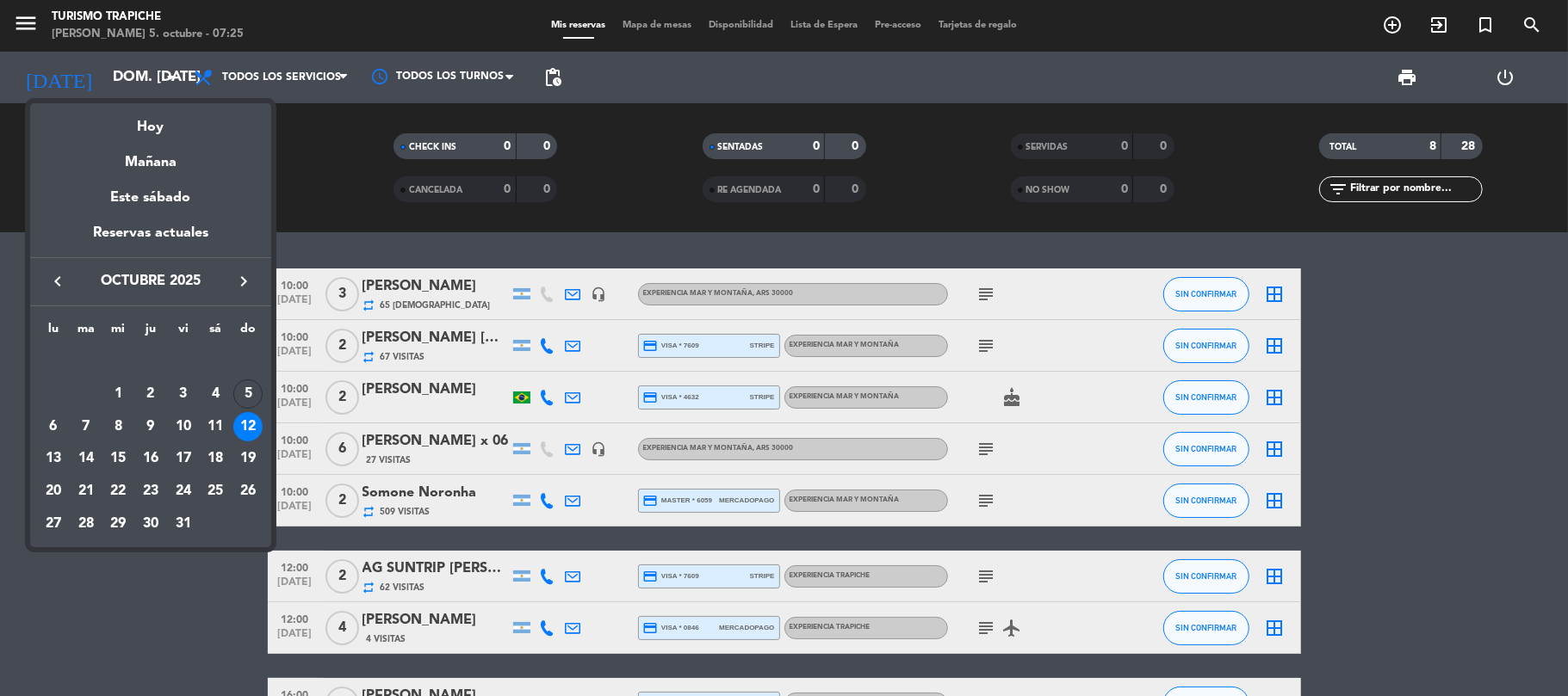
click at [226, 575] on div at bounding box center [784, 348] width 1568 height 696
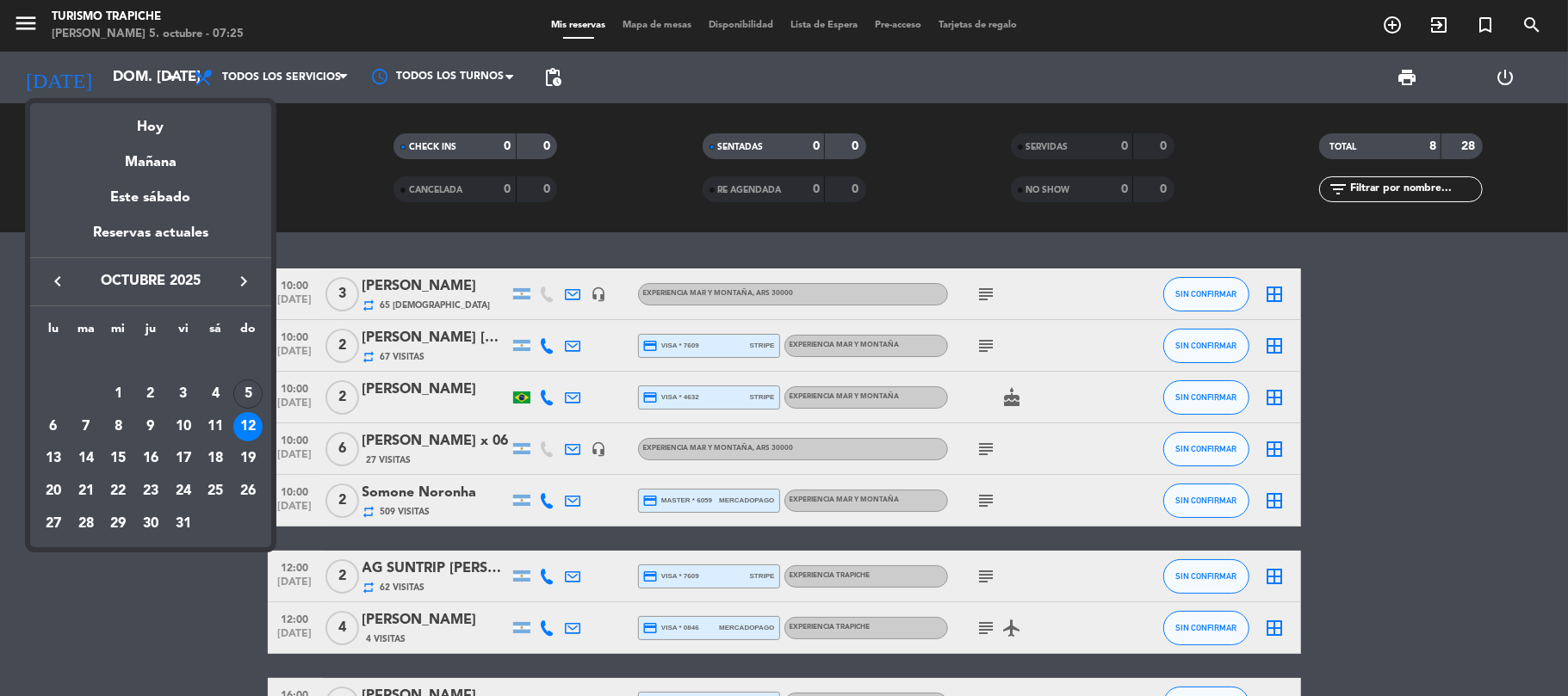
click at [226, 575] on div at bounding box center [784, 348] width 1568 height 696
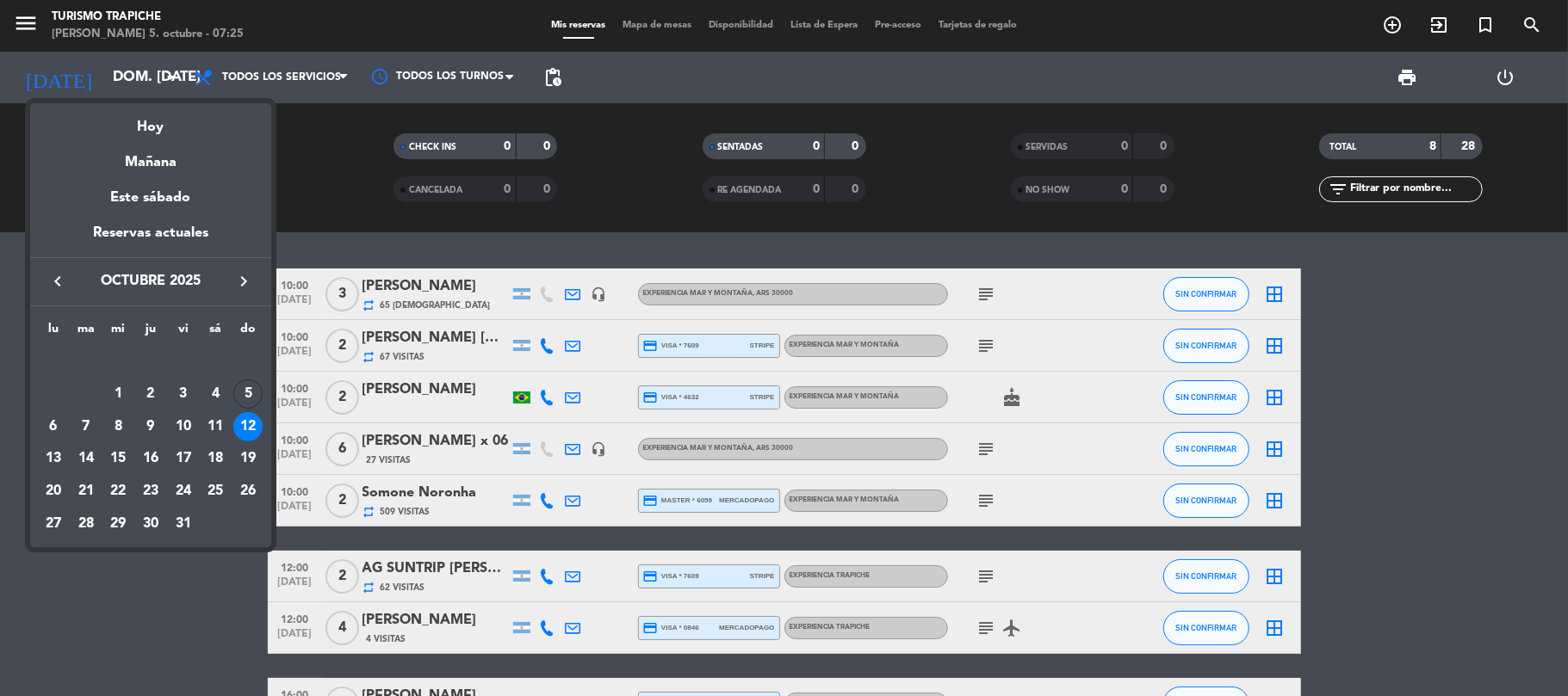
click at [226, 575] on div at bounding box center [784, 348] width 1568 height 696
click at [1434, 402] on div at bounding box center [784, 348] width 1568 height 696
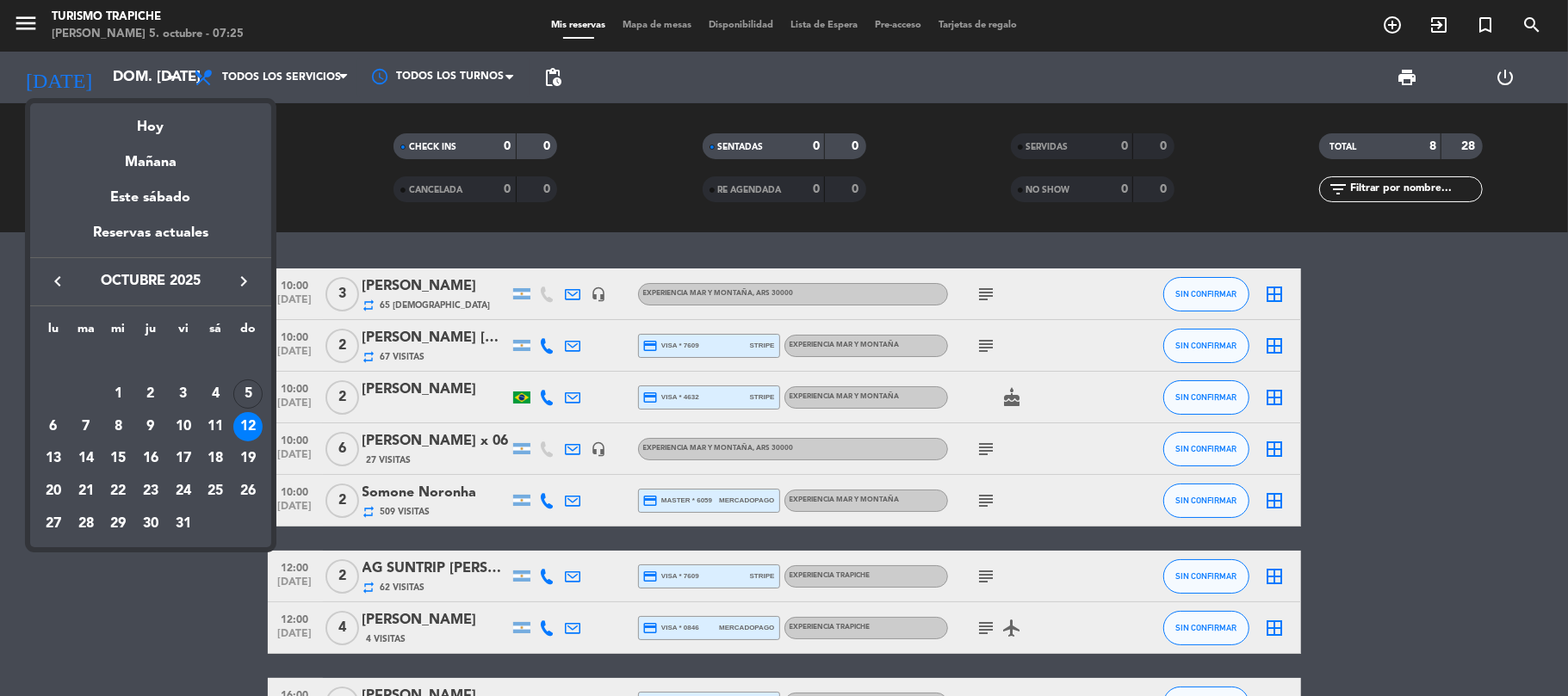
click at [1434, 402] on div at bounding box center [784, 348] width 1568 height 696
click at [1431, 402] on div at bounding box center [784, 348] width 1568 height 696
drag, startPoint x: 1431, startPoint y: 402, endPoint x: 57, endPoint y: 304, distance: 1377.5
click at [1429, 402] on div at bounding box center [784, 348] width 1568 height 696
click at [248, 401] on div "5" at bounding box center [248, 394] width 29 height 29
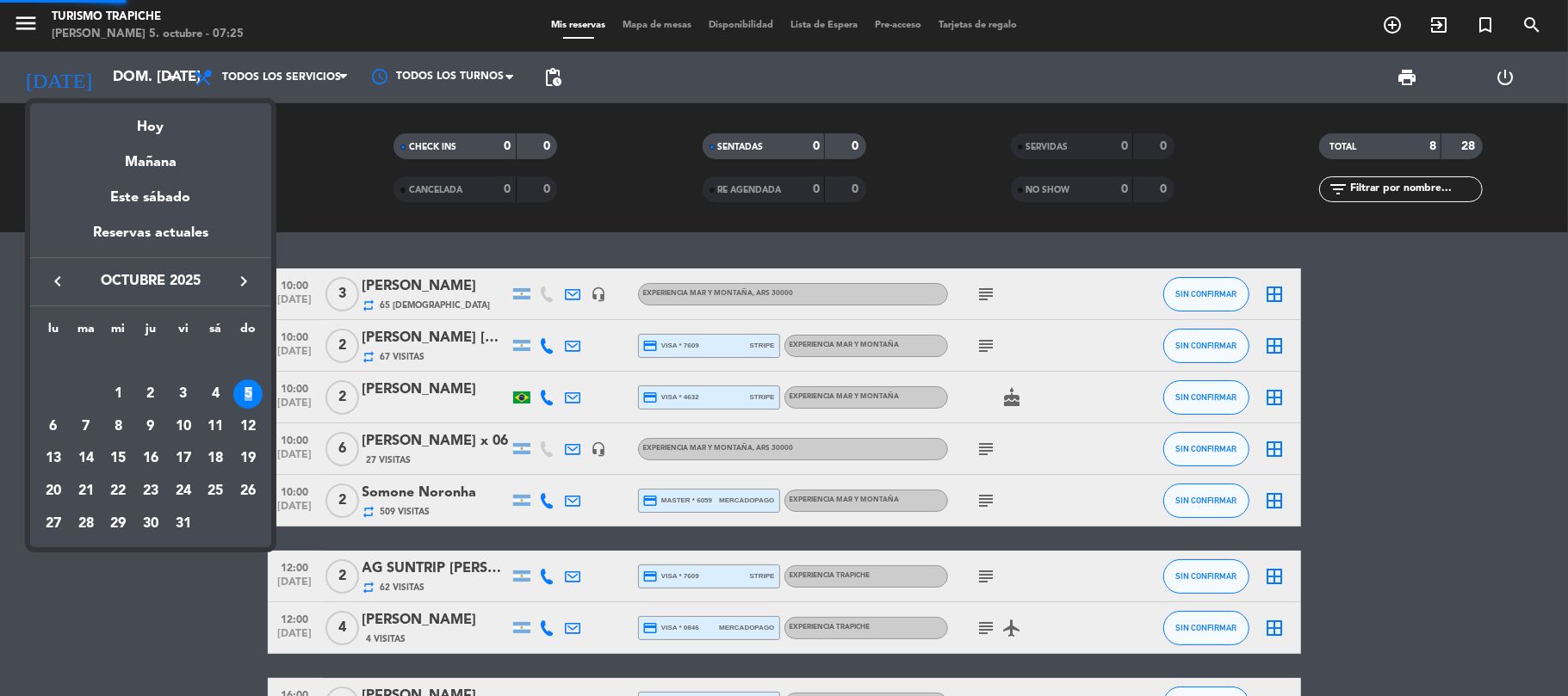
click at [248, 401] on div "5" at bounding box center [248, 394] width 29 height 29
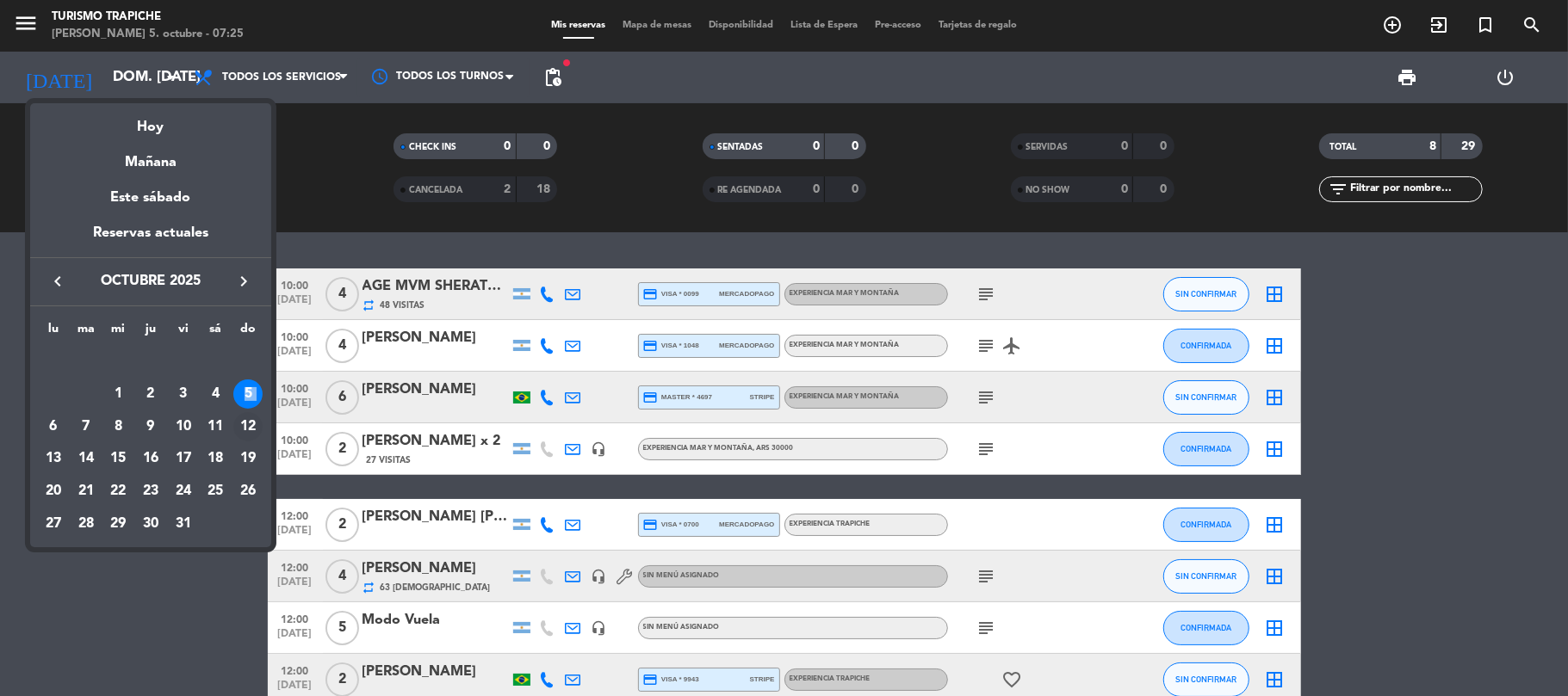
click at [252, 432] on div "12" at bounding box center [248, 427] width 29 height 29
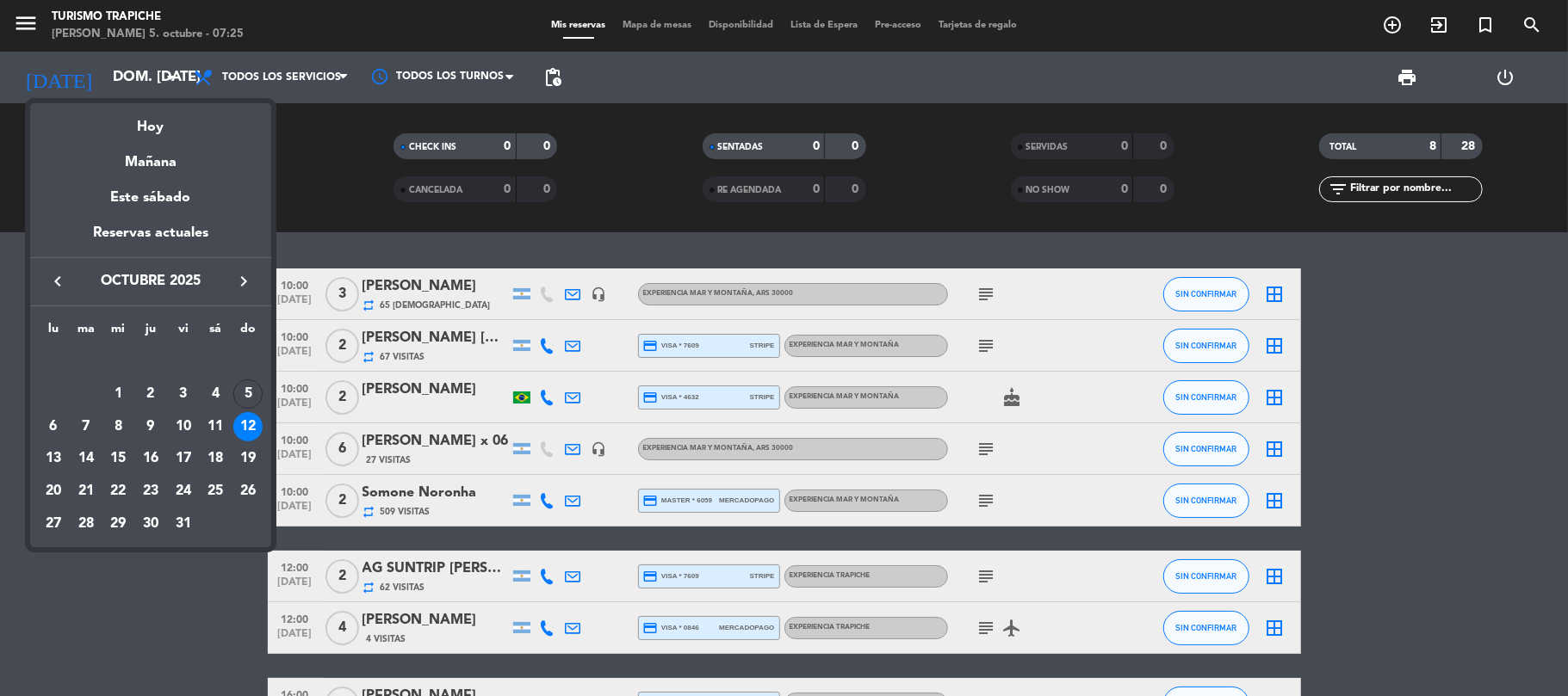
click at [194, 597] on div at bounding box center [784, 348] width 1568 height 696
click at [245, 402] on div "5" at bounding box center [248, 394] width 29 height 29
type input "dom. [DATE]"
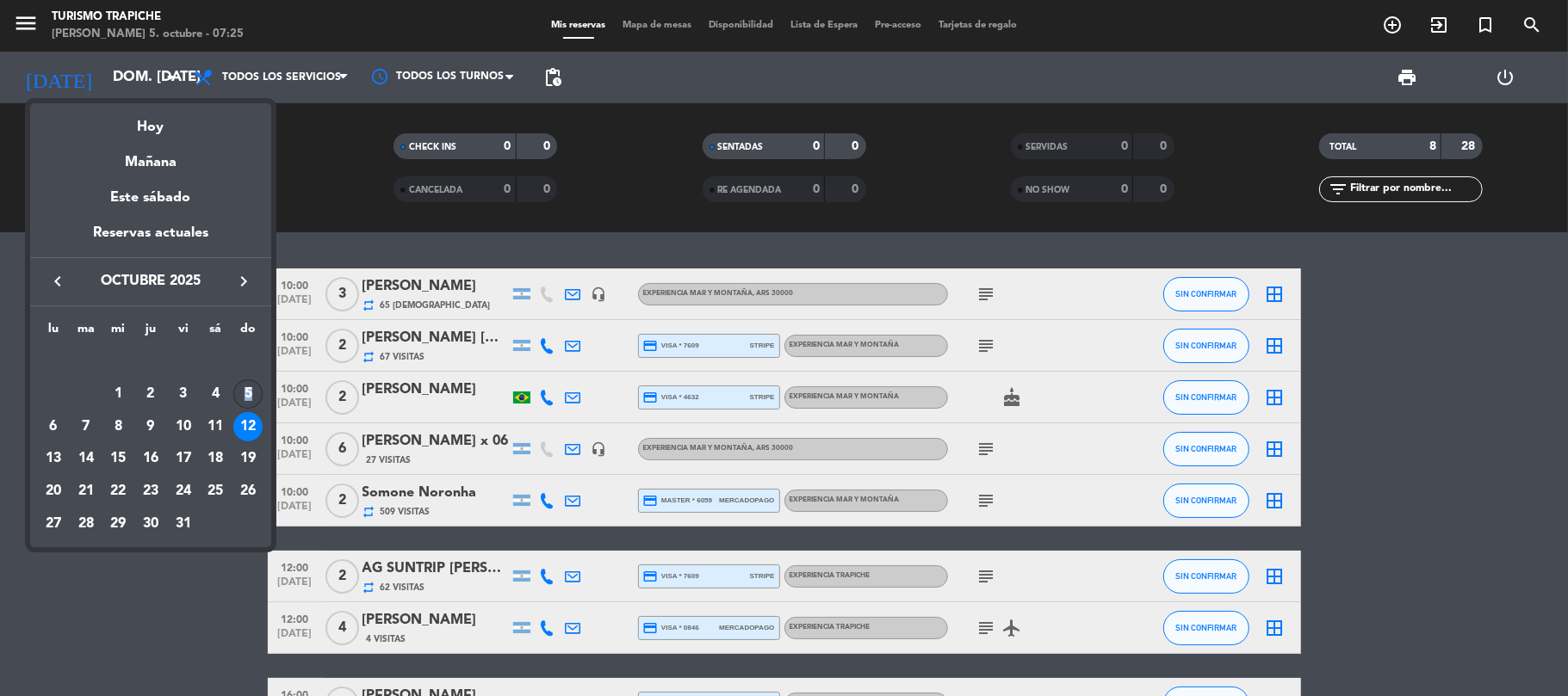
click at [245, 402] on div "5" at bounding box center [248, 394] width 29 height 29
